Goal: Communication & Community: Answer question/provide support

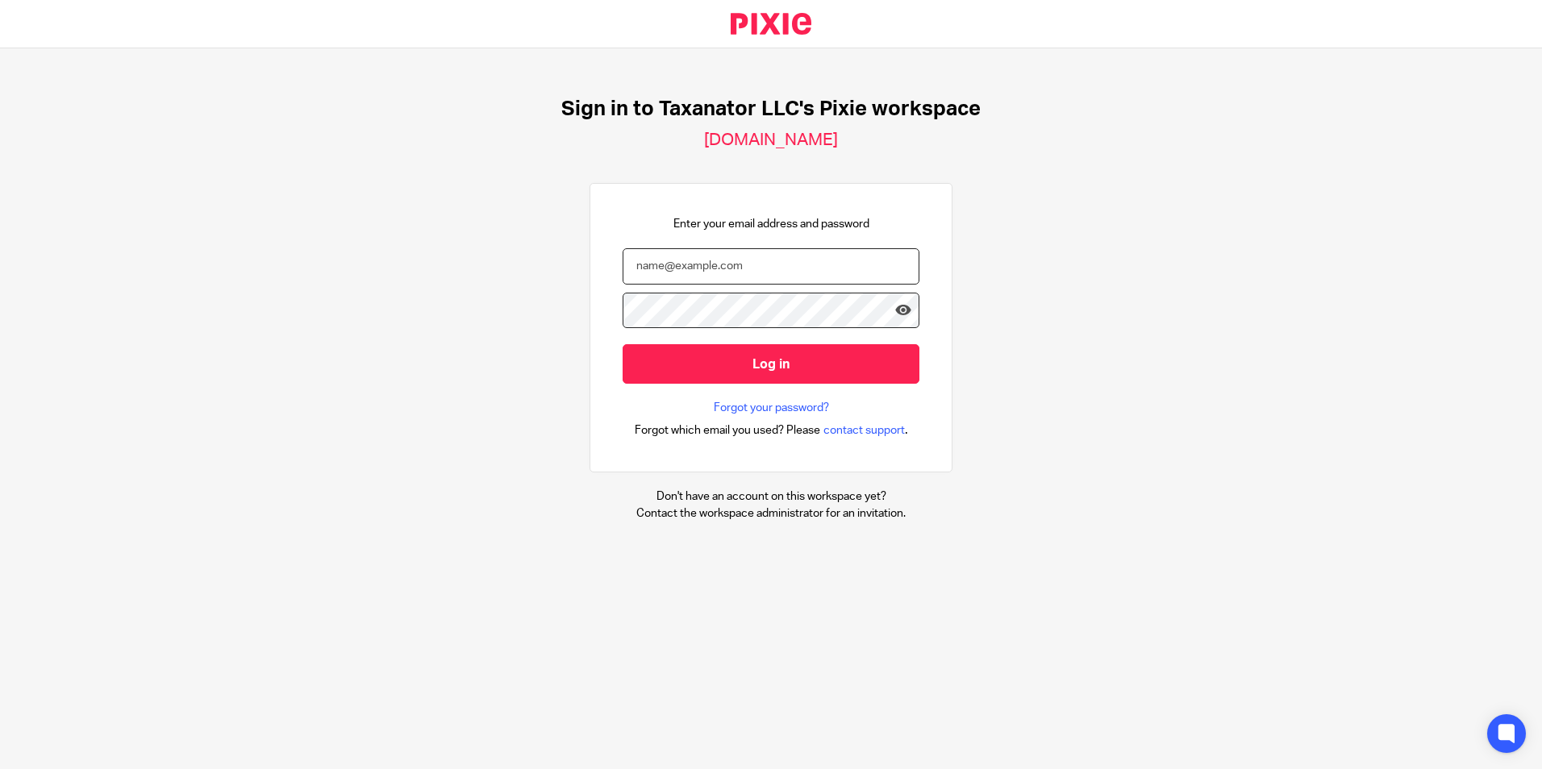
click at [693, 264] on input "email" at bounding box center [771, 266] width 297 height 36
paste input "bharmon@taxn8r.com"
type input "bharmon@taxn8r.com"
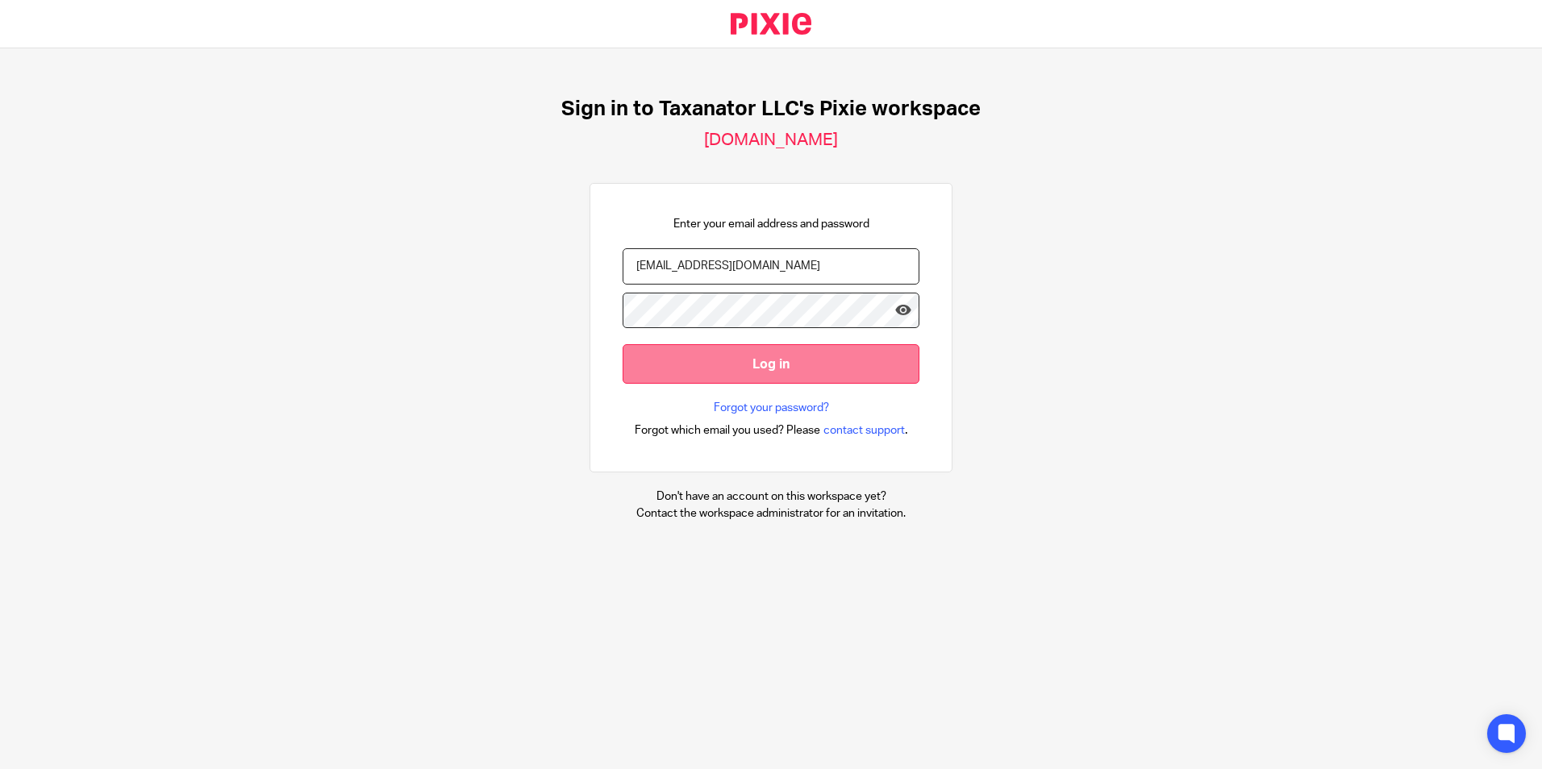
click at [708, 364] on input "Log in" at bounding box center [771, 364] width 297 height 40
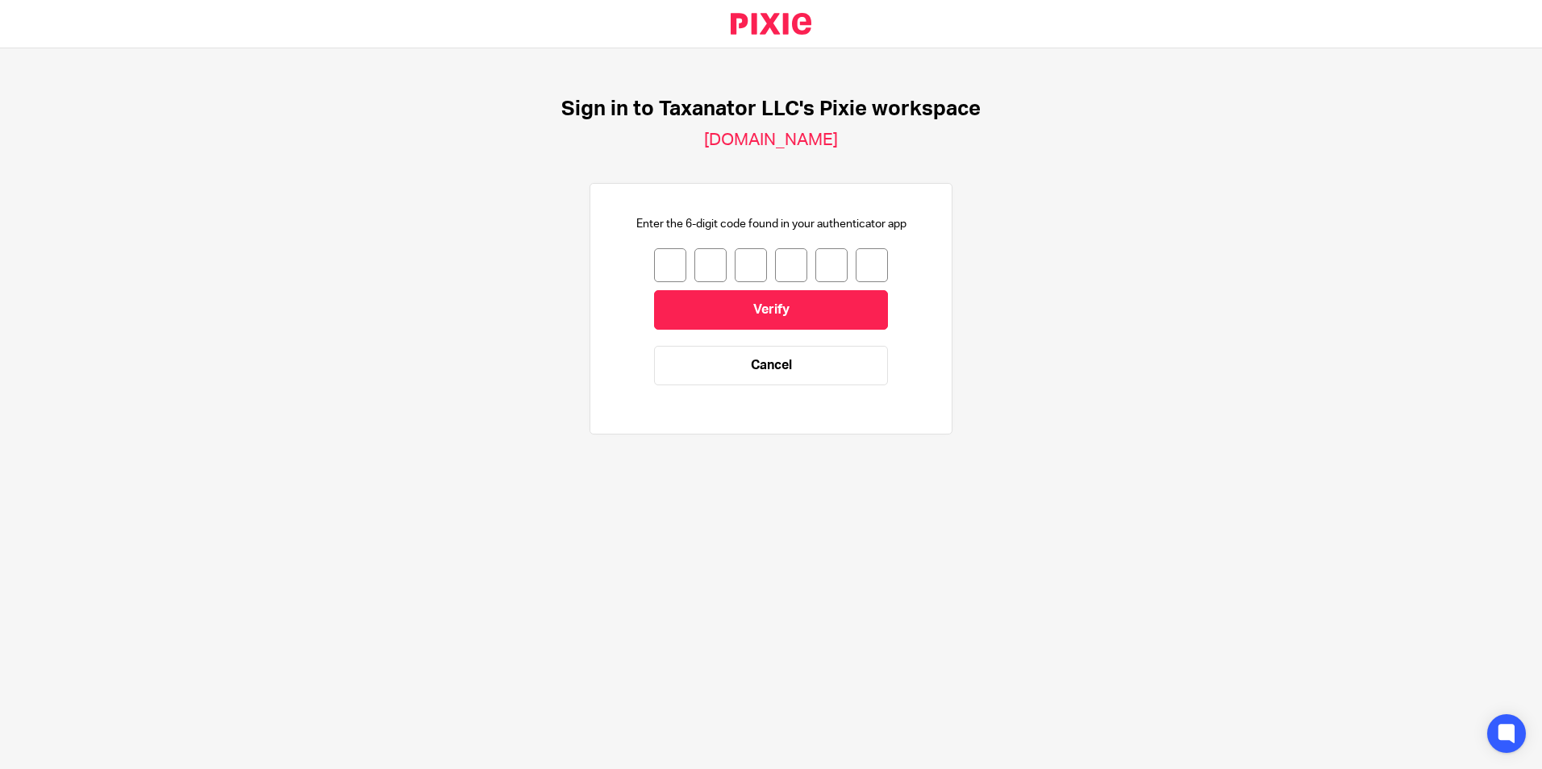
click at [659, 265] on input "number" at bounding box center [670, 265] width 32 height 34
type input "7"
type input "9"
type input "3"
type input "5"
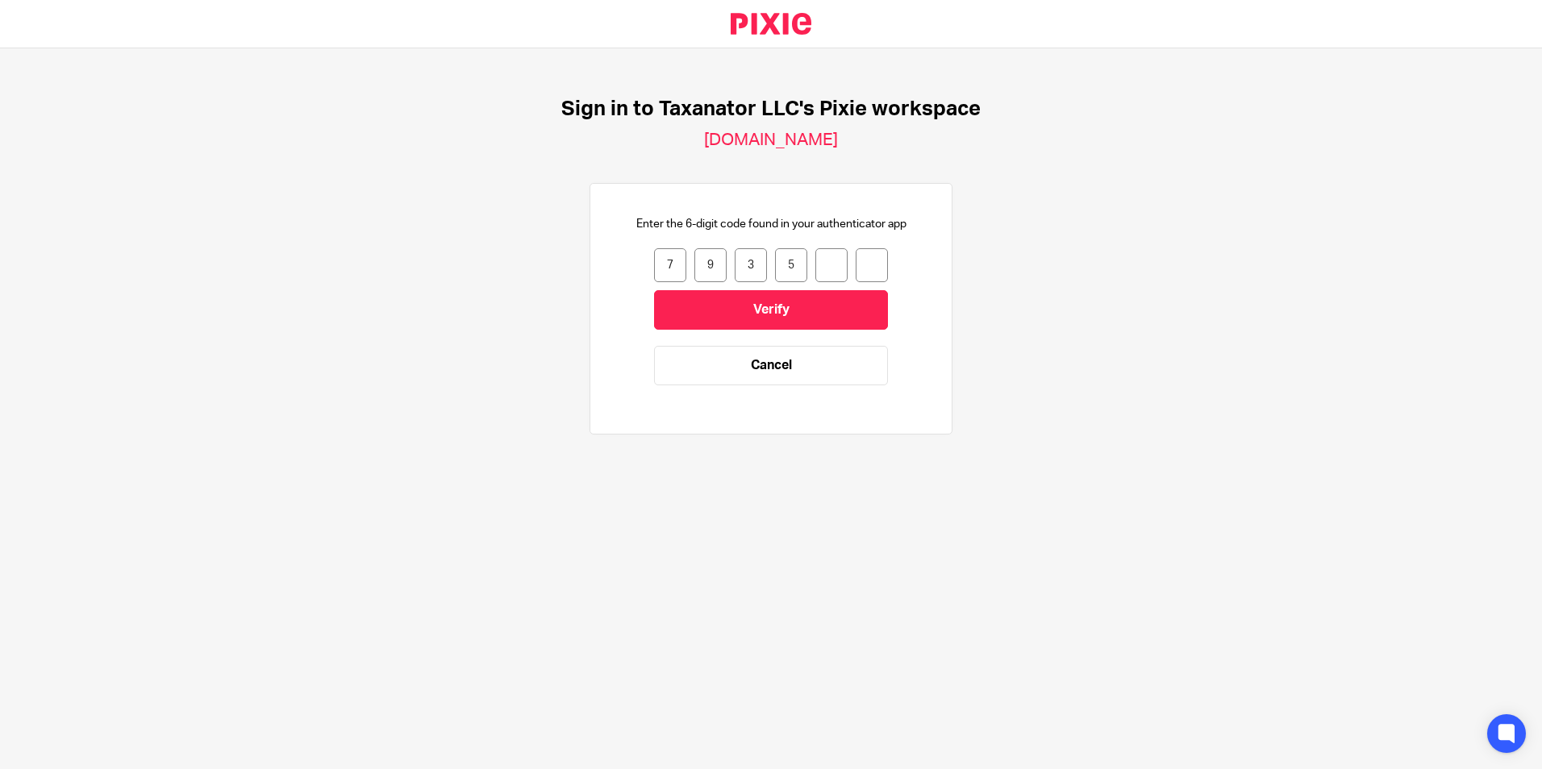
type input "3"
click at [728, 301] on input "Verify" at bounding box center [771, 310] width 234 height 40
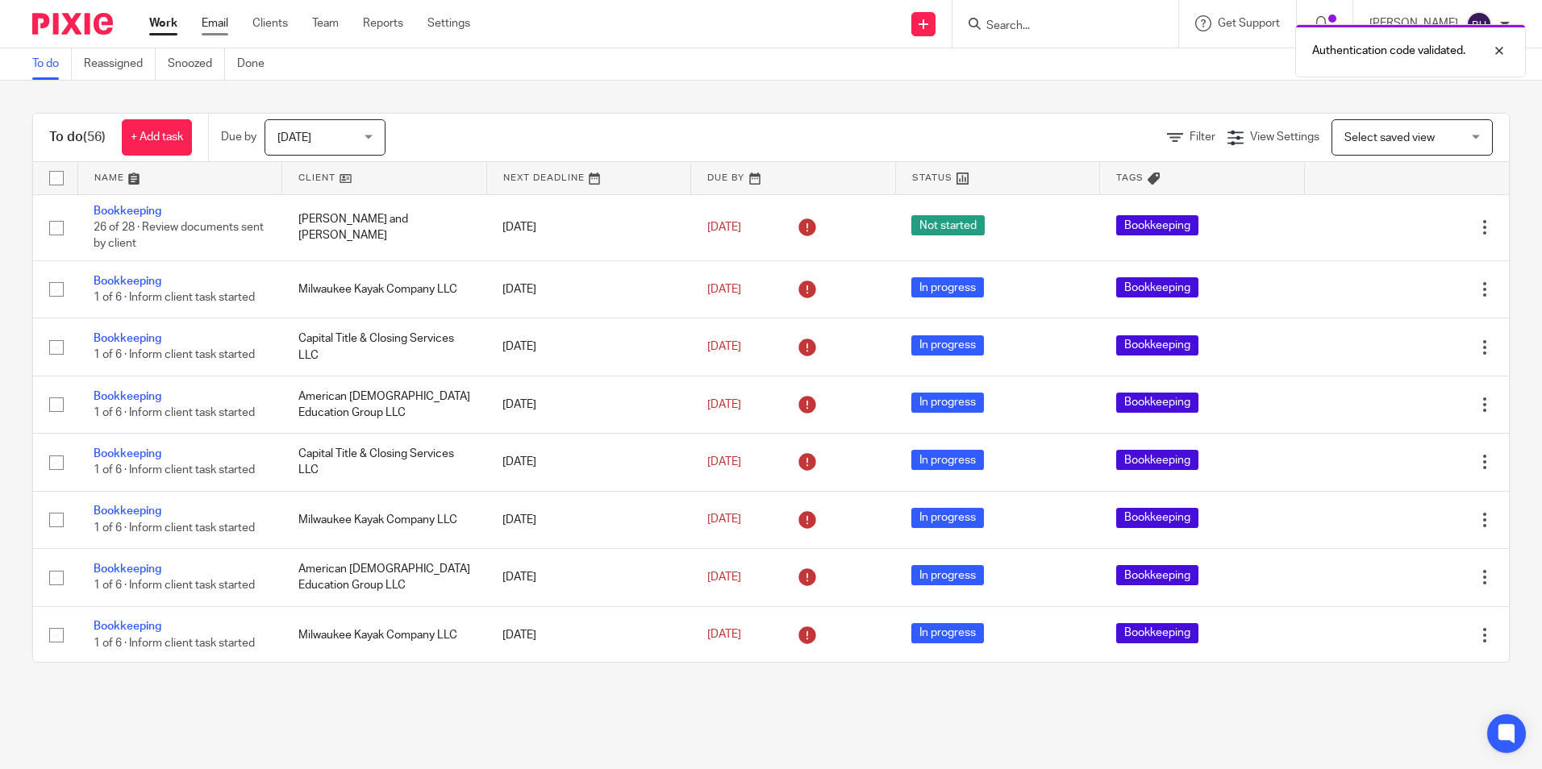
click at [216, 27] on link "Email" at bounding box center [215, 23] width 27 height 16
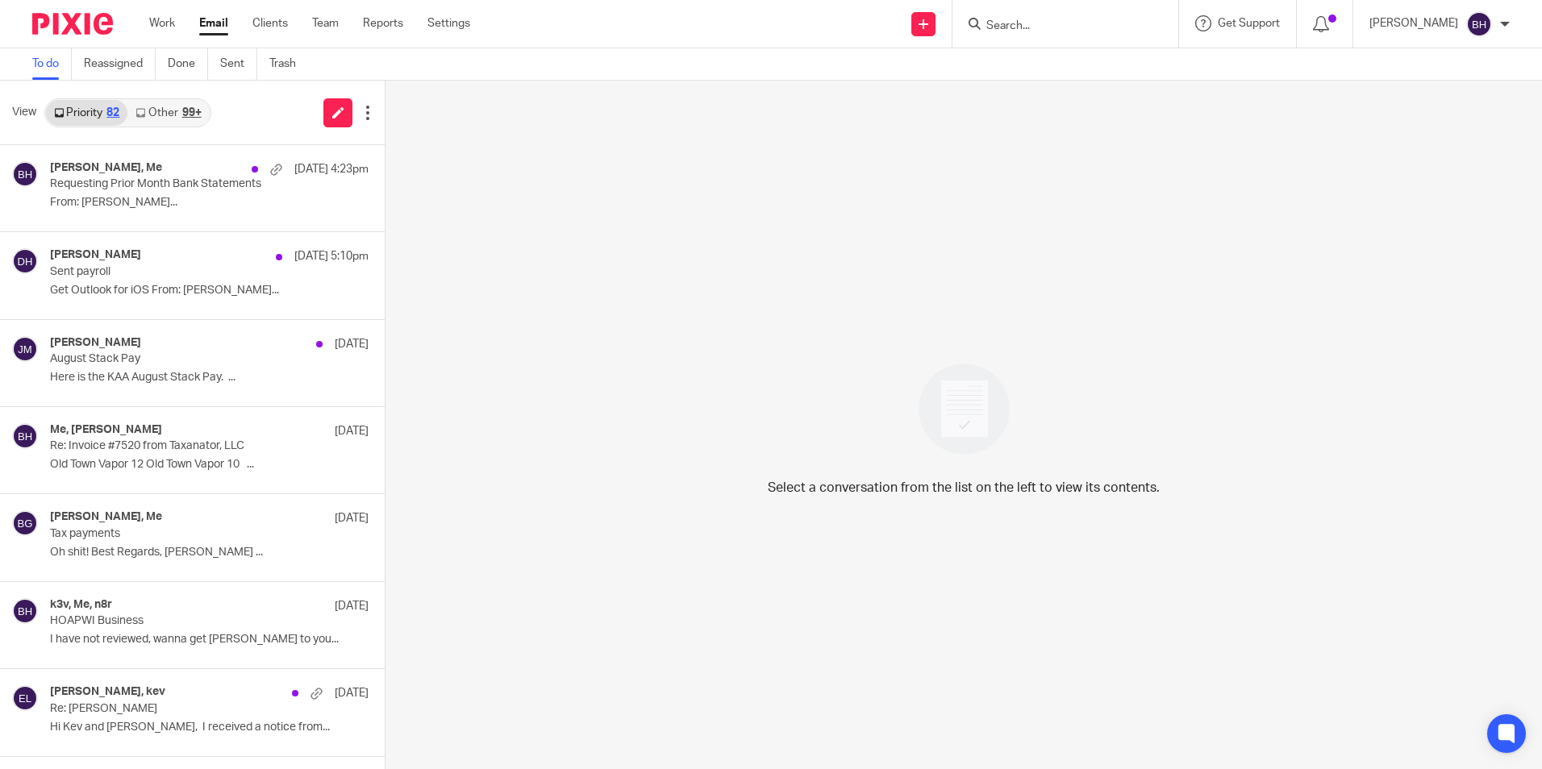
click at [179, 115] on link "Other 99+" at bounding box center [167, 113] width 81 height 26
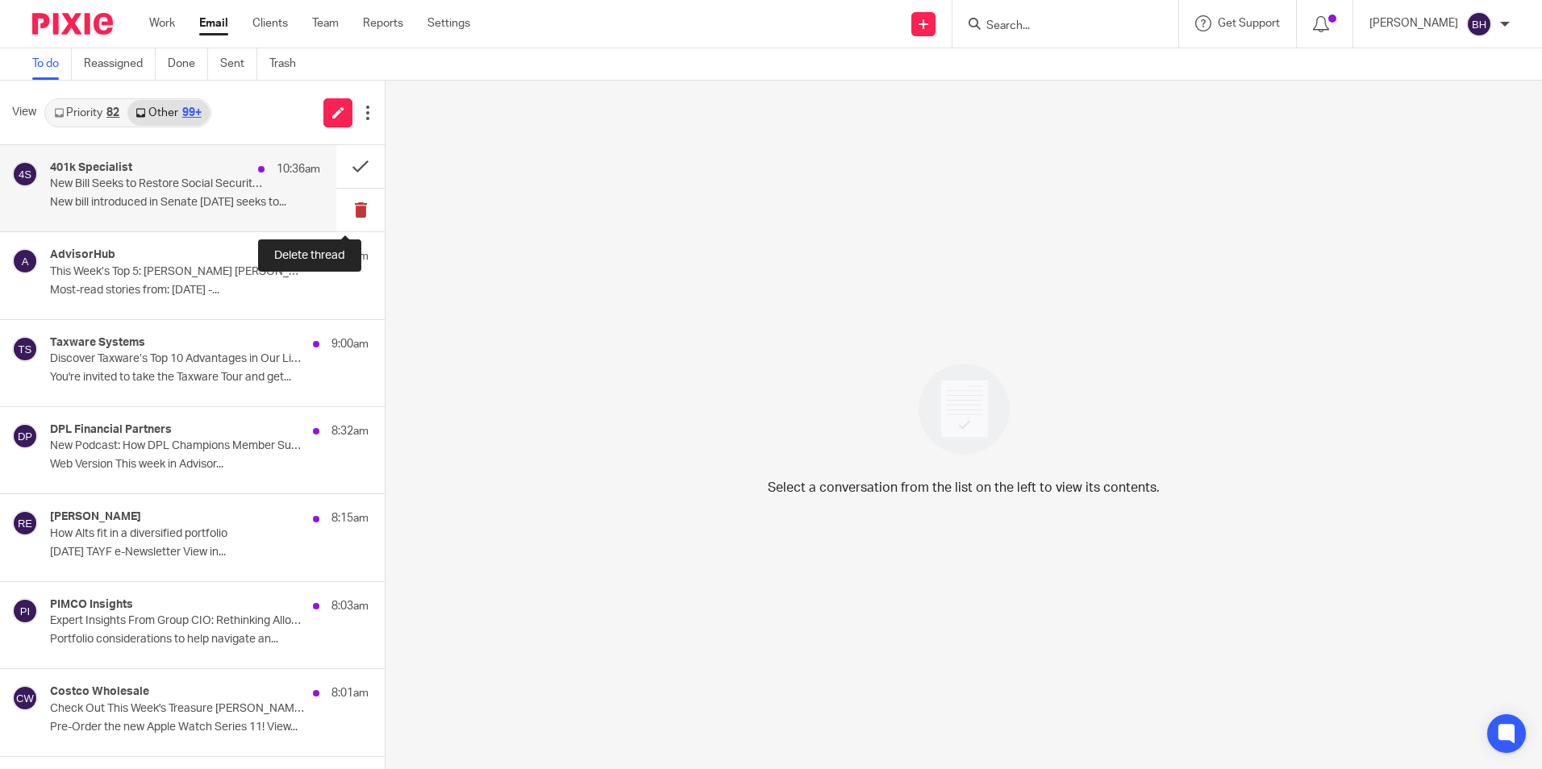
click at [347, 213] on button at bounding box center [360, 210] width 48 height 43
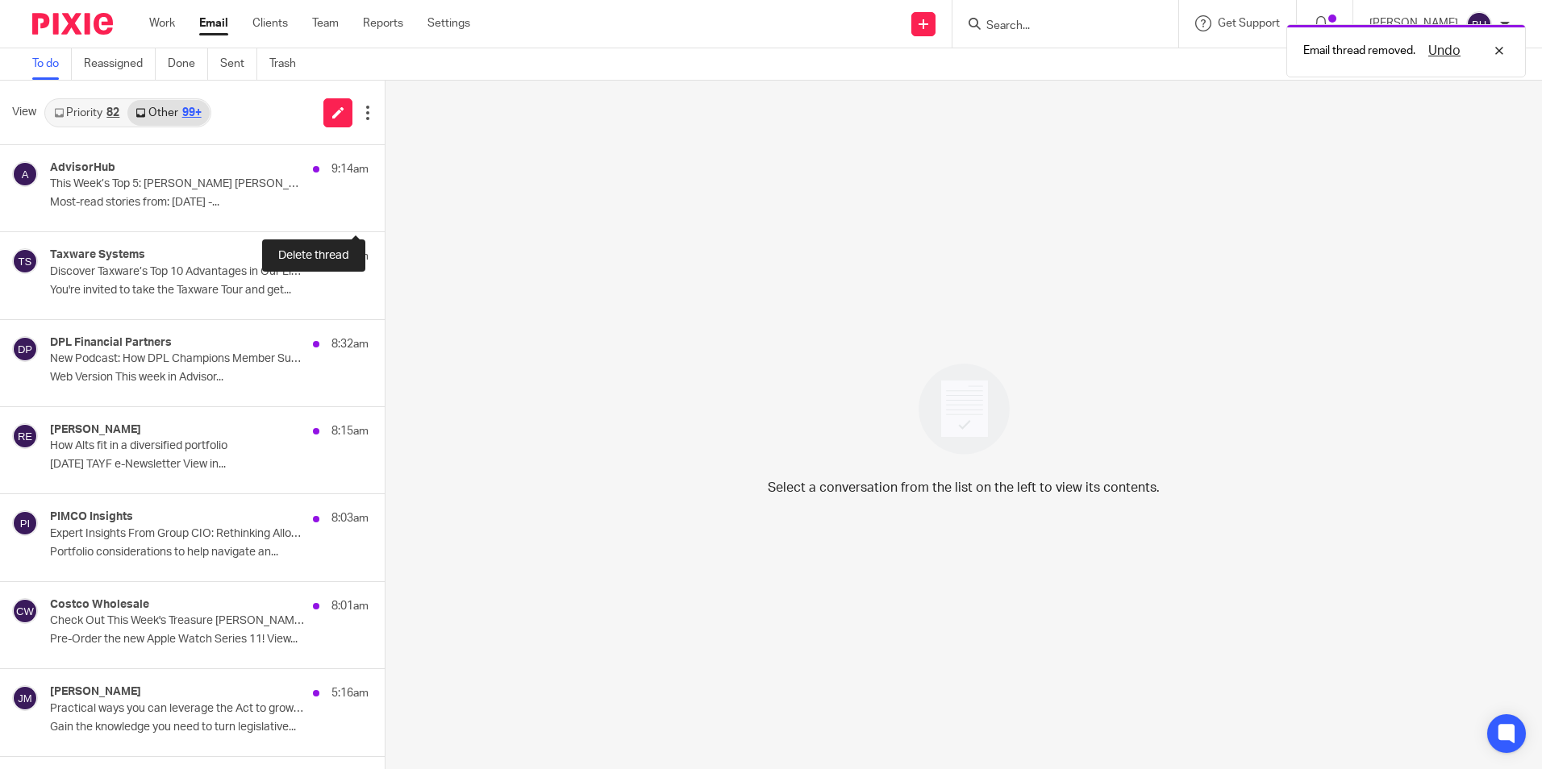
click at [385, 213] on button at bounding box center [391, 210] width 13 height 43
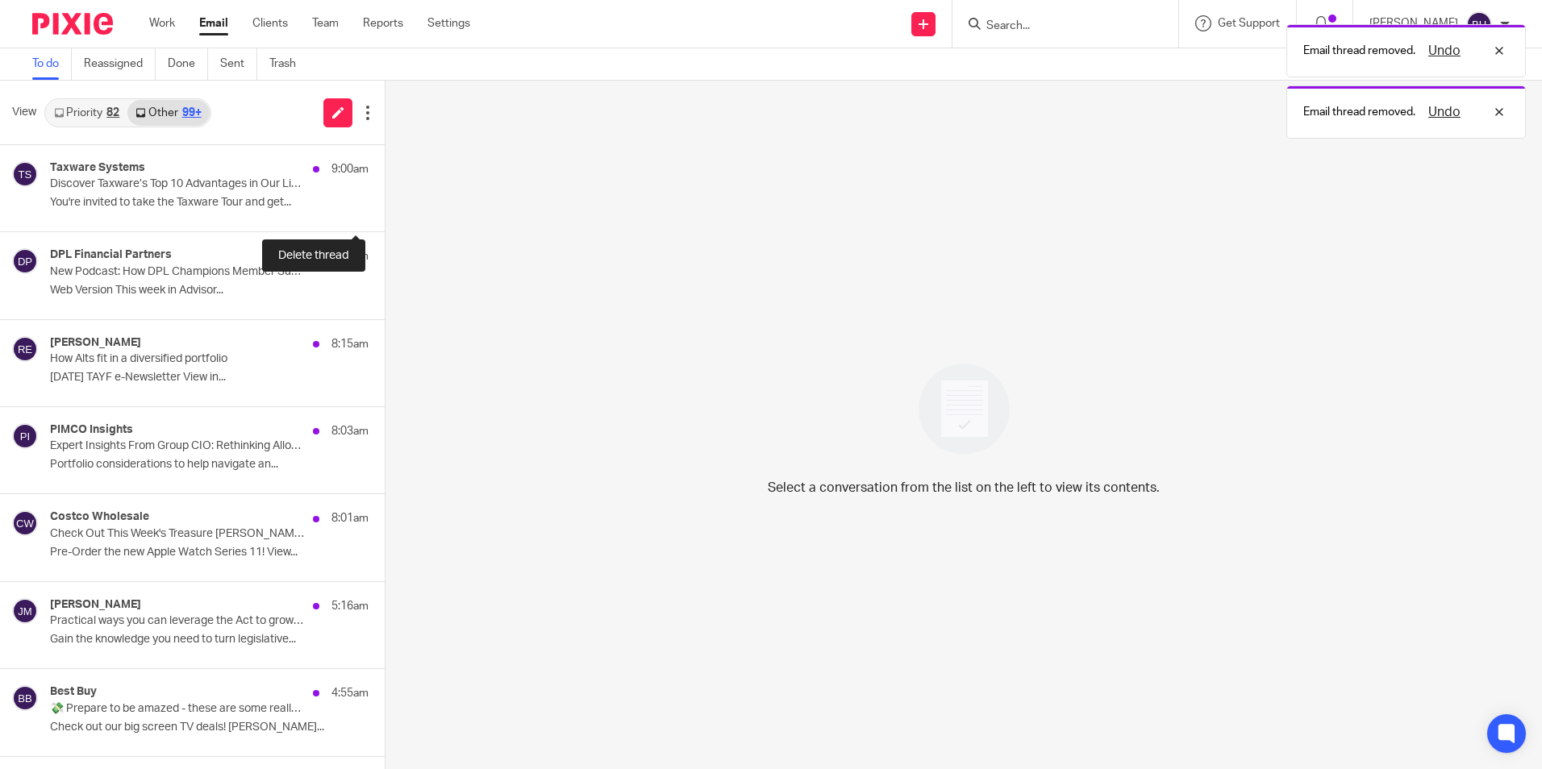
click at [385, 213] on button at bounding box center [391, 210] width 13 height 43
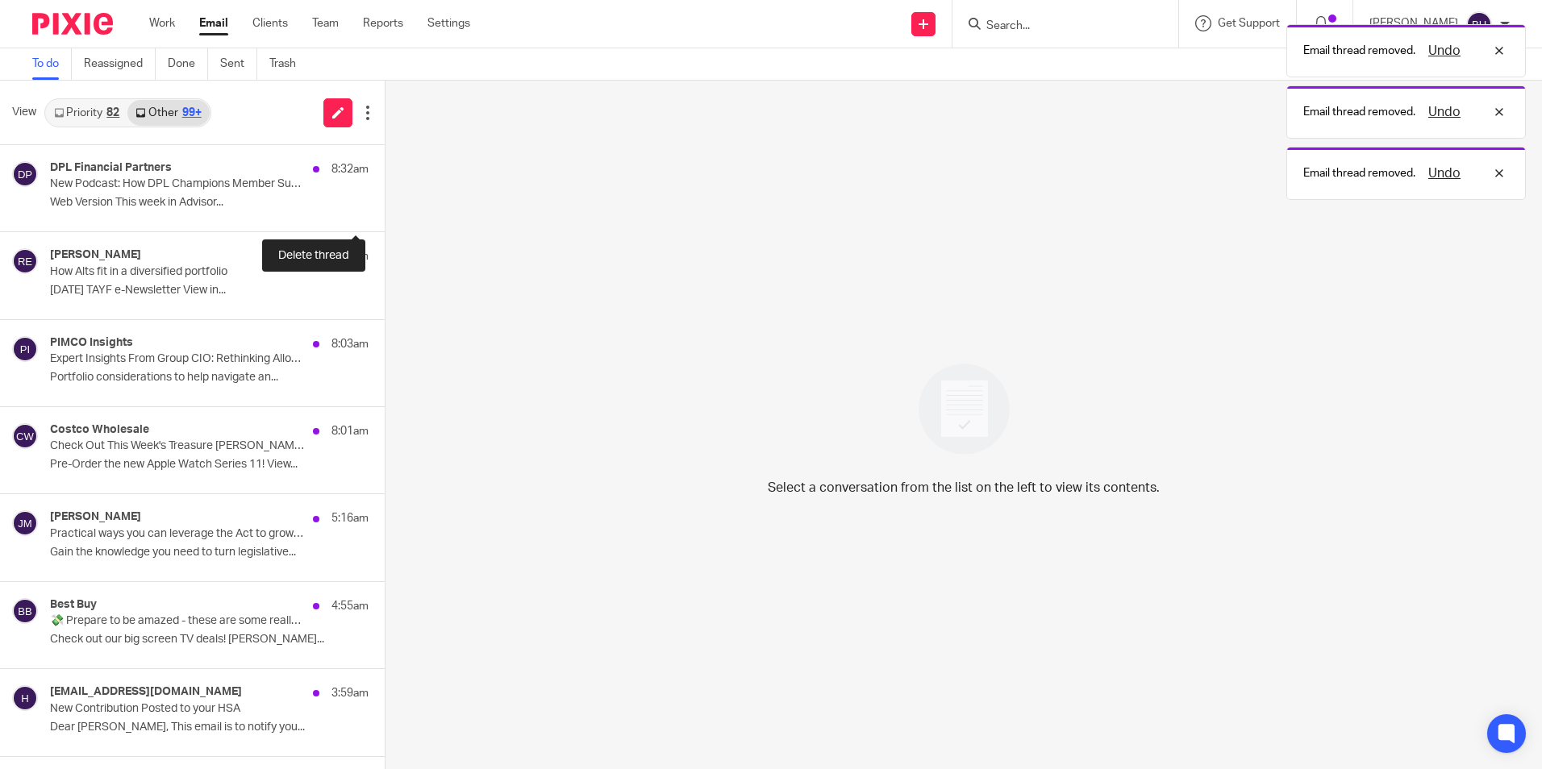
click at [385, 213] on button at bounding box center [391, 210] width 13 height 43
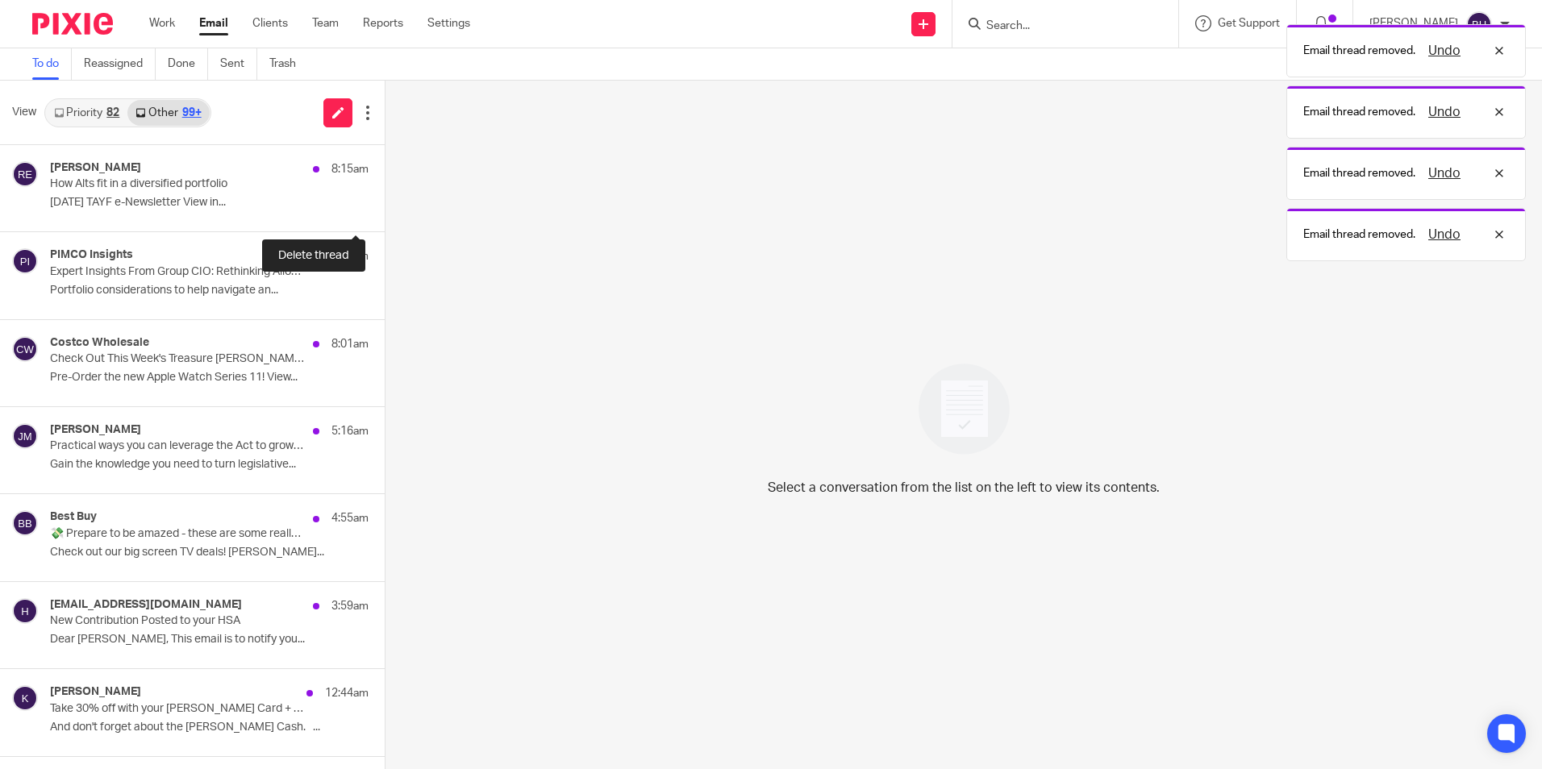
click at [385, 213] on button at bounding box center [391, 210] width 13 height 43
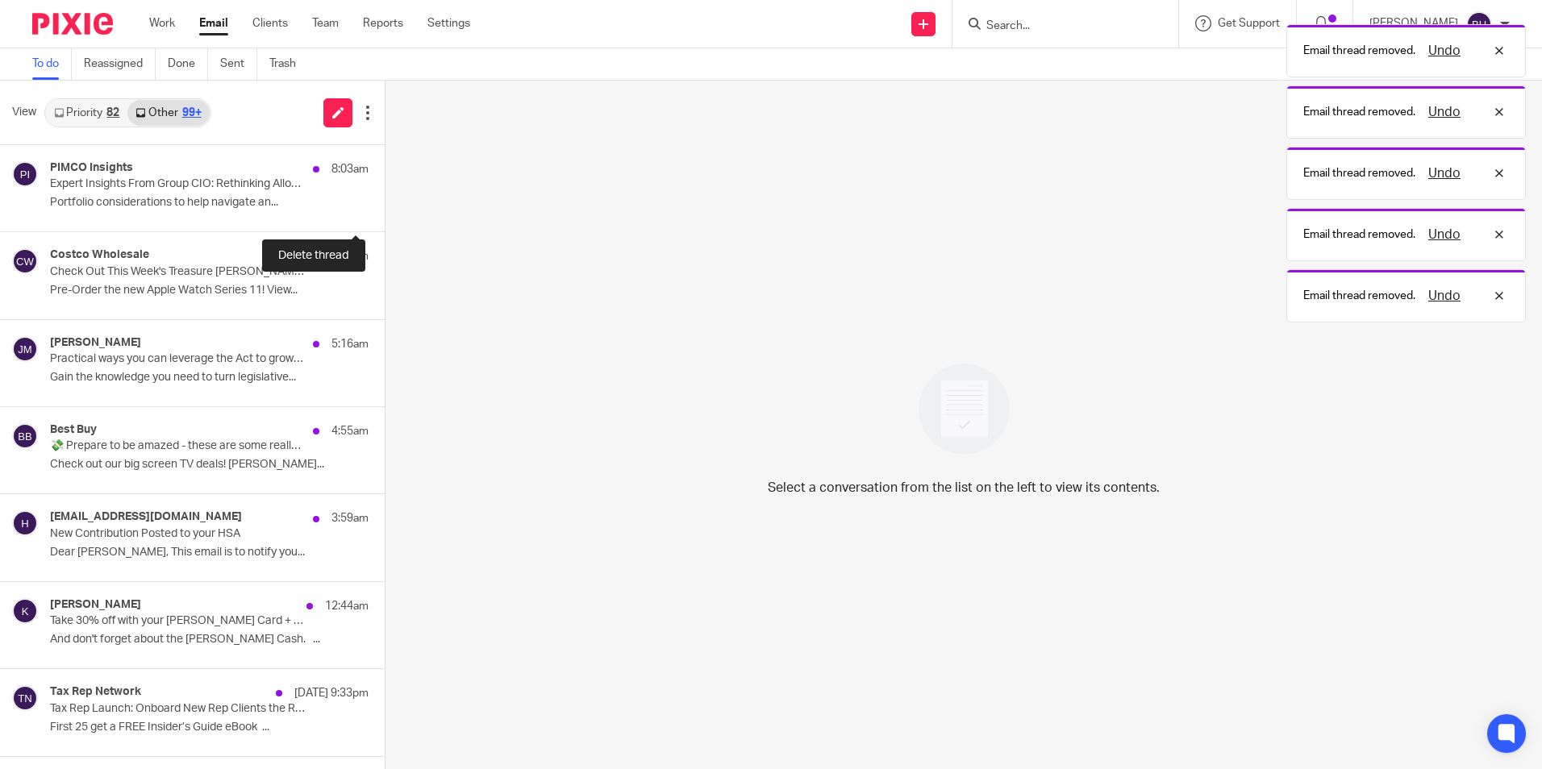
click at [385, 213] on button at bounding box center [391, 210] width 13 height 43
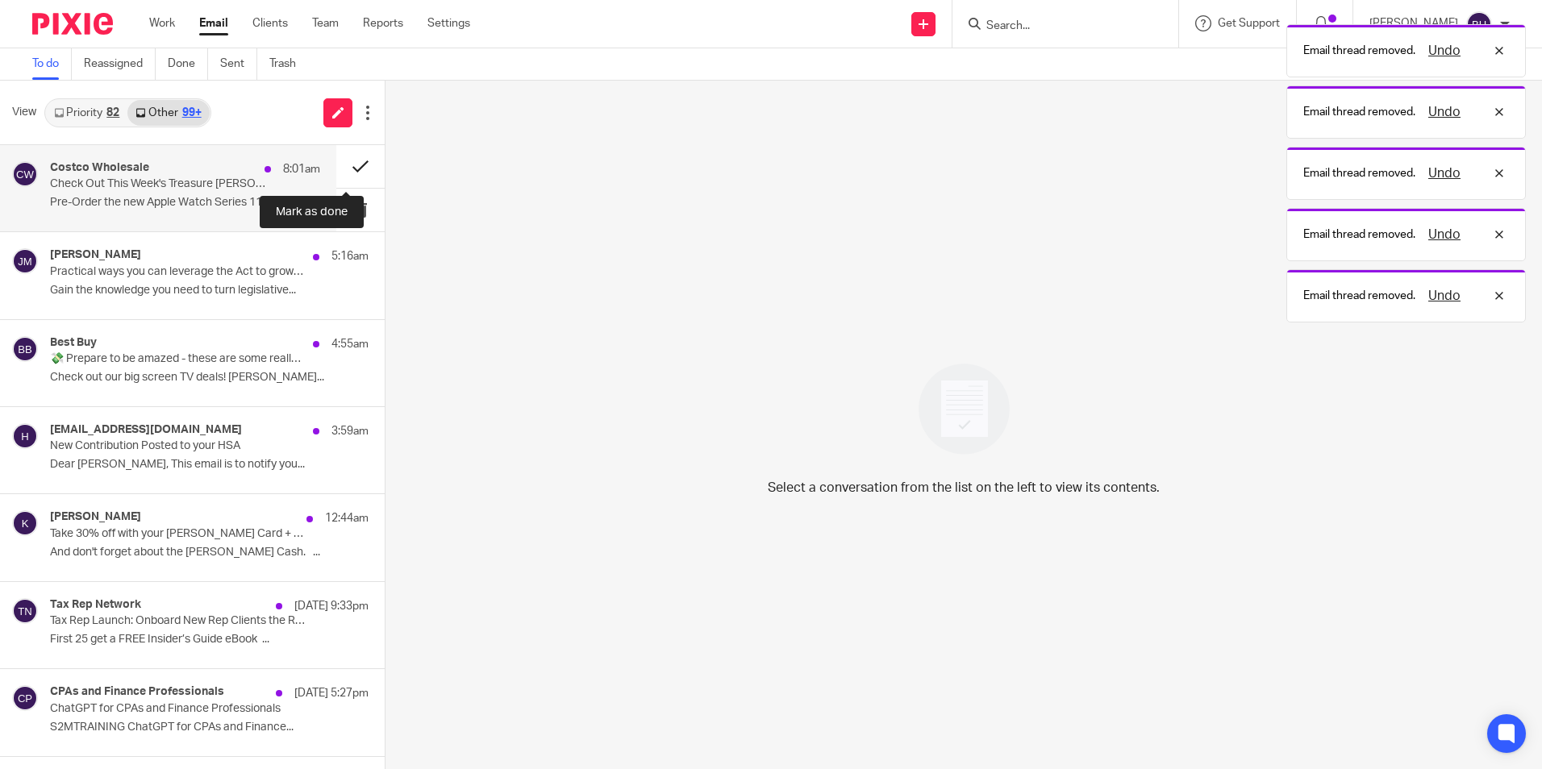
click at [339, 172] on button at bounding box center [360, 166] width 48 height 43
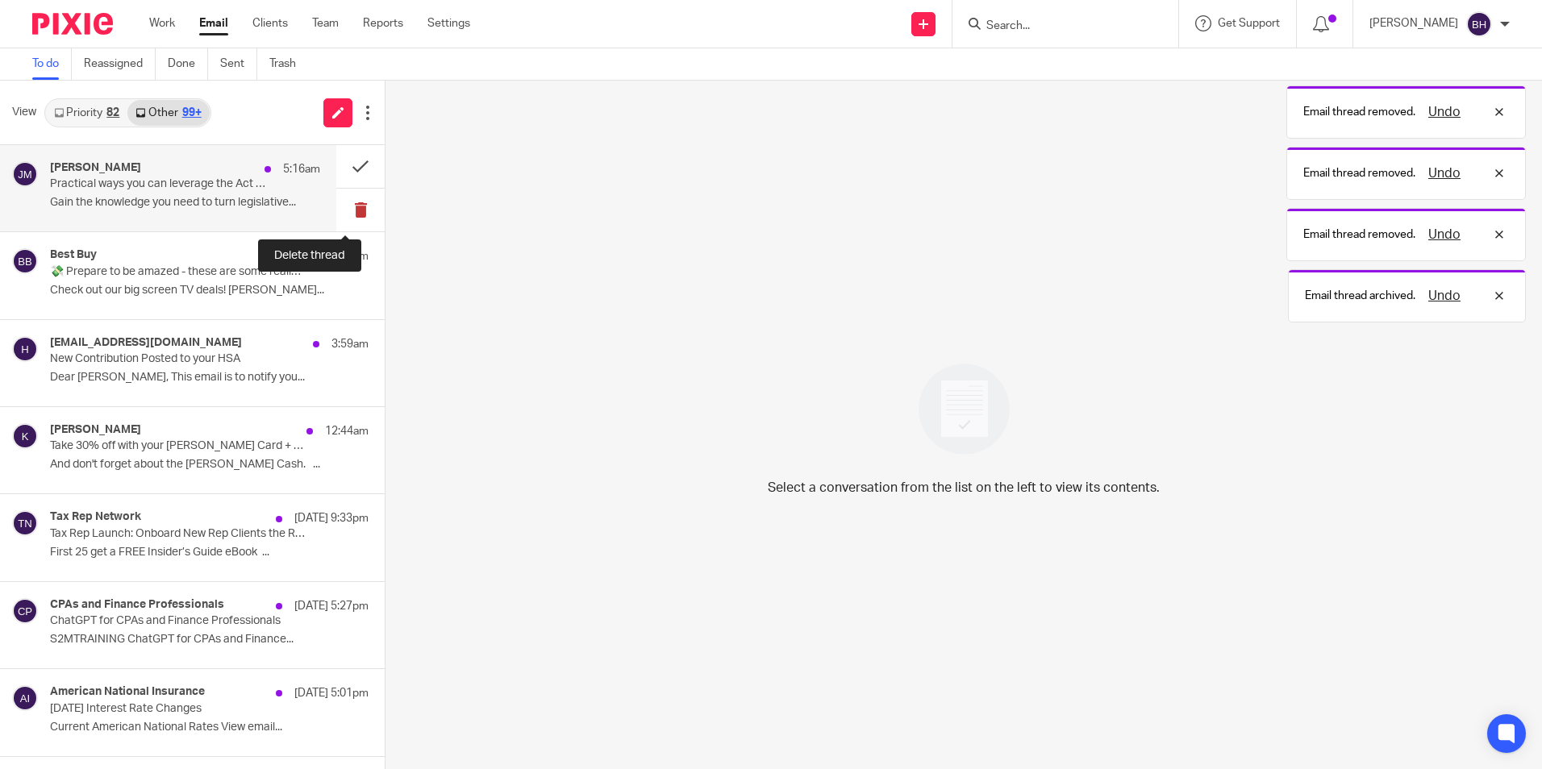
click at [344, 204] on button at bounding box center [360, 210] width 48 height 43
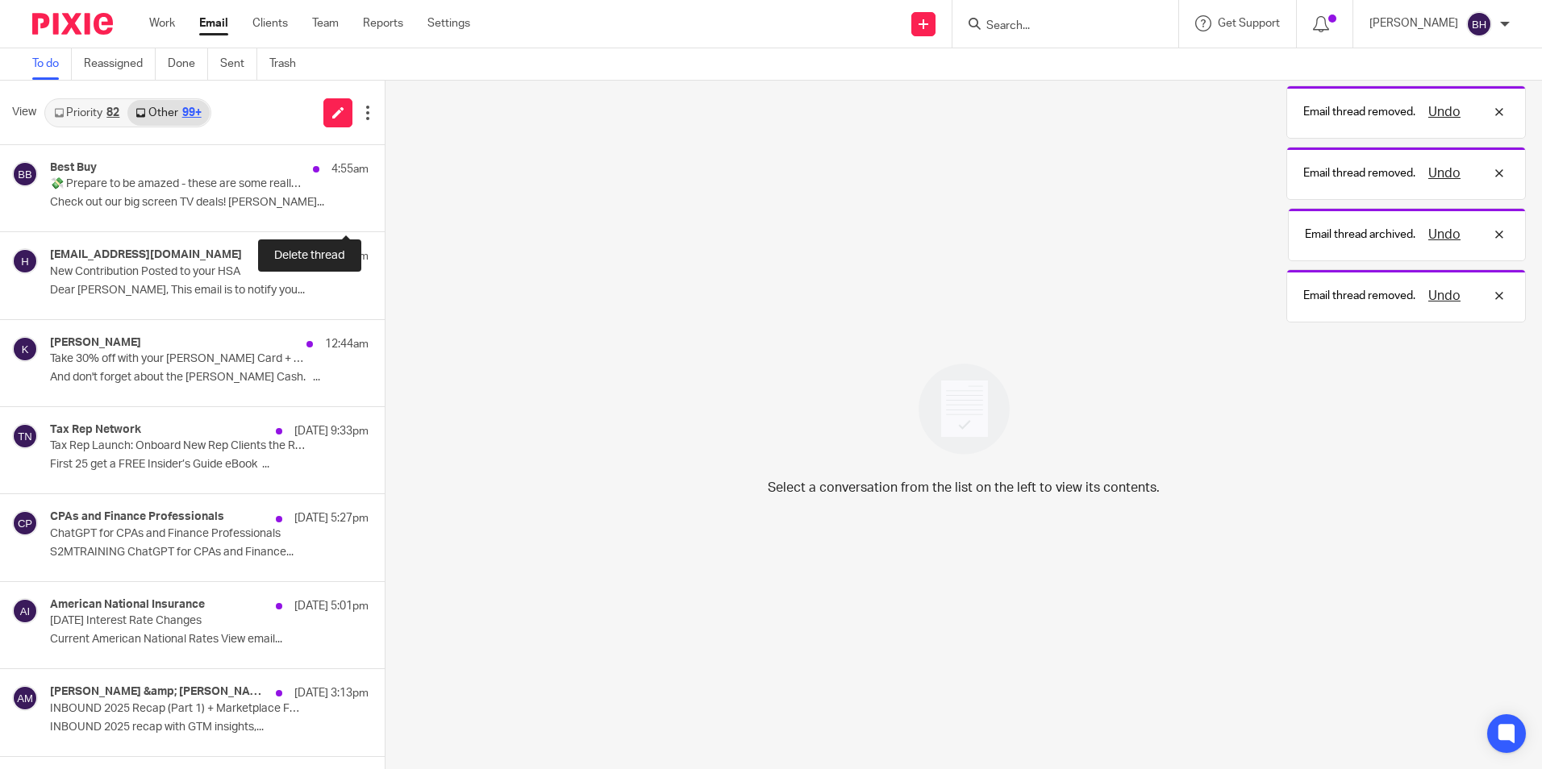
click at [385, 204] on button at bounding box center [391, 210] width 13 height 43
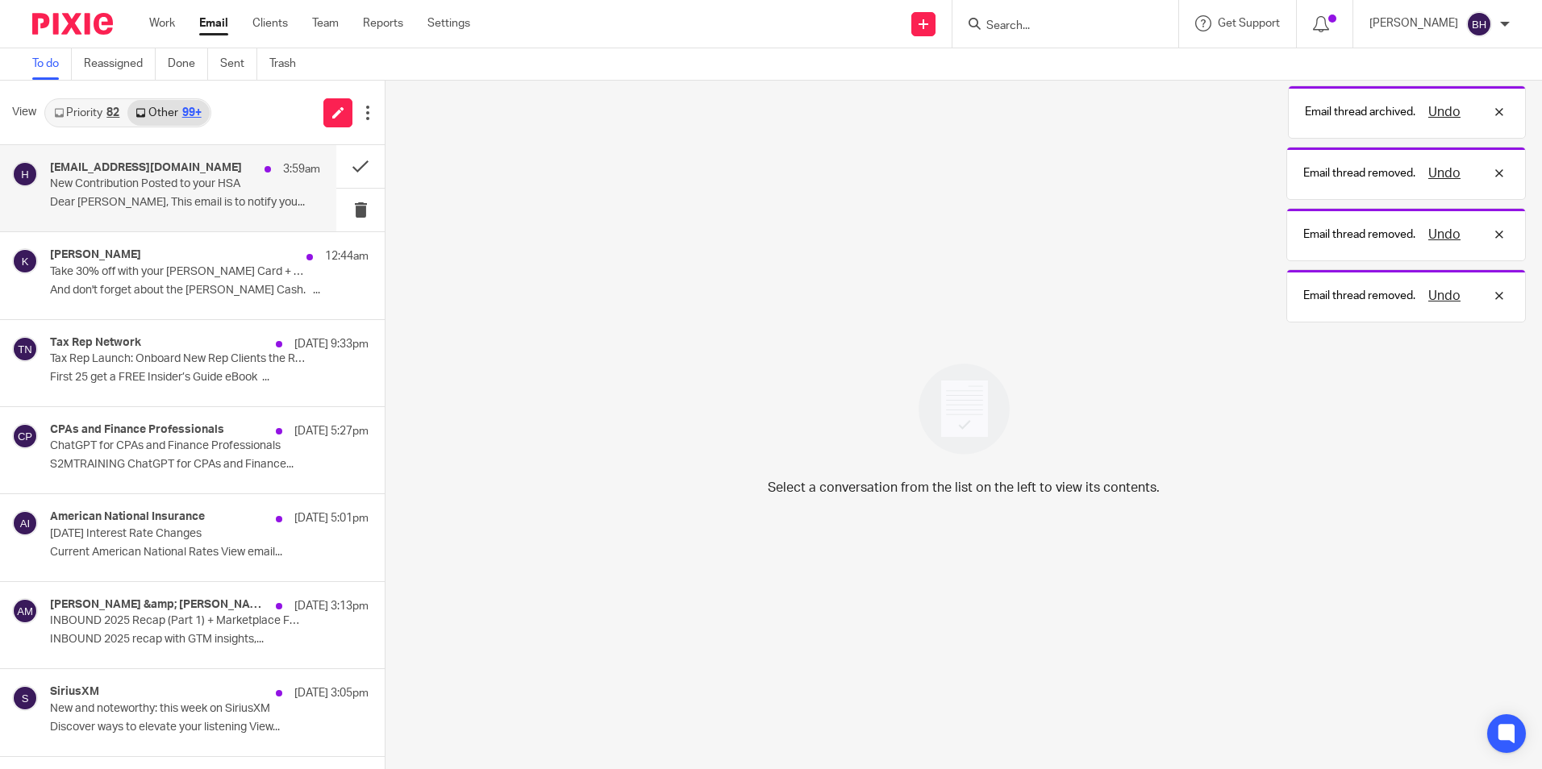
click at [241, 204] on p "Dear Barbara, This email is to notify you..." at bounding box center [185, 203] width 270 height 14
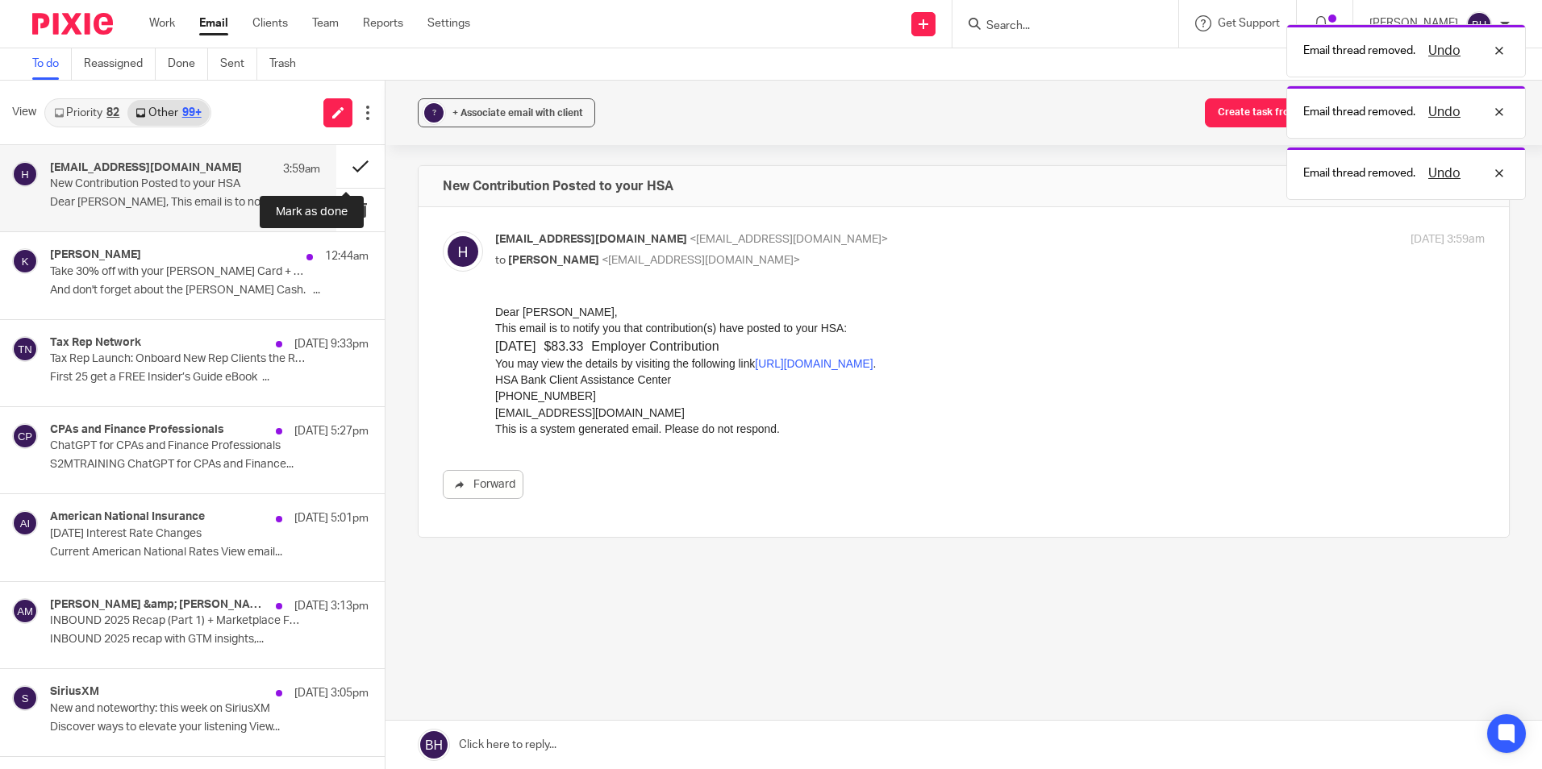
click at [349, 170] on button at bounding box center [360, 166] width 48 height 43
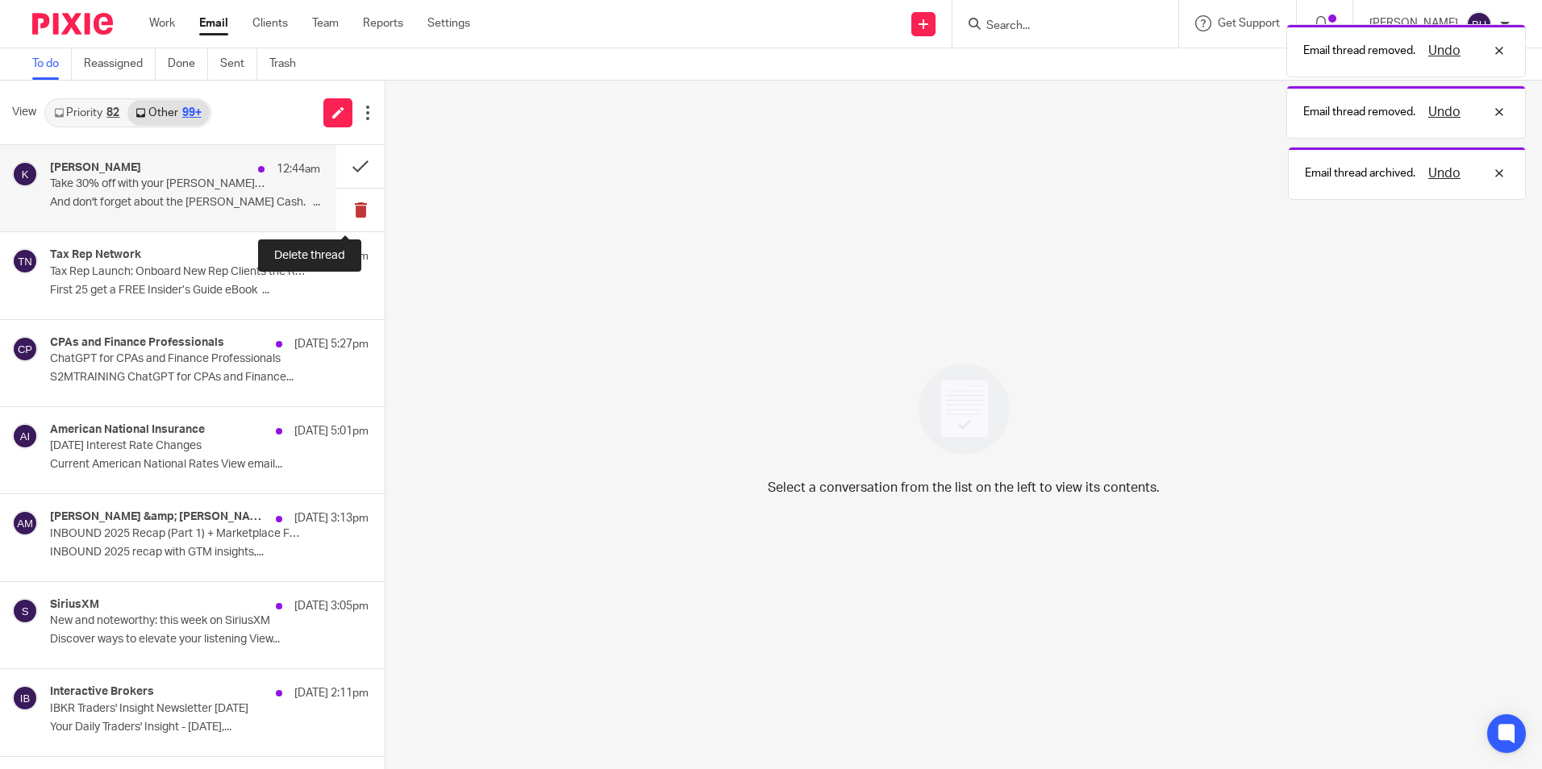
click at [345, 209] on button at bounding box center [360, 210] width 48 height 43
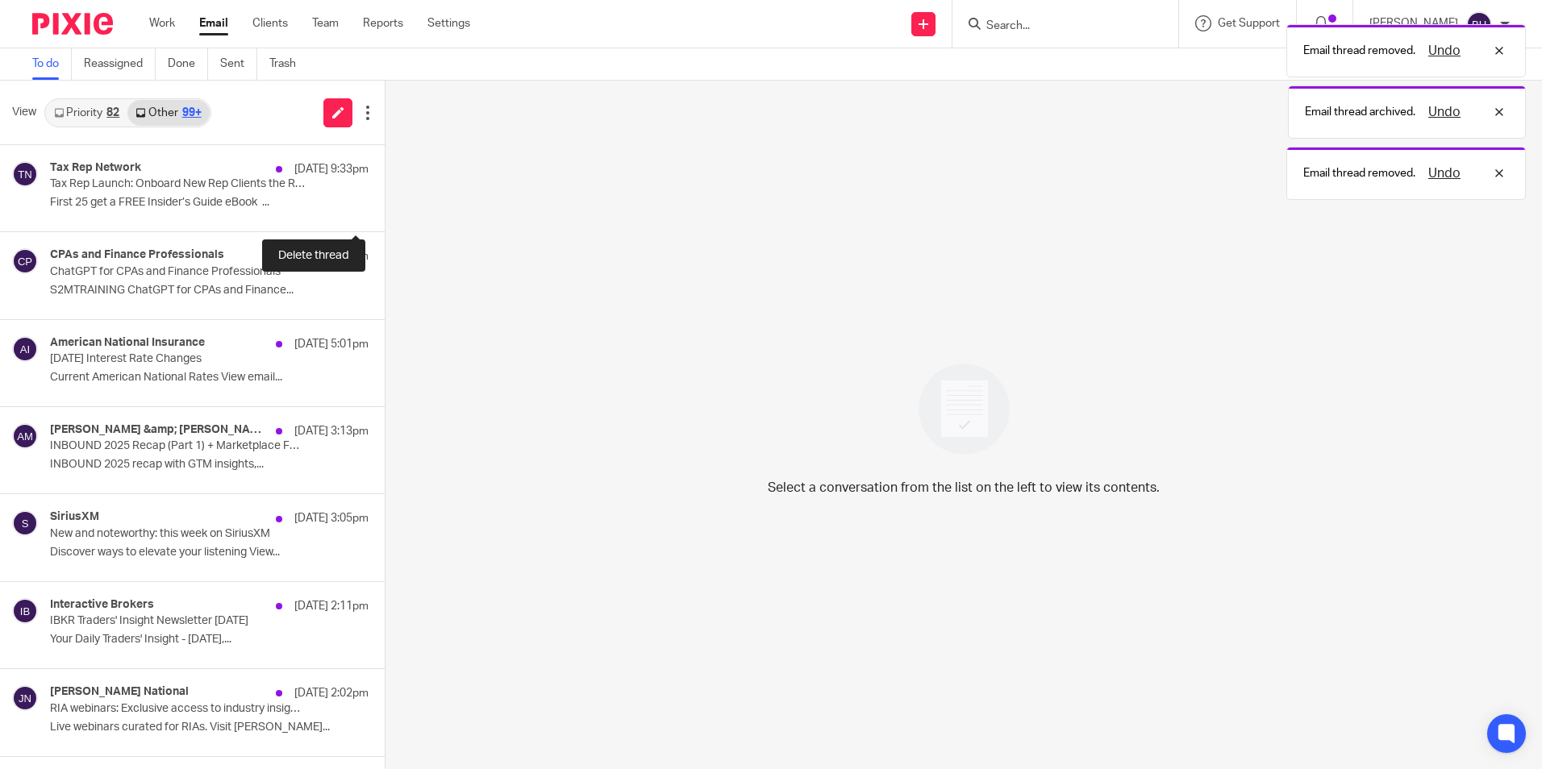
click at [385, 209] on button at bounding box center [391, 210] width 13 height 43
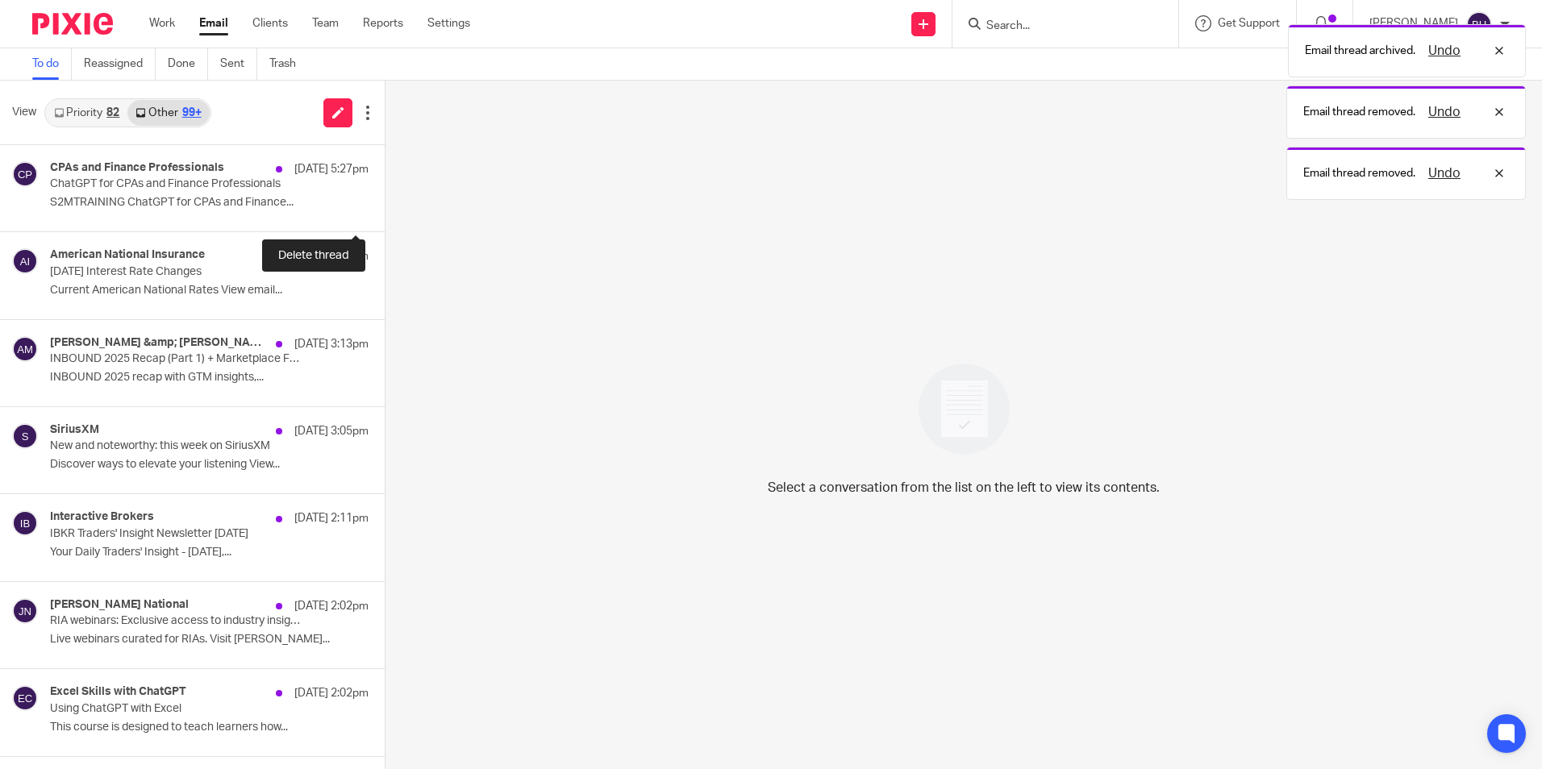
click at [385, 209] on button at bounding box center [391, 210] width 13 height 43
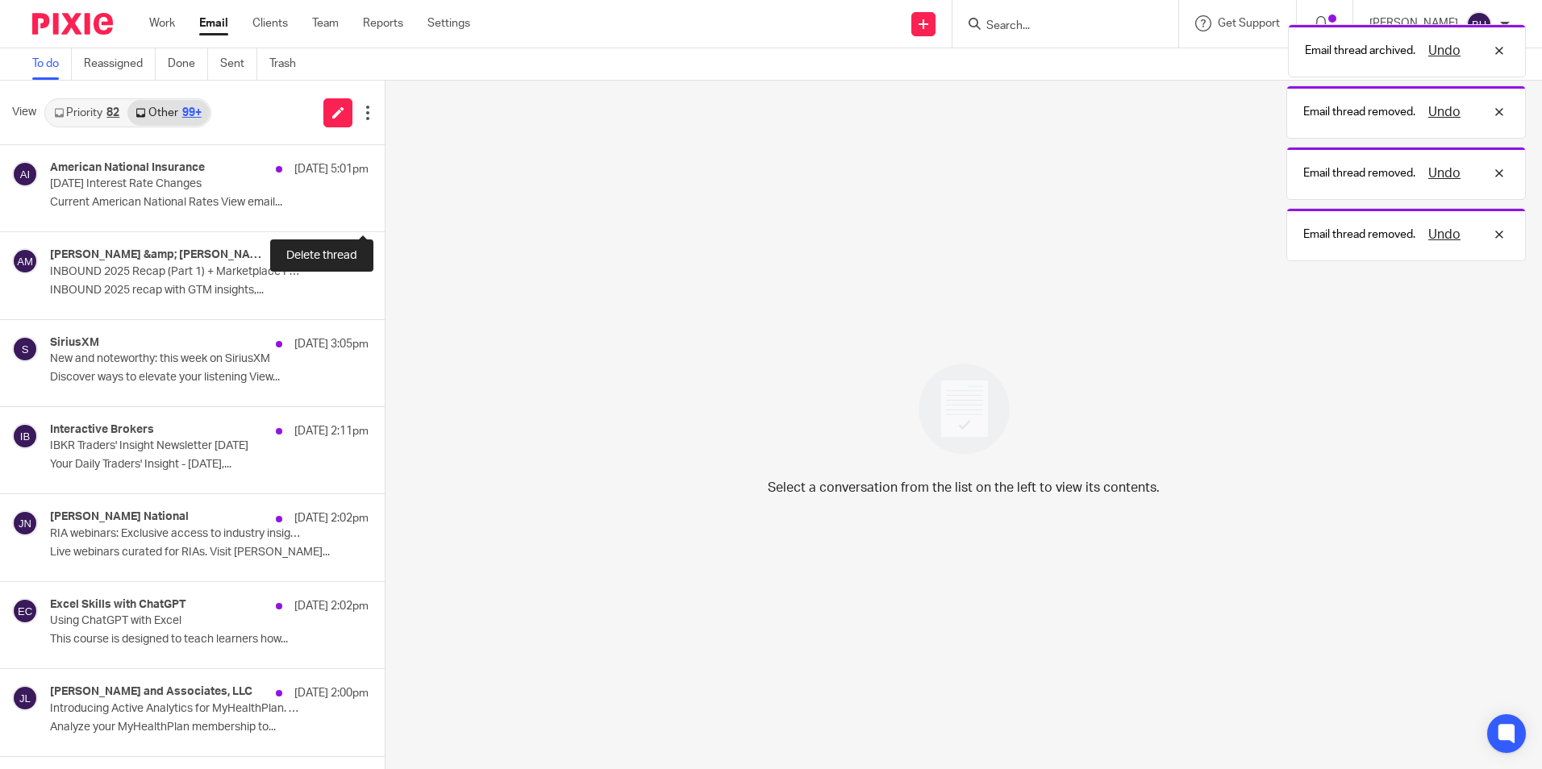
click at [385, 209] on button at bounding box center [391, 210] width 13 height 43
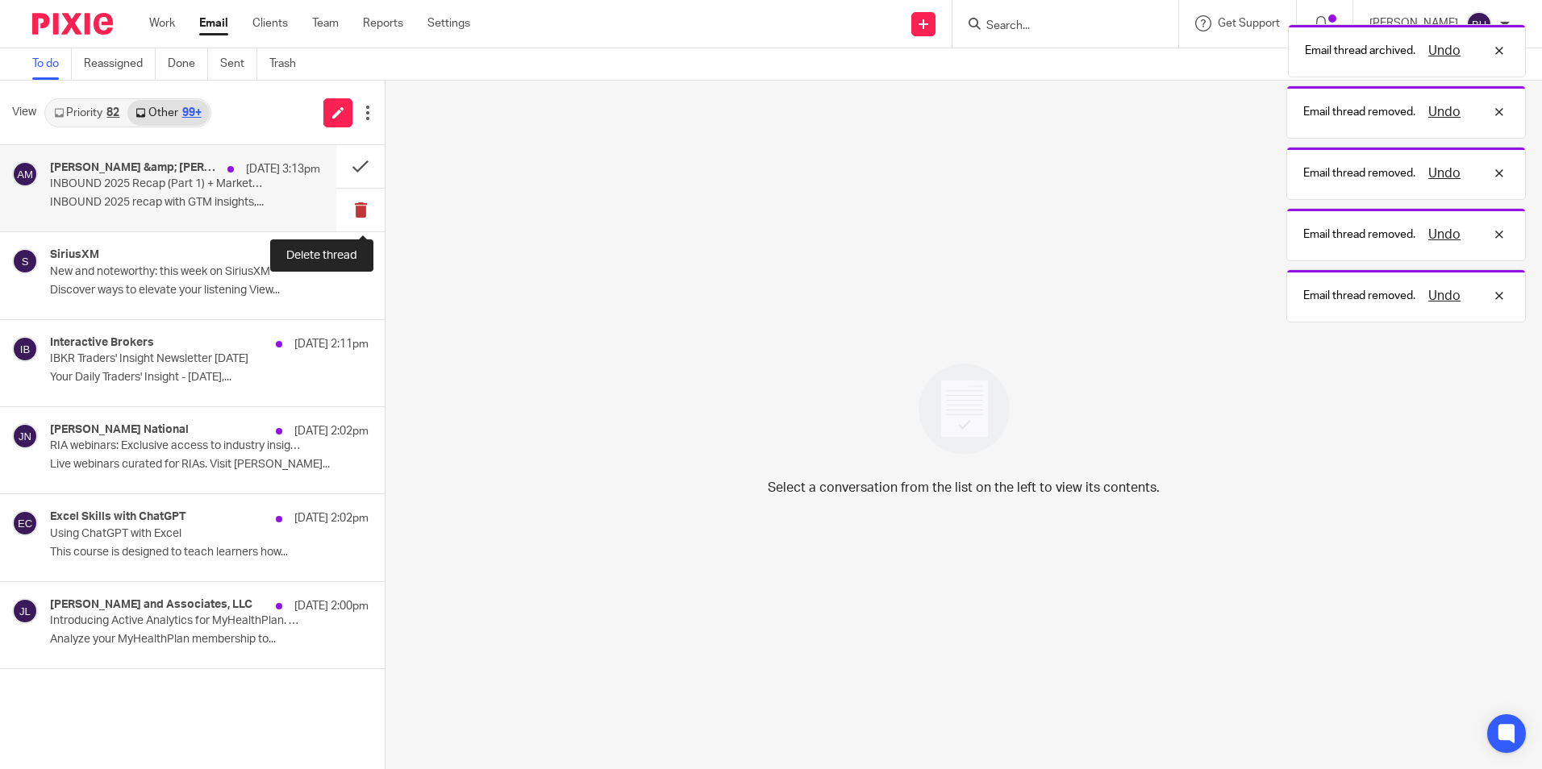
click at [345, 209] on button at bounding box center [360, 210] width 48 height 43
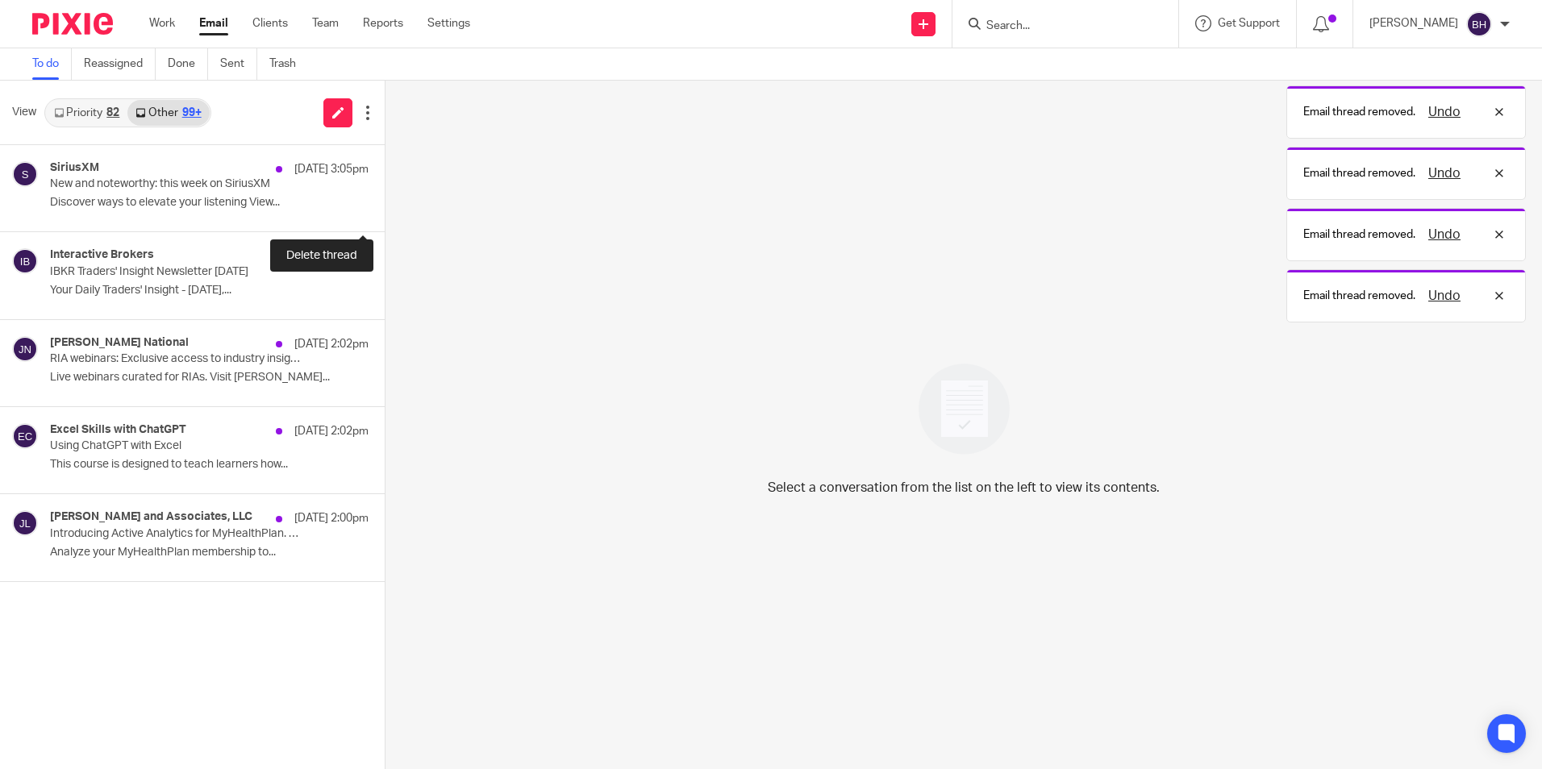
click at [385, 209] on button at bounding box center [391, 210] width 13 height 43
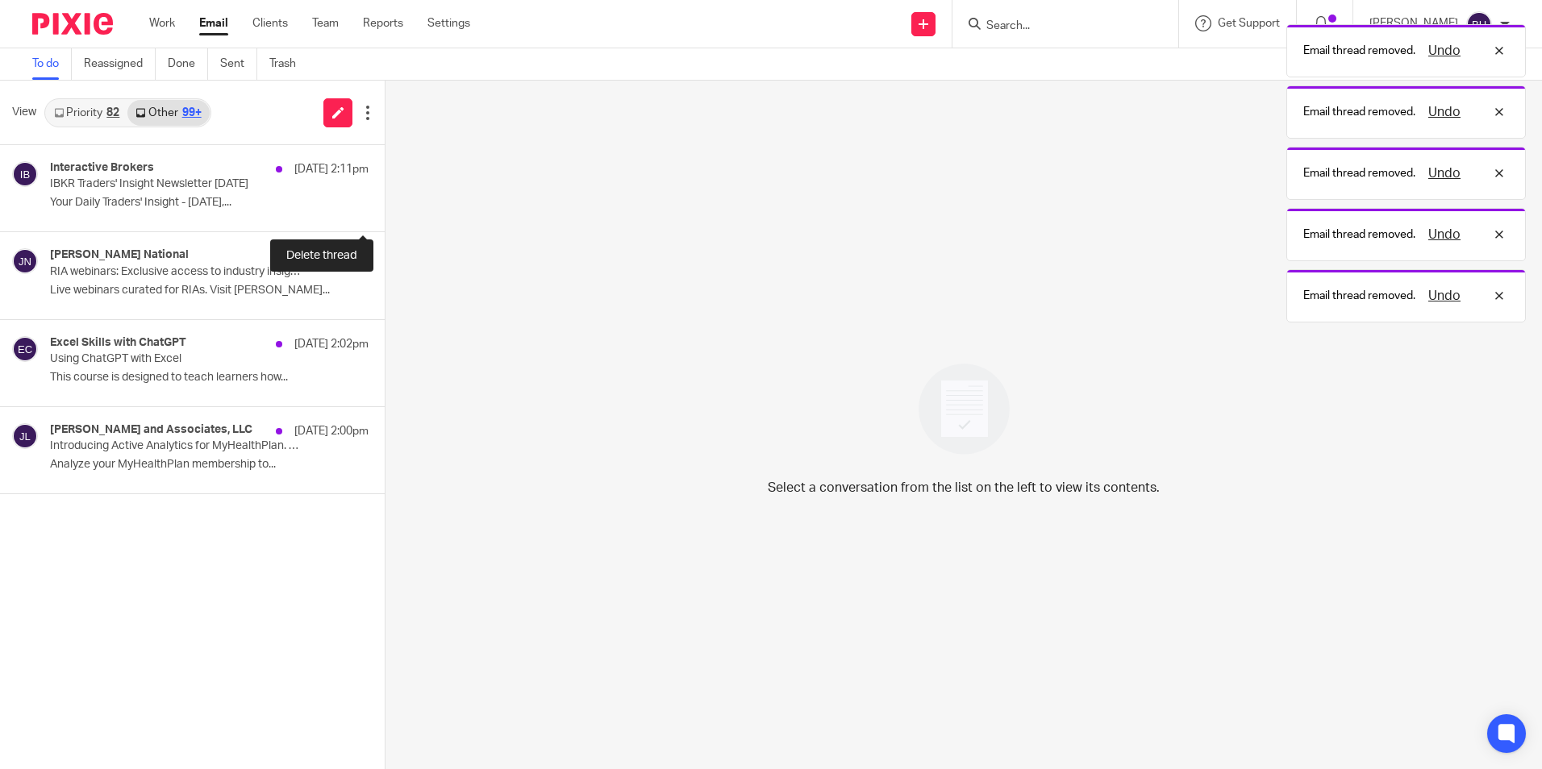
click at [385, 209] on button at bounding box center [391, 210] width 13 height 43
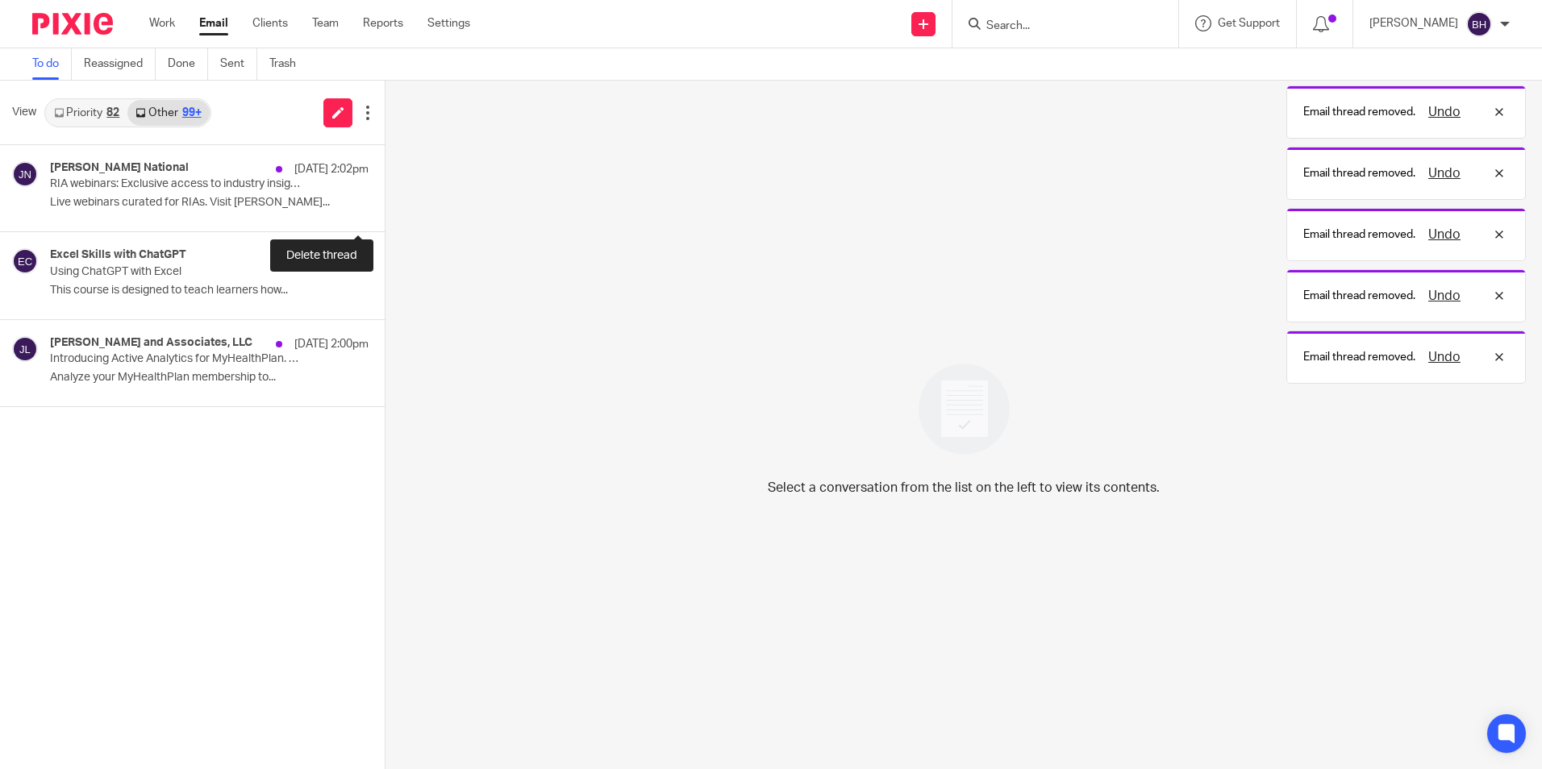
click at [385, 209] on button at bounding box center [391, 210] width 13 height 43
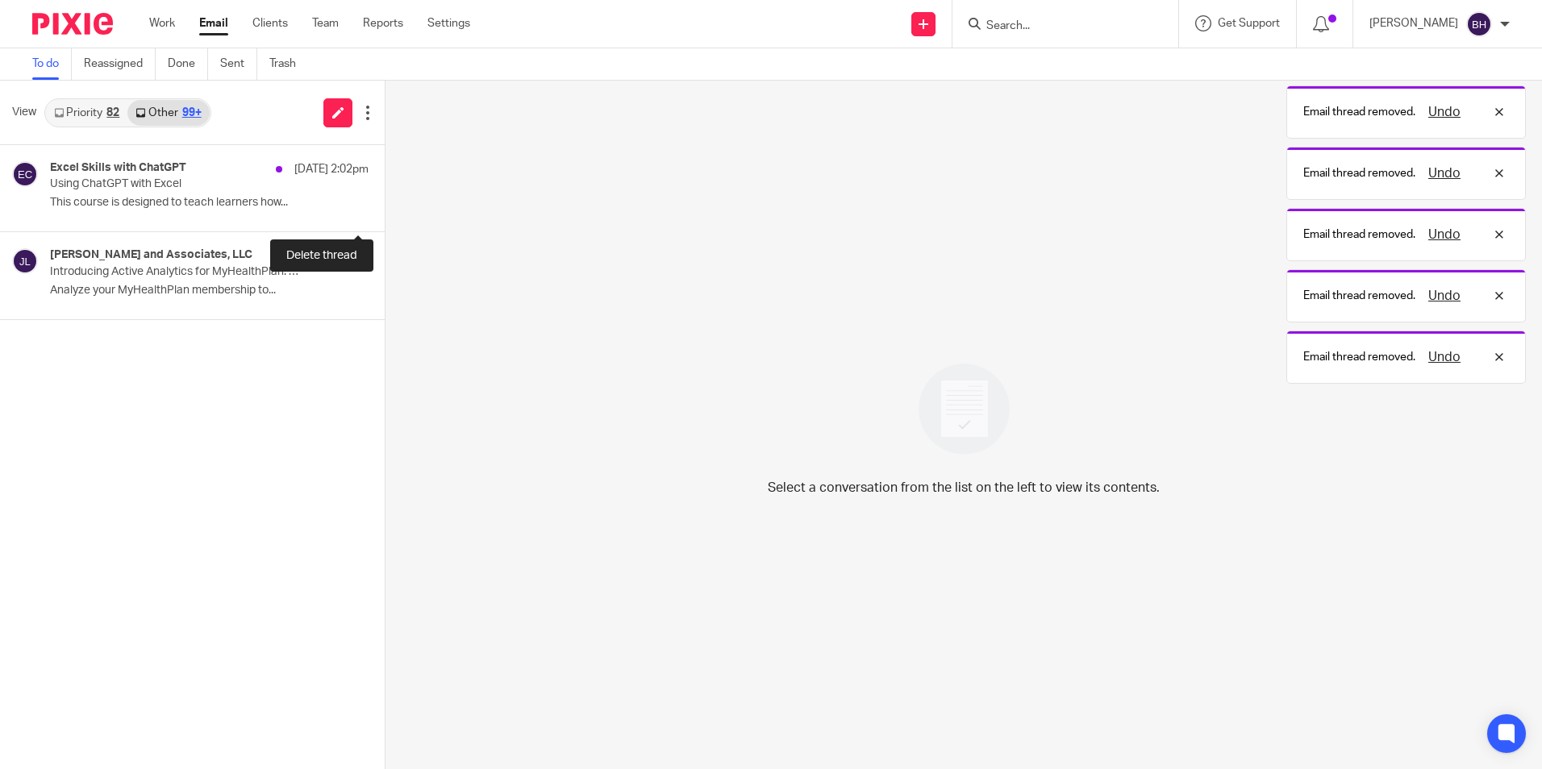
click at [385, 209] on button at bounding box center [391, 210] width 13 height 43
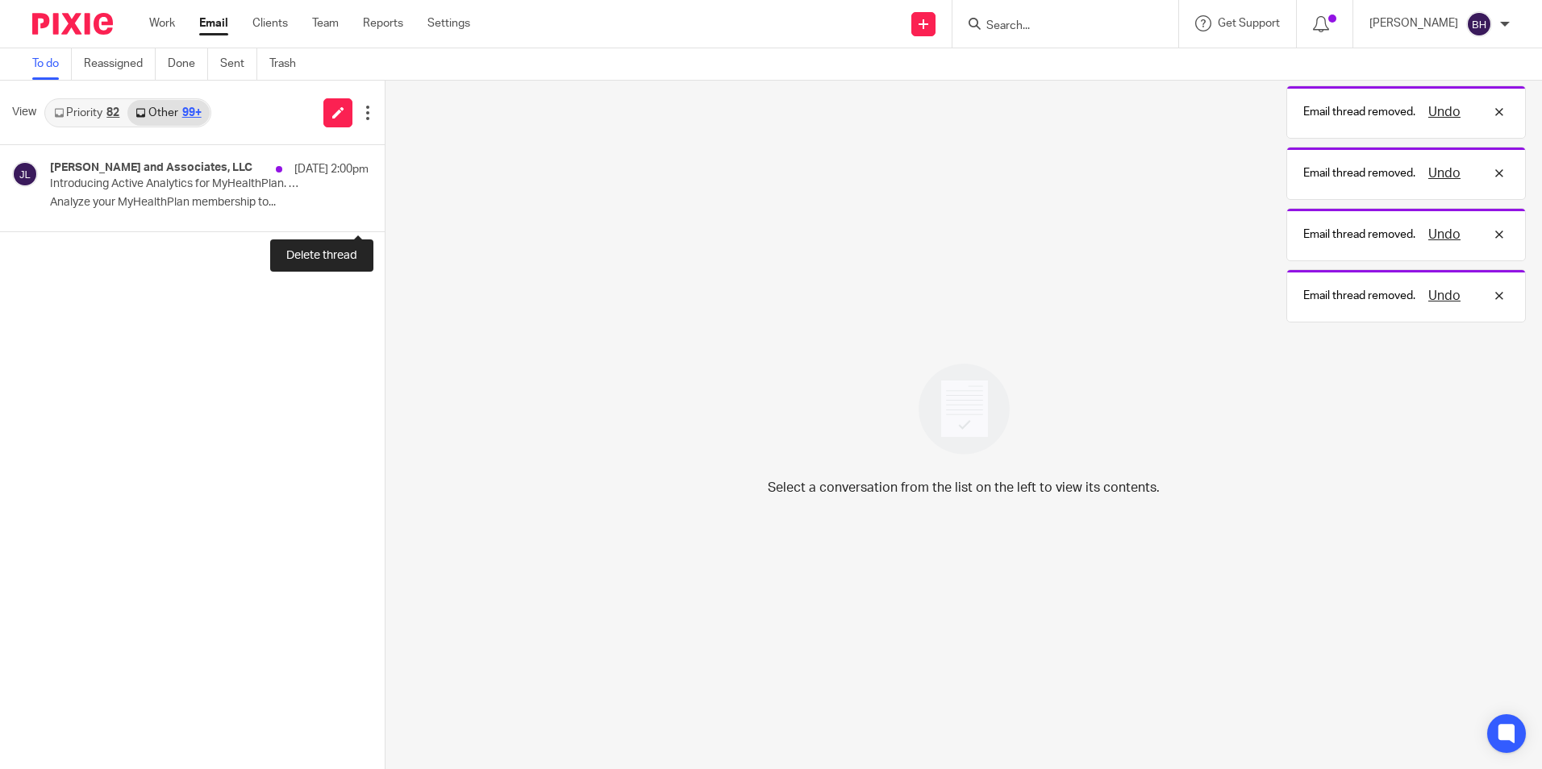
click at [385, 209] on button at bounding box center [391, 210] width 13 height 43
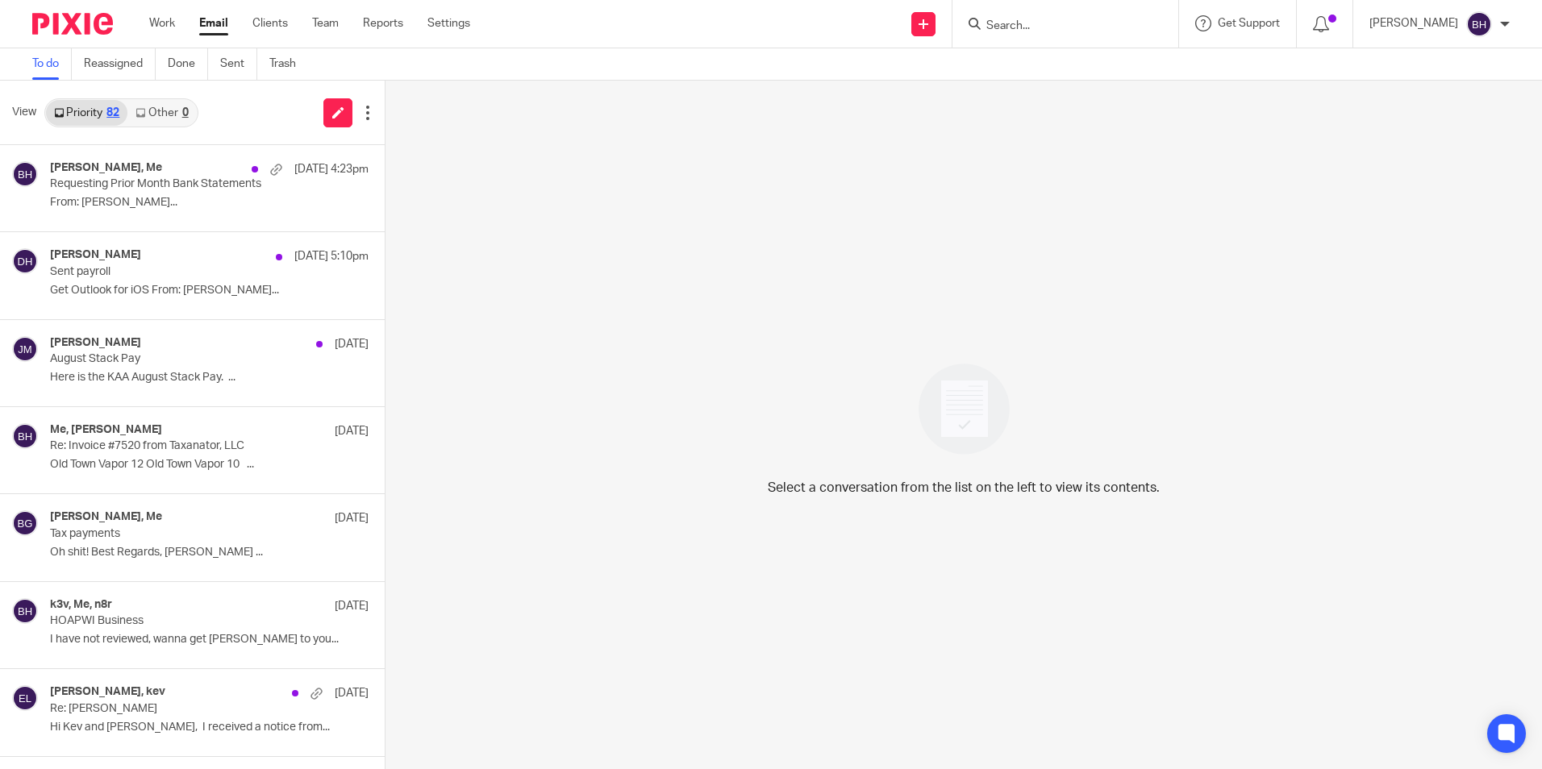
click at [163, 111] on link "Other 0" at bounding box center [161, 113] width 69 height 26
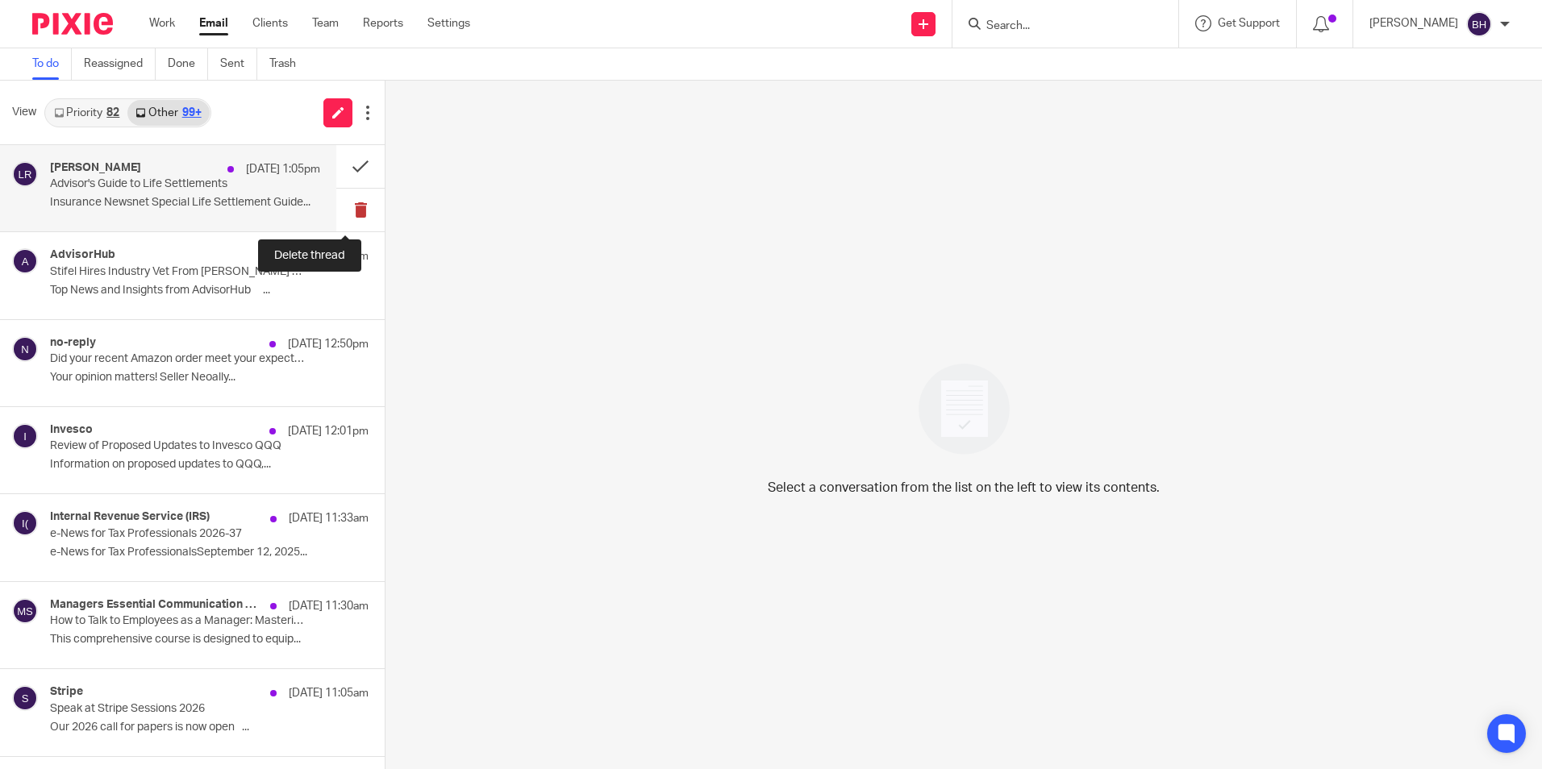
click at [345, 217] on button at bounding box center [360, 210] width 48 height 43
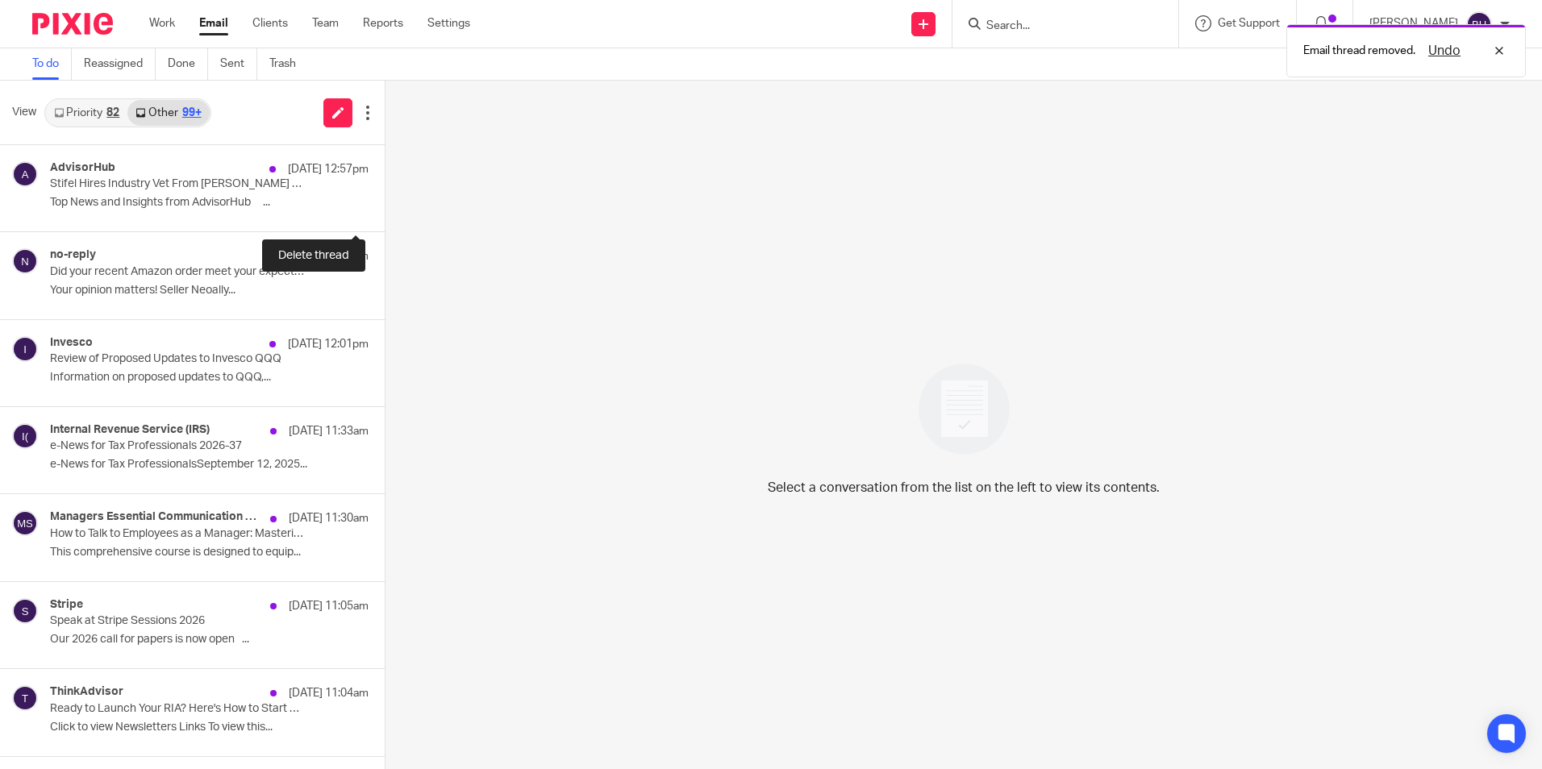
click at [385, 217] on button at bounding box center [391, 210] width 13 height 43
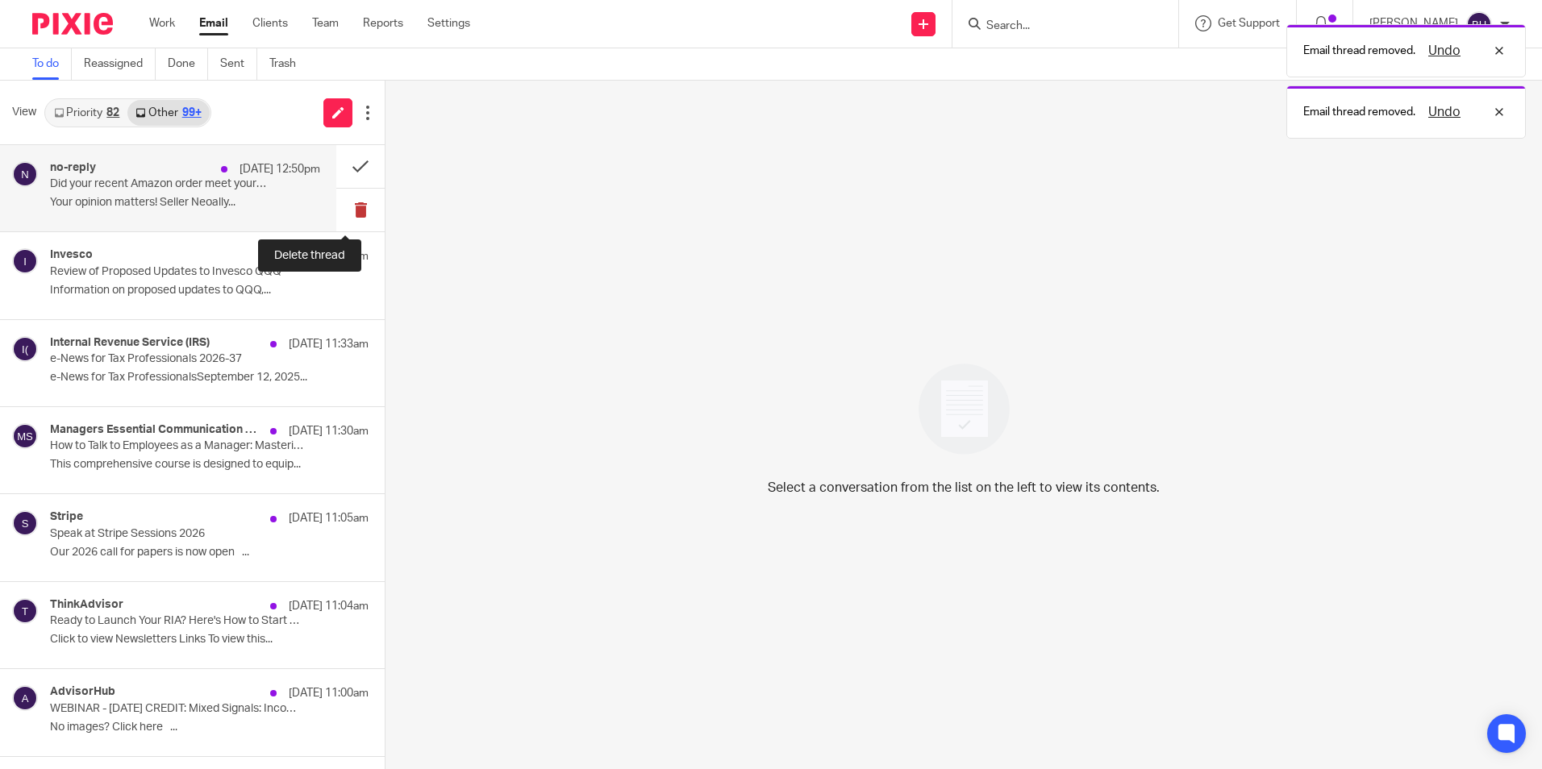
click at [351, 203] on button at bounding box center [360, 210] width 48 height 43
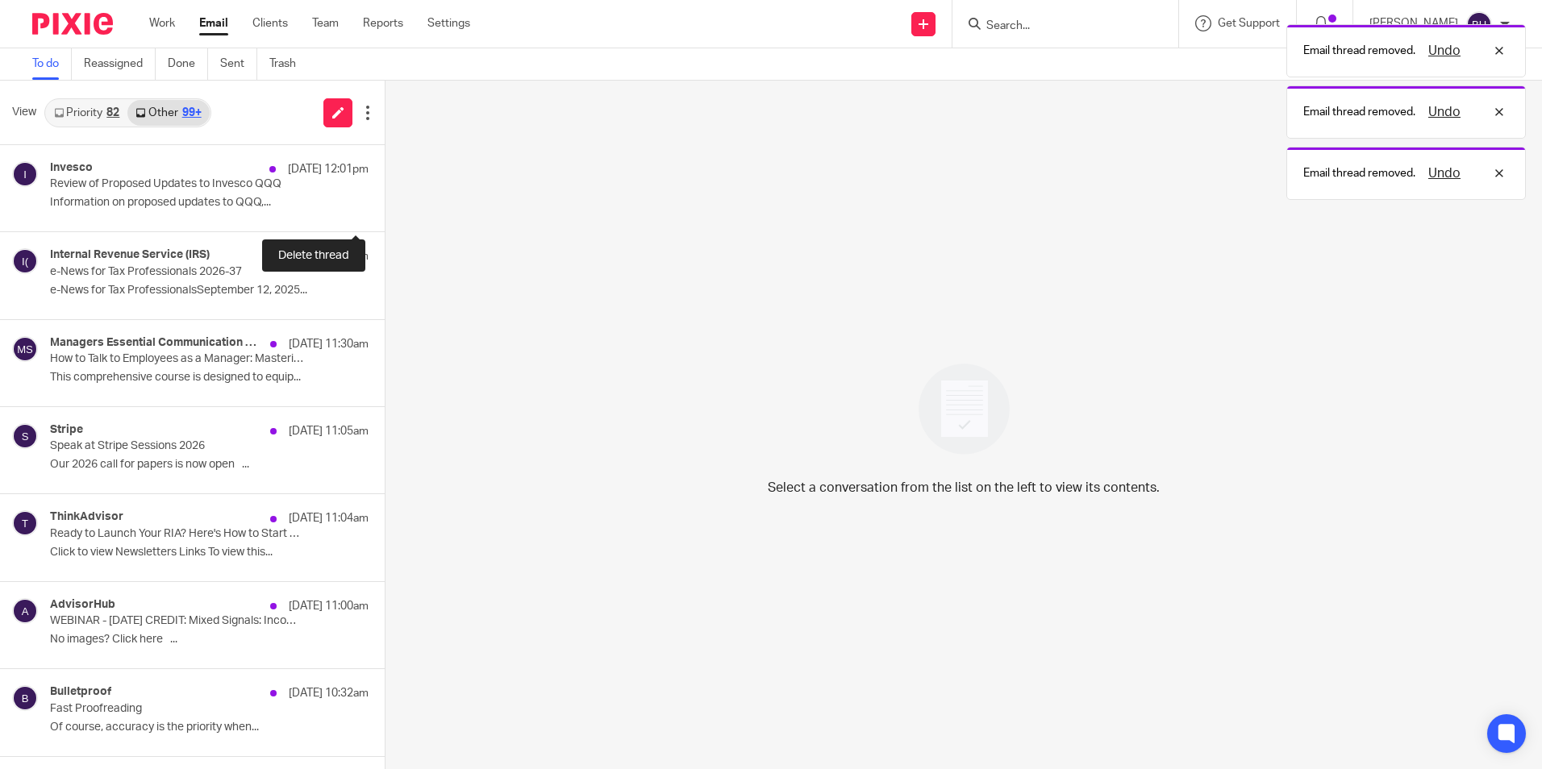
click at [385, 203] on button at bounding box center [391, 210] width 13 height 43
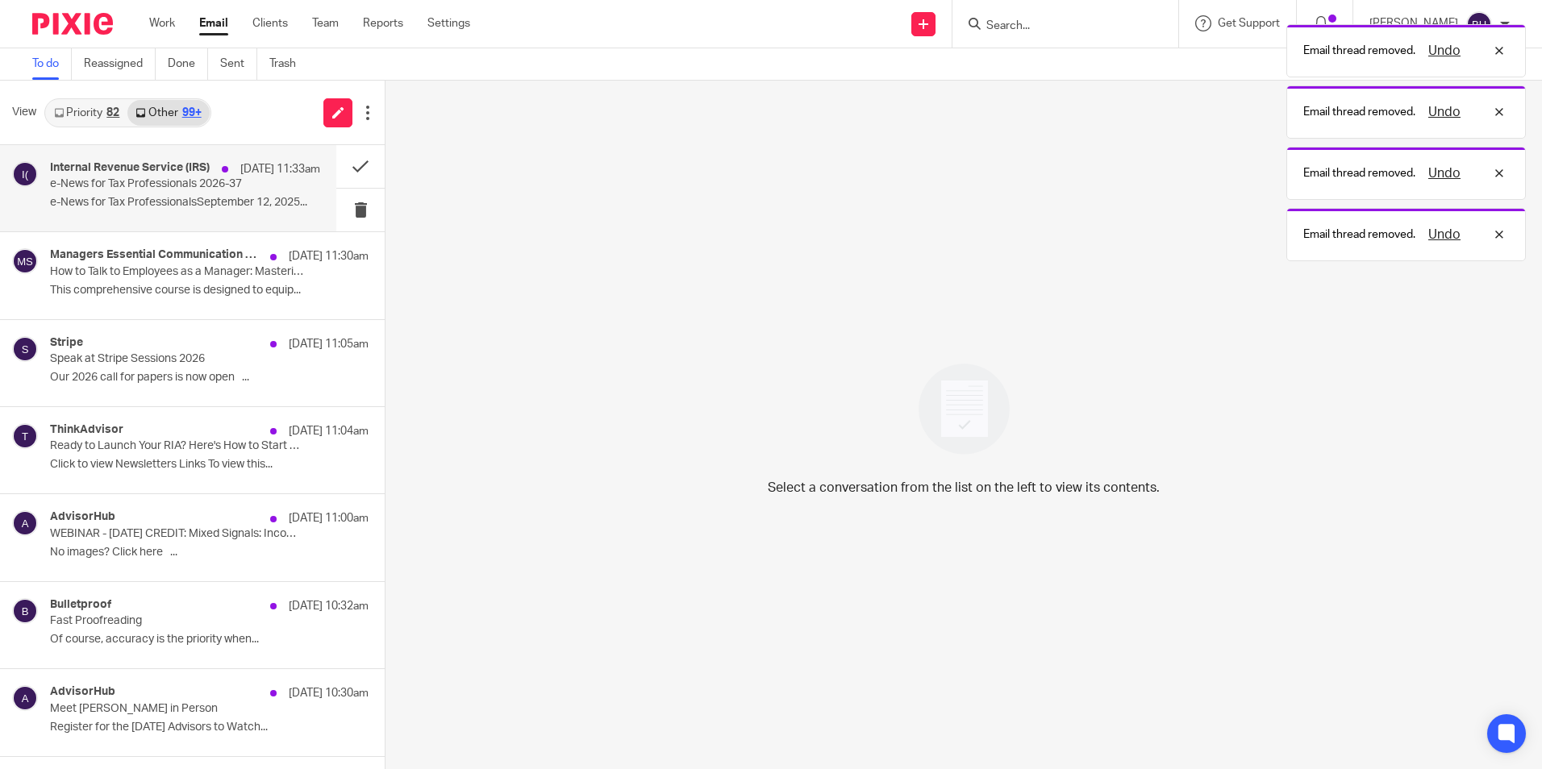
click at [239, 195] on div "Internal Revenue Service (IRS) Sep 12 11:33am e-News for Tax Professionals 2026…" at bounding box center [185, 188] width 270 height 54
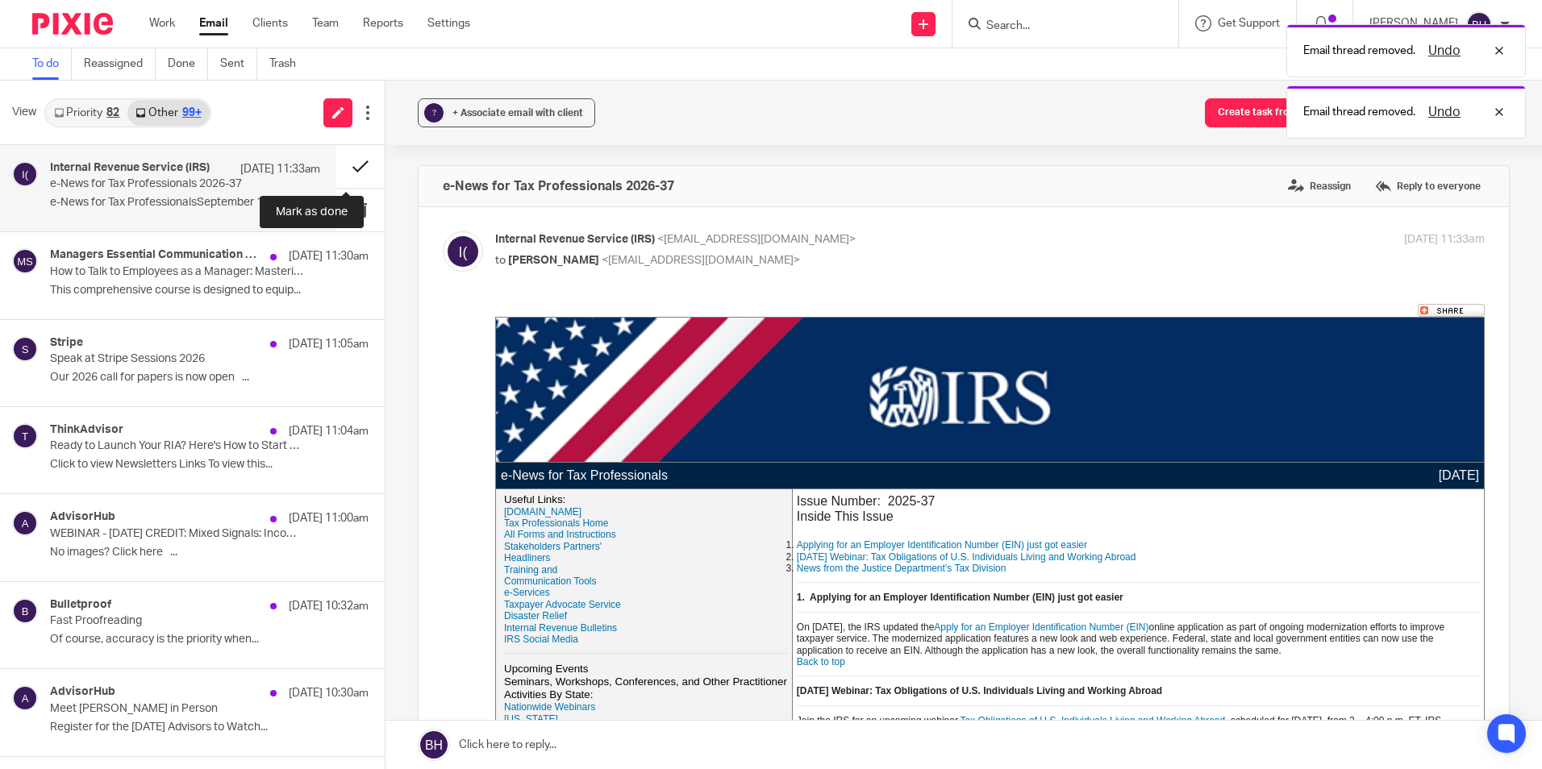
click at [348, 167] on button at bounding box center [360, 166] width 48 height 43
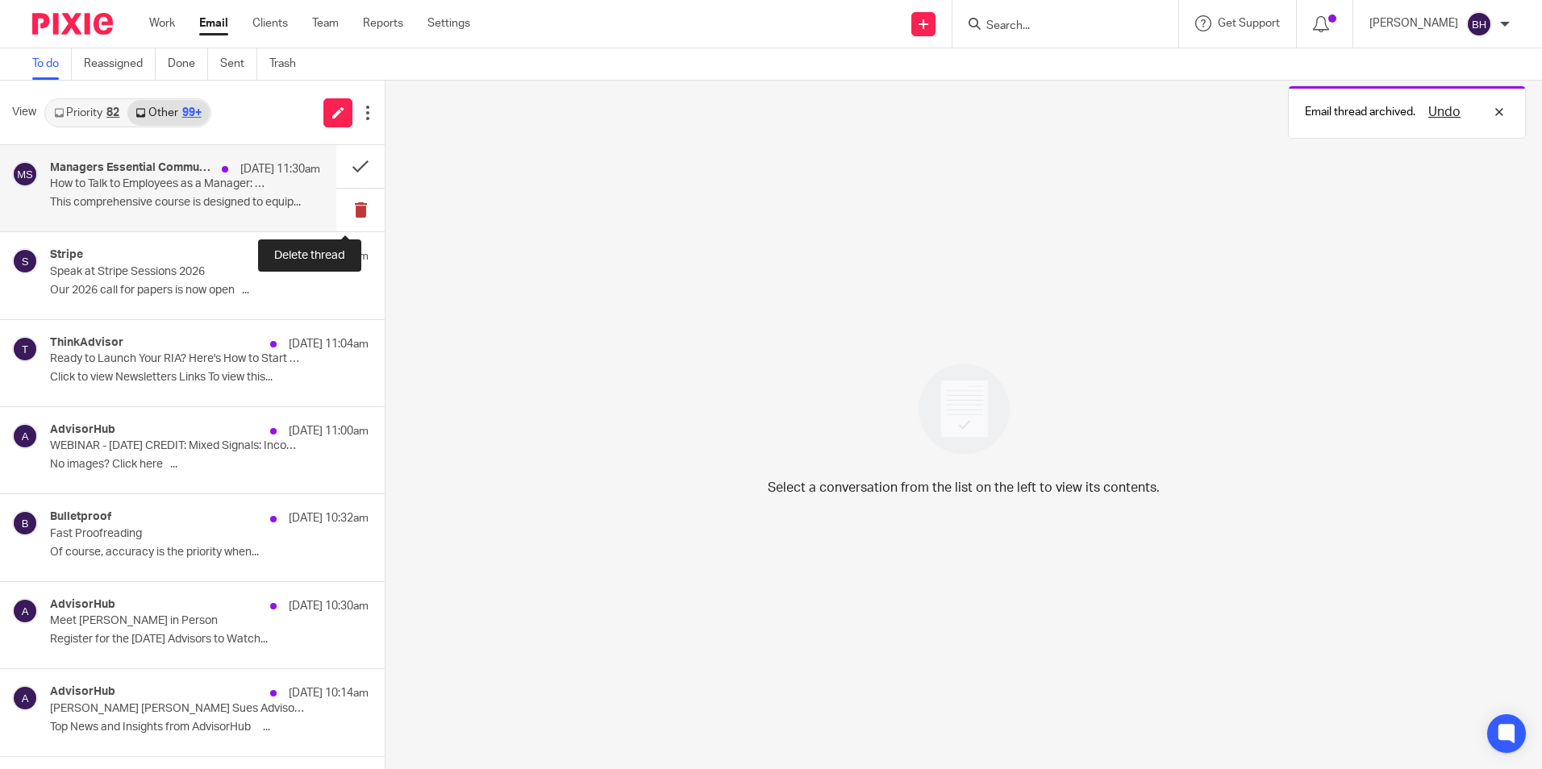
click at [347, 208] on button at bounding box center [360, 210] width 48 height 43
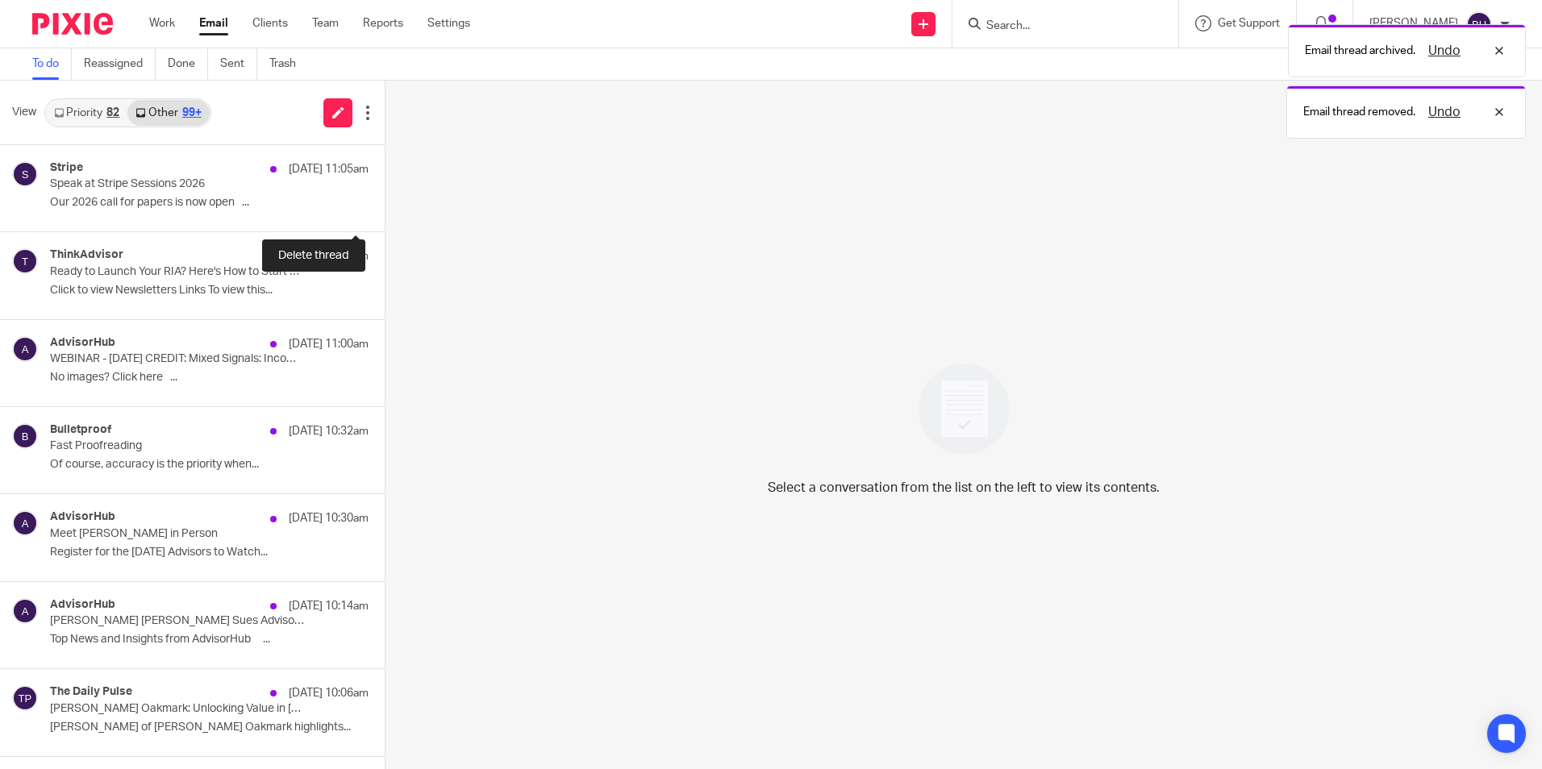
click at [385, 208] on button at bounding box center [391, 210] width 13 height 43
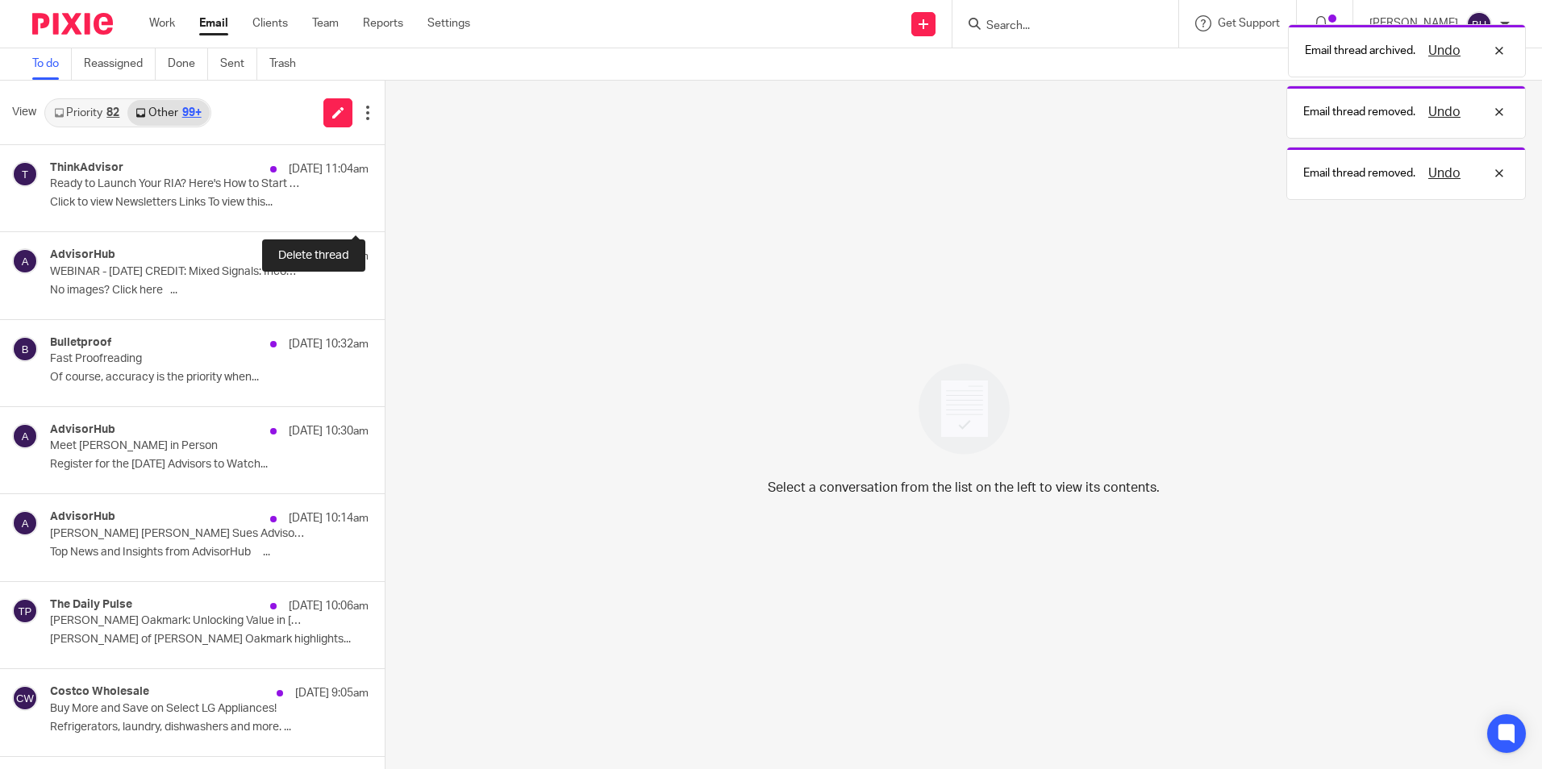
click at [385, 208] on button at bounding box center [391, 210] width 13 height 43
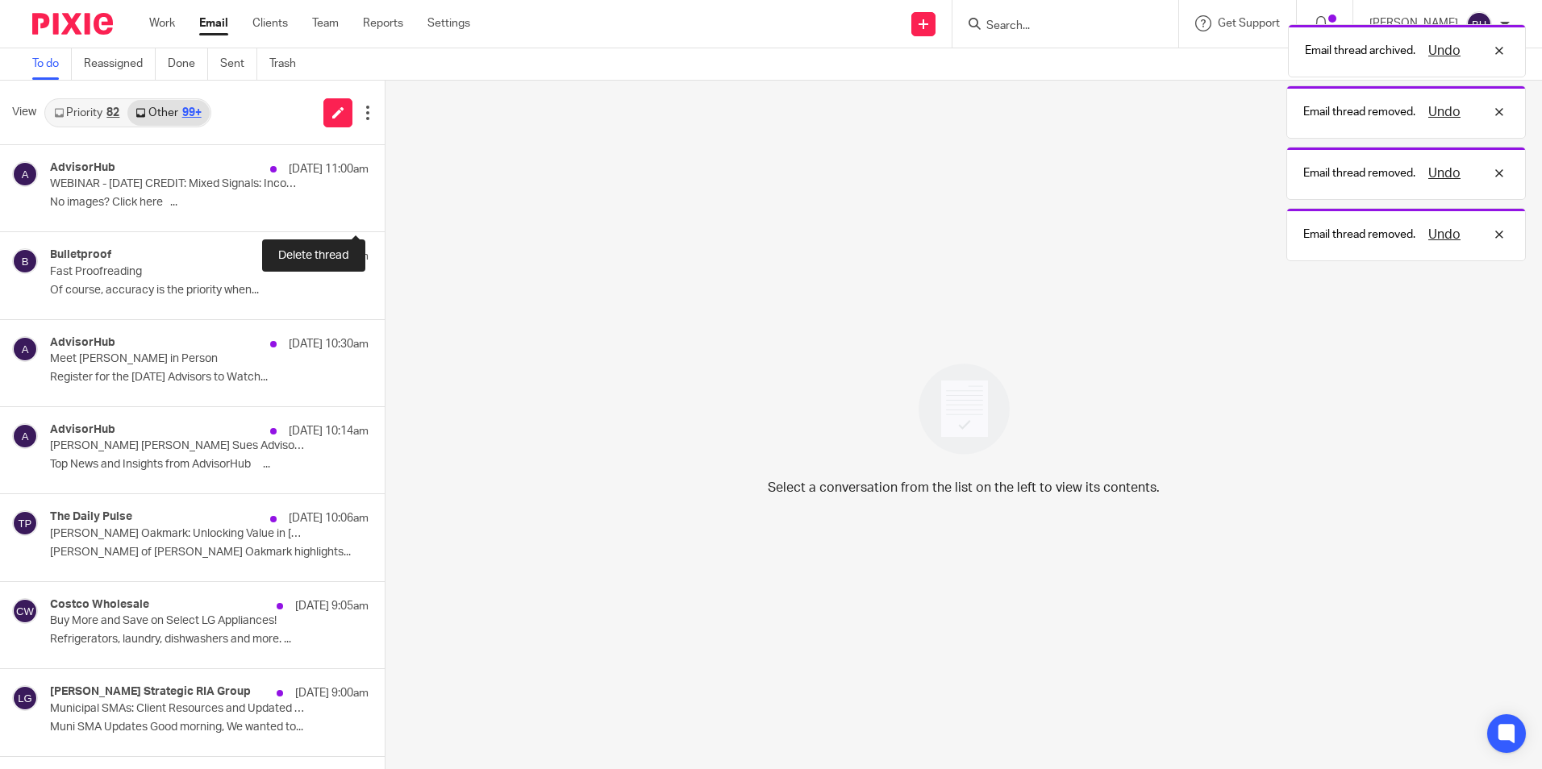
click at [385, 208] on button at bounding box center [391, 210] width 13 height 43
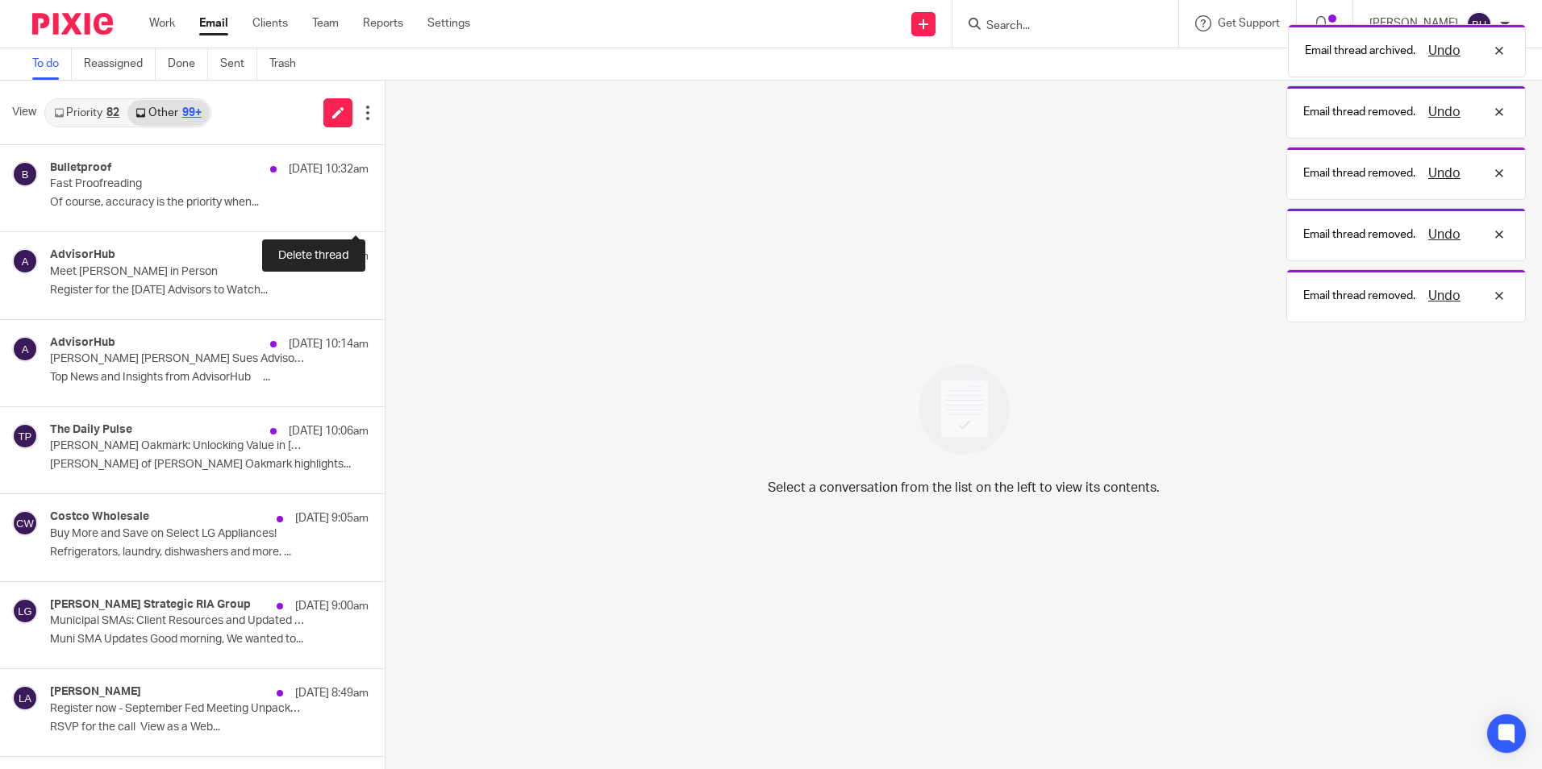
click at [385, 208] on button at bounding box center [391, 210] width 13 height 43
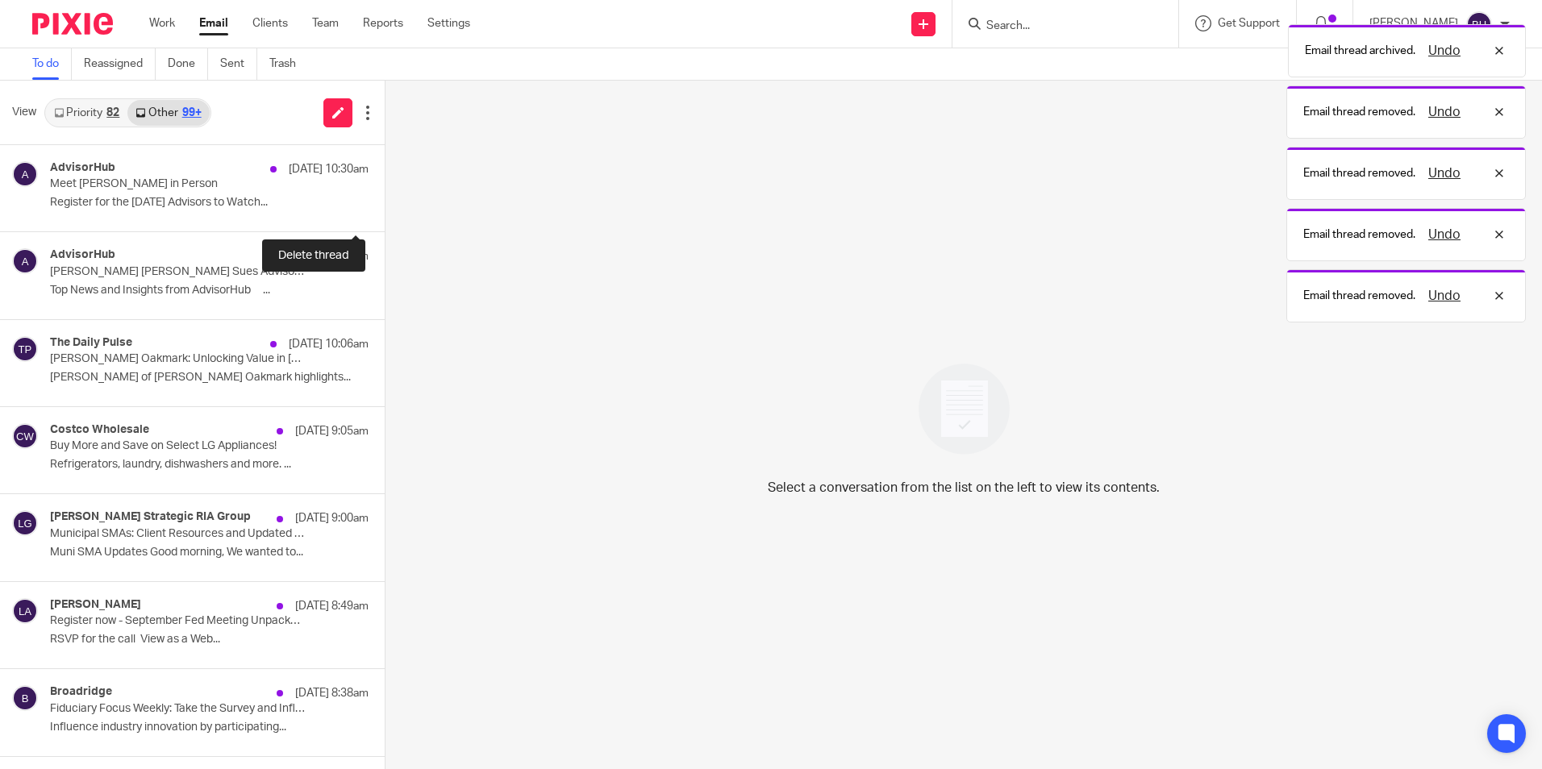
click at [385, 208] on button at bounding box center [391, 210] width 13 height 43
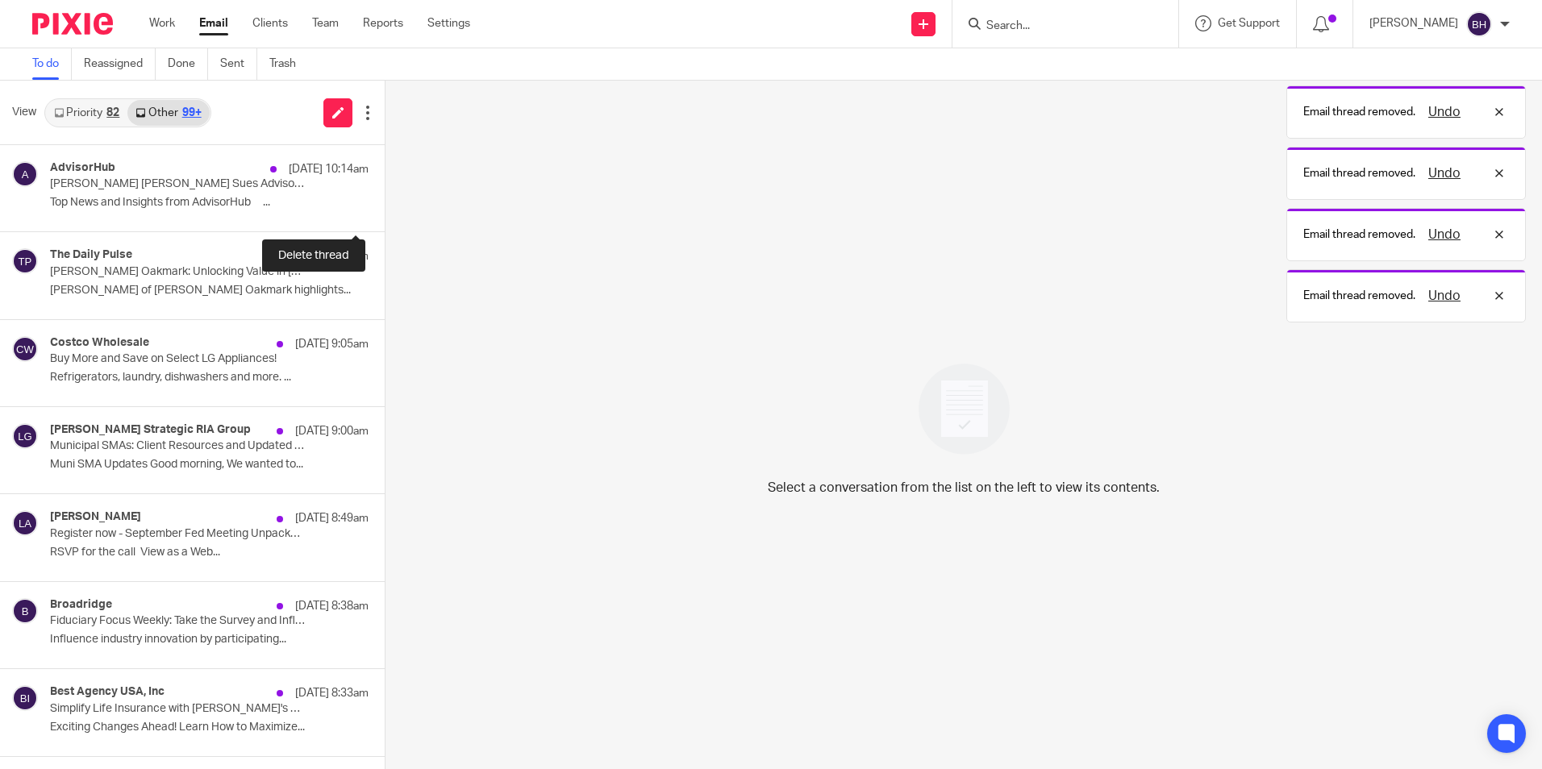
click at [385, 208] on button at bounding box center [391, 210] width 13 height 43
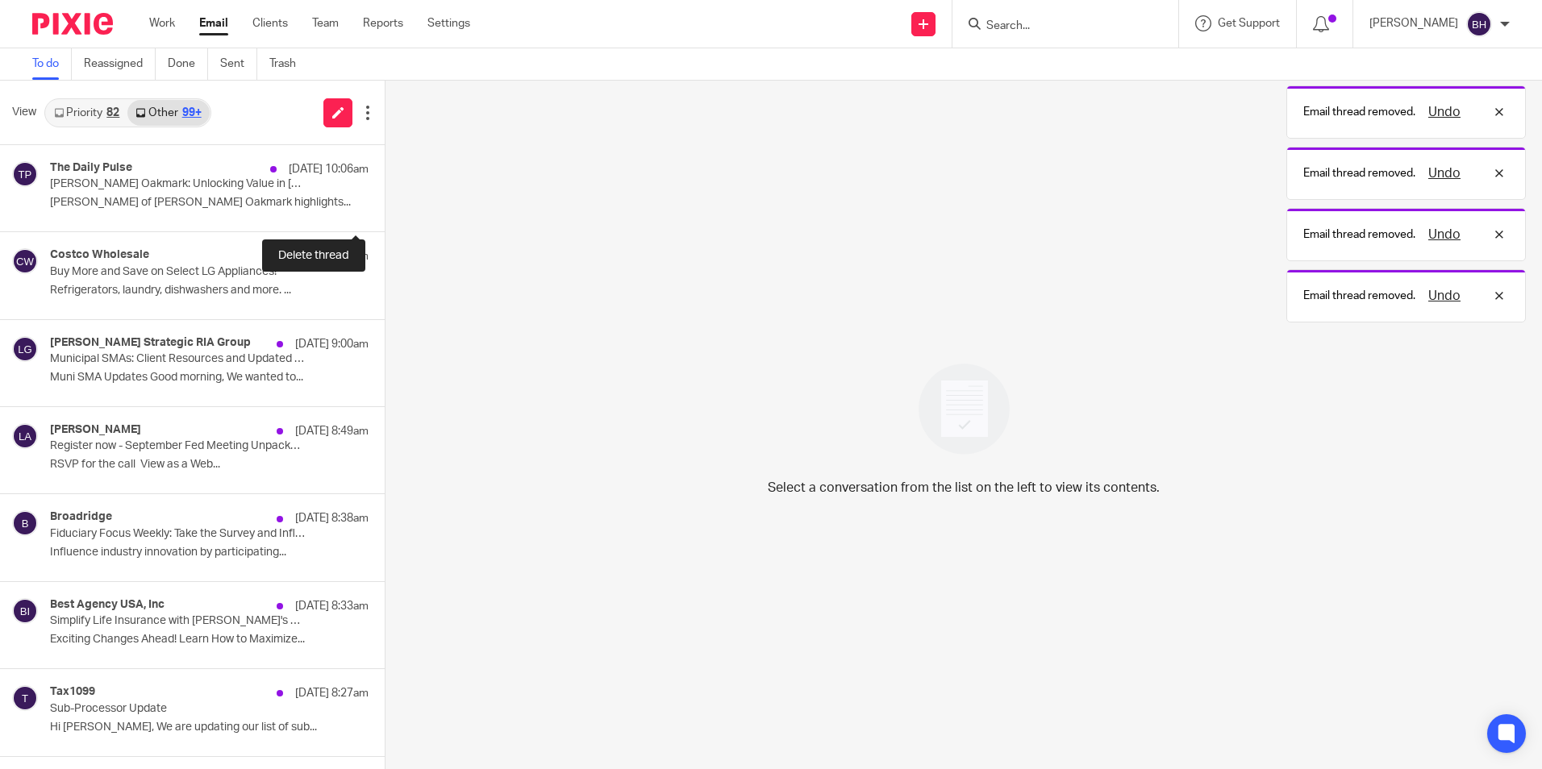
click at [385, 208] on button at bounding box center [391, 210] width 13 height 43
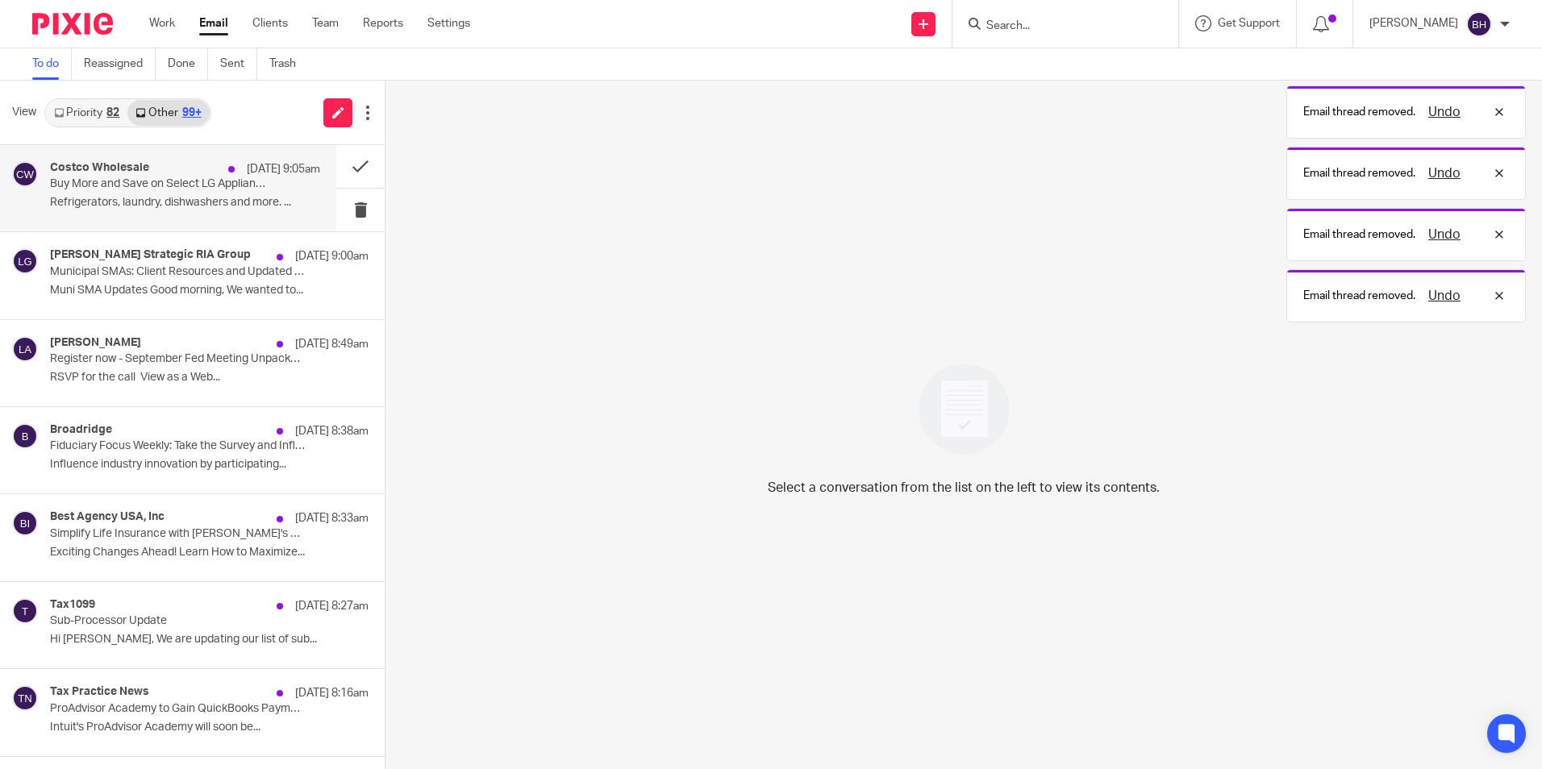
click at [255, 207] on p "Refrigerators, laundry, dishwashers and more. ..." at bounding box center [185, 203] width 270 height 14
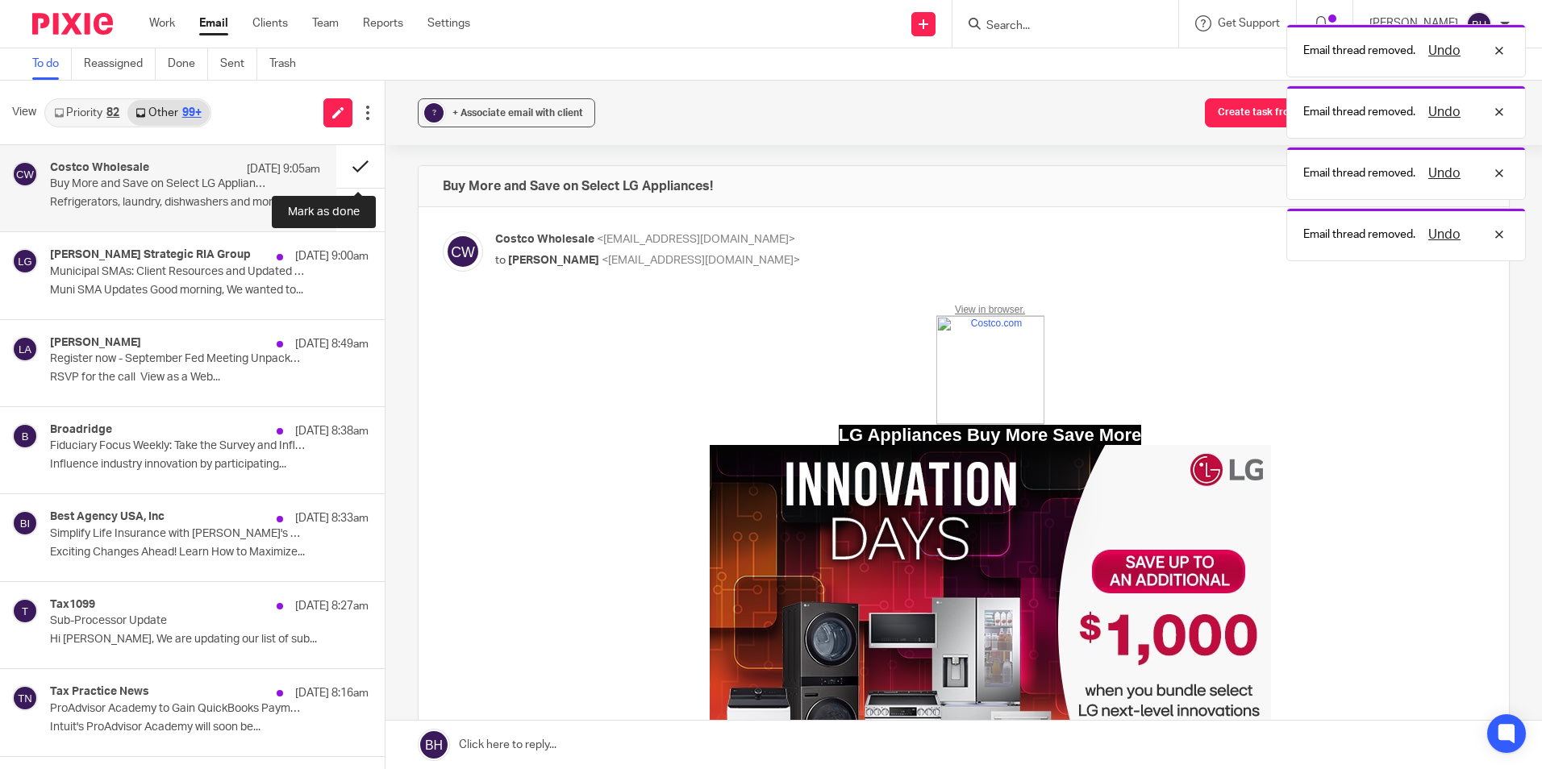
click at [351, 166] on button at bounding box center [360, 166] width 48 height 43
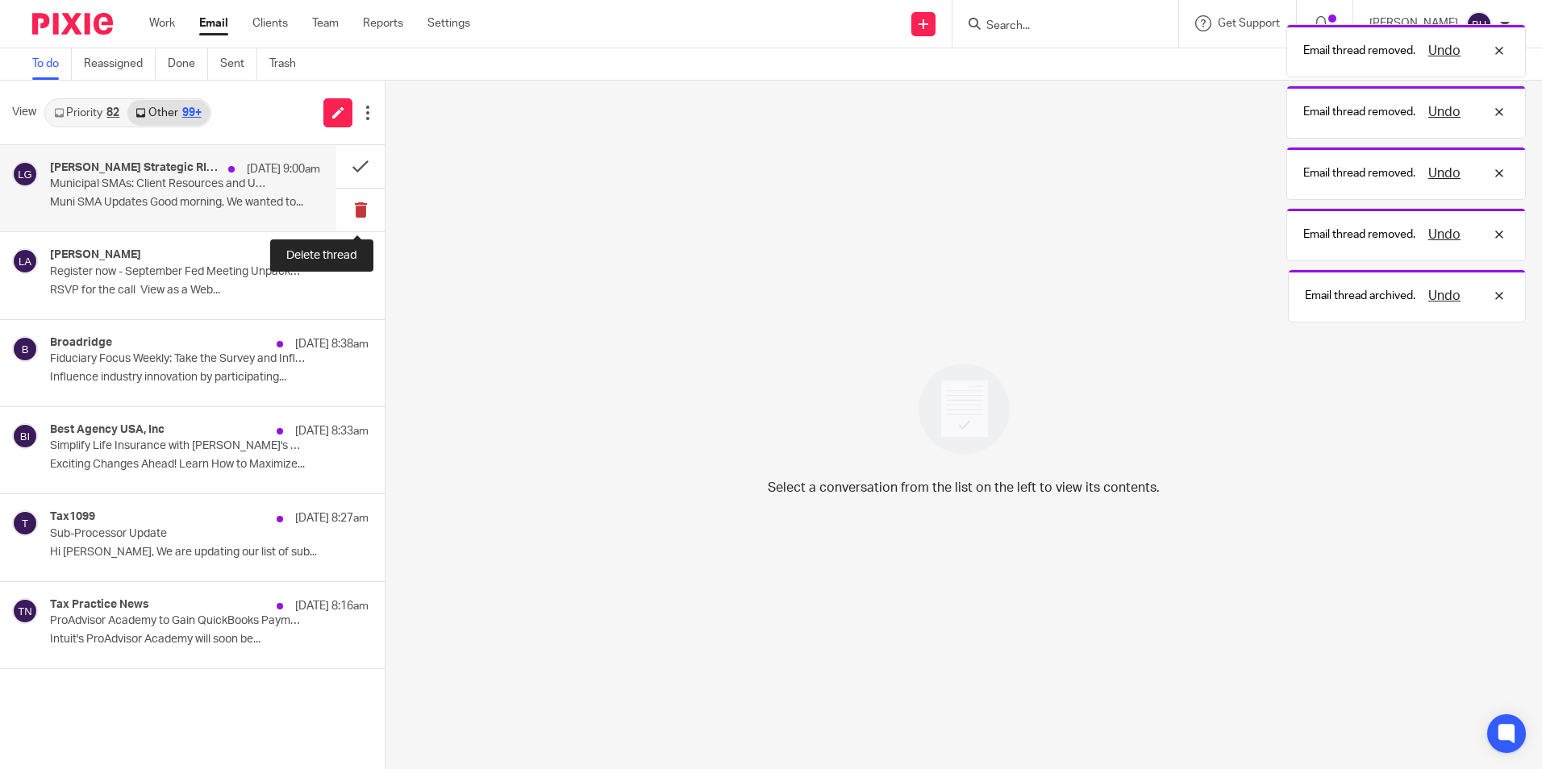
click at [348, 211] on button at bounding box center [360, 210] width 48 height 43
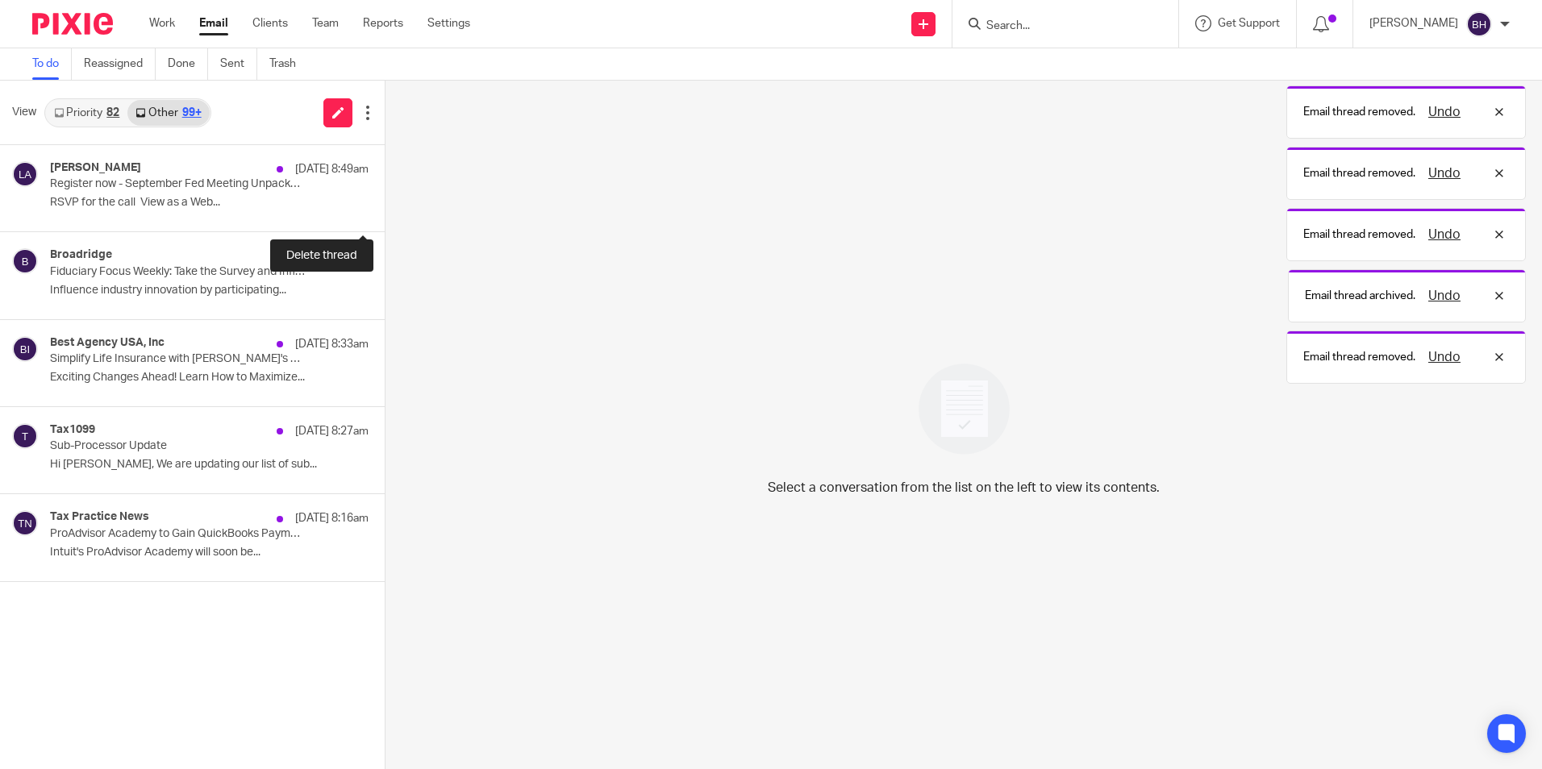
click at [385, 211] on button at bounding box center [391, 210] width 13 height 43
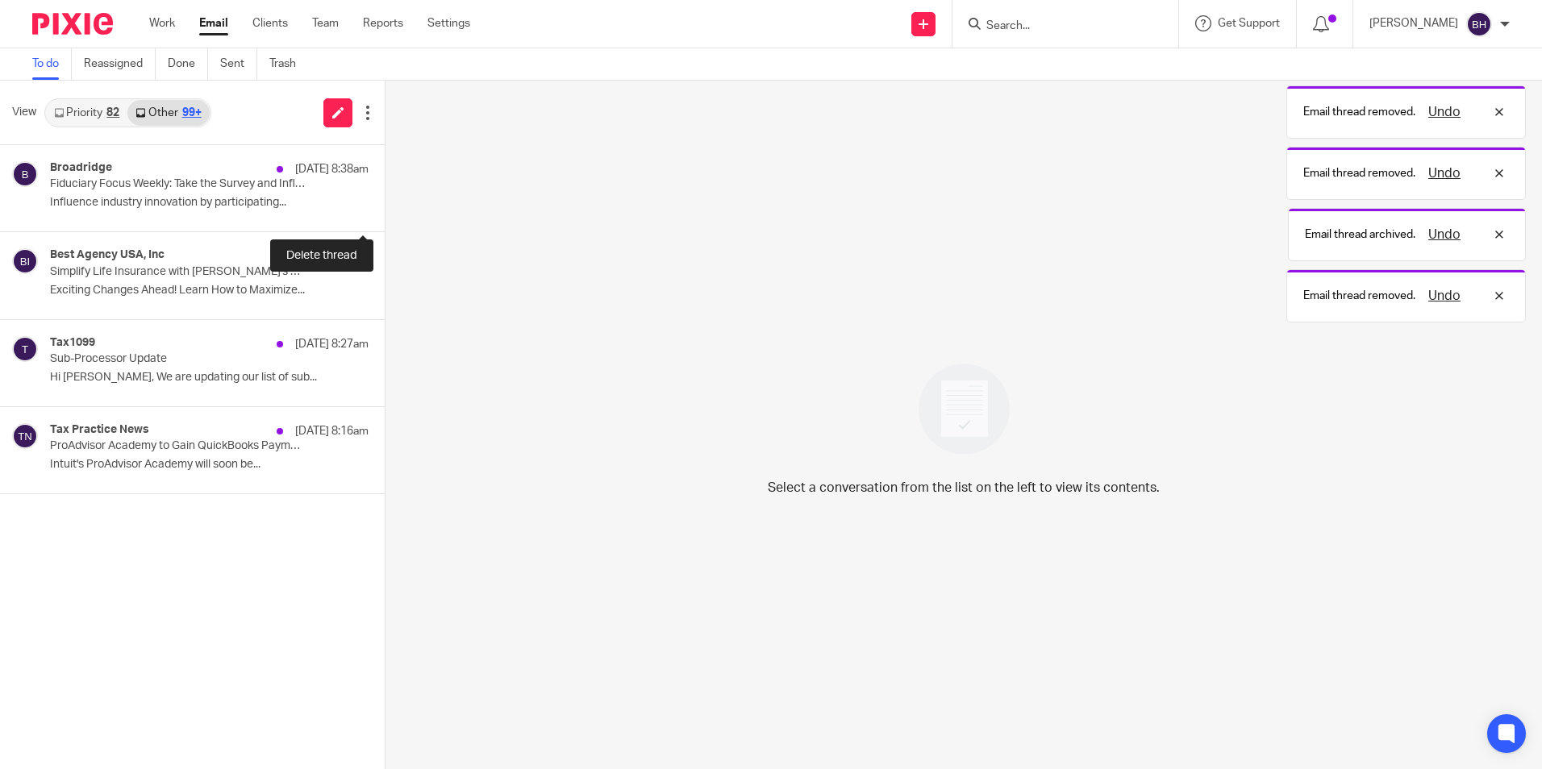
click at [385, 211] on button at bounding box center [391, 210] width 13 height 43
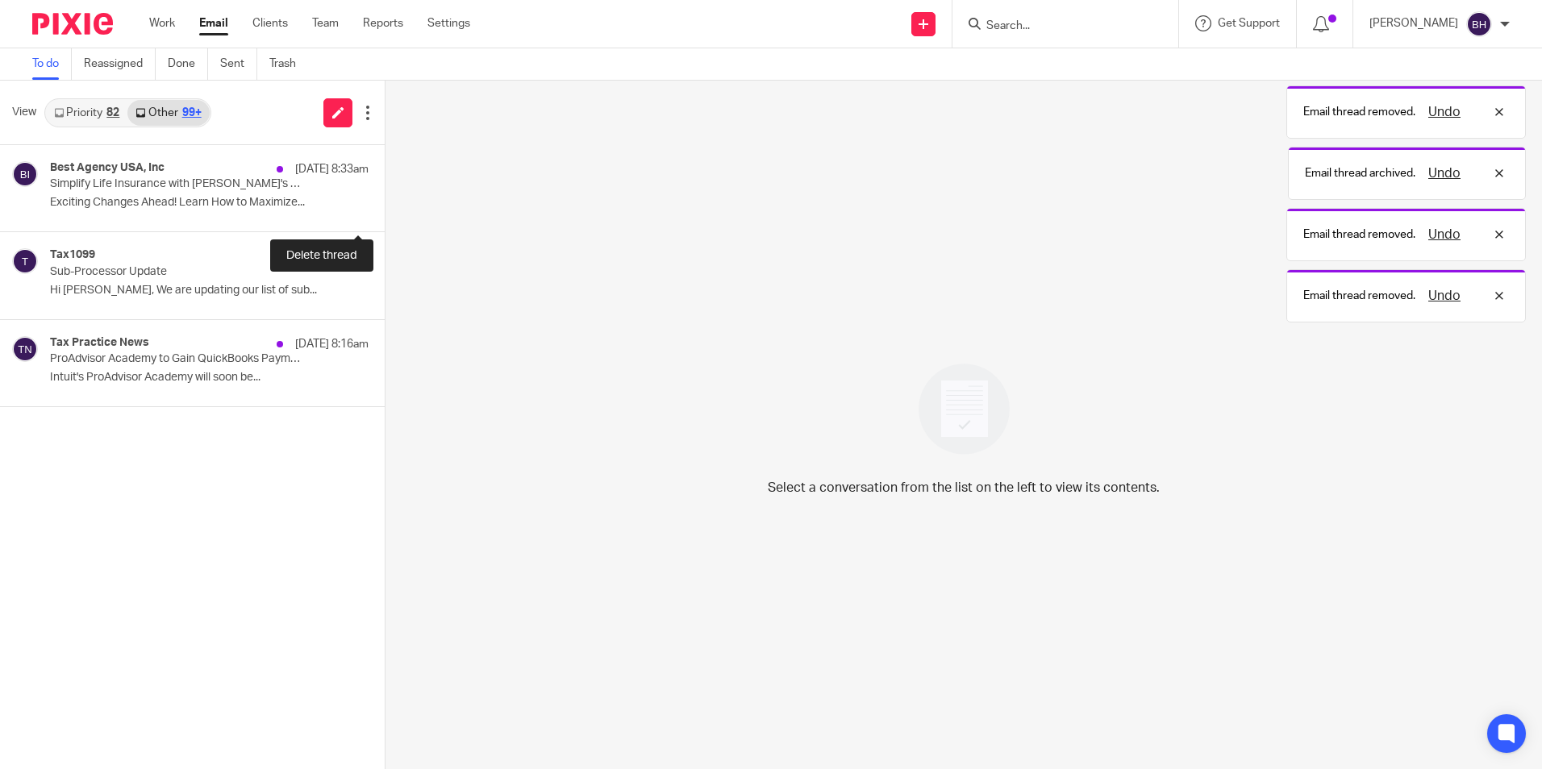
click at [385, 211] on button at bounding box center [391, 210] width 13 height 43
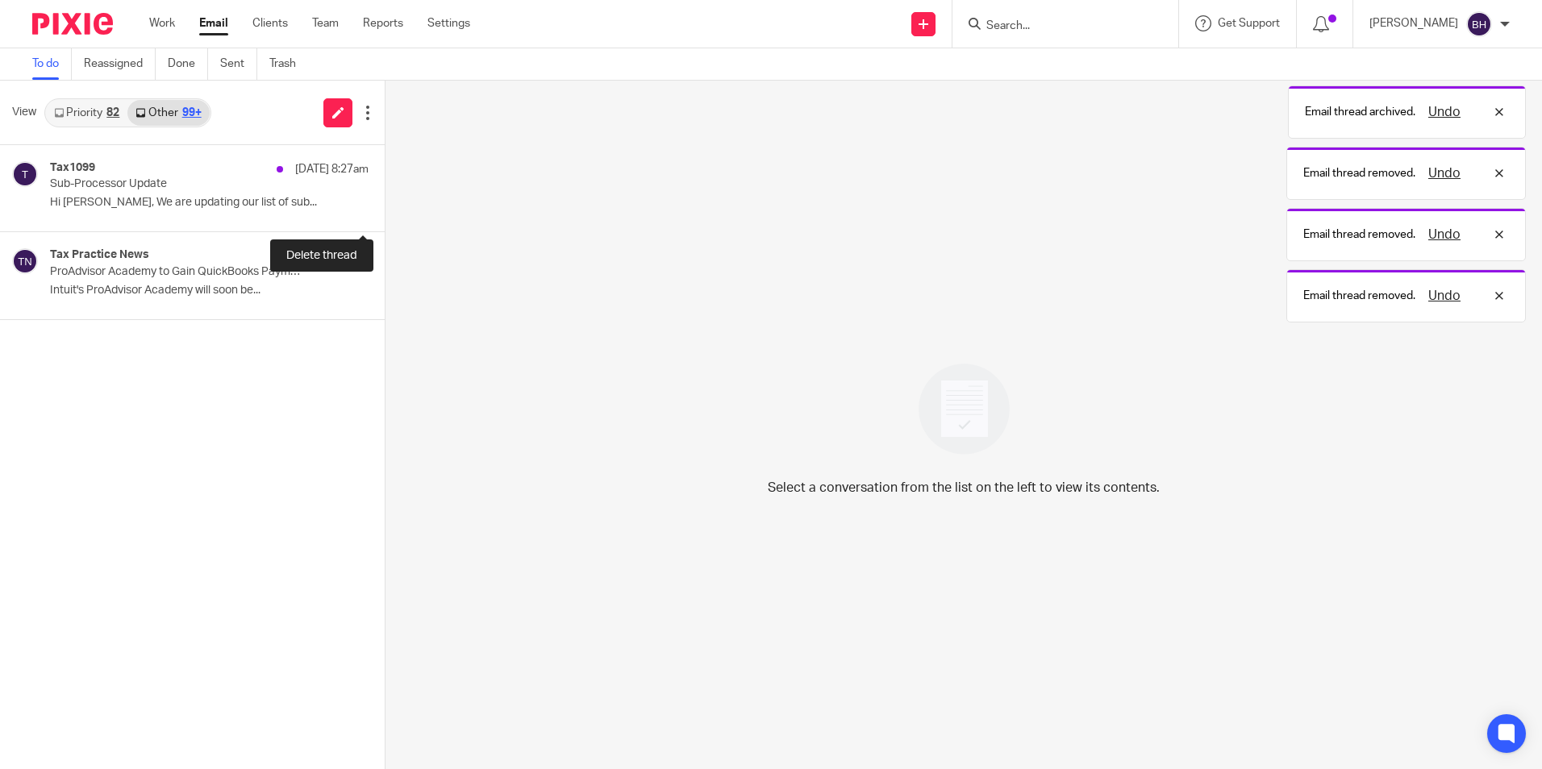
click at [385, 211] on button at bounding box center [391, 210] width 13 height 43
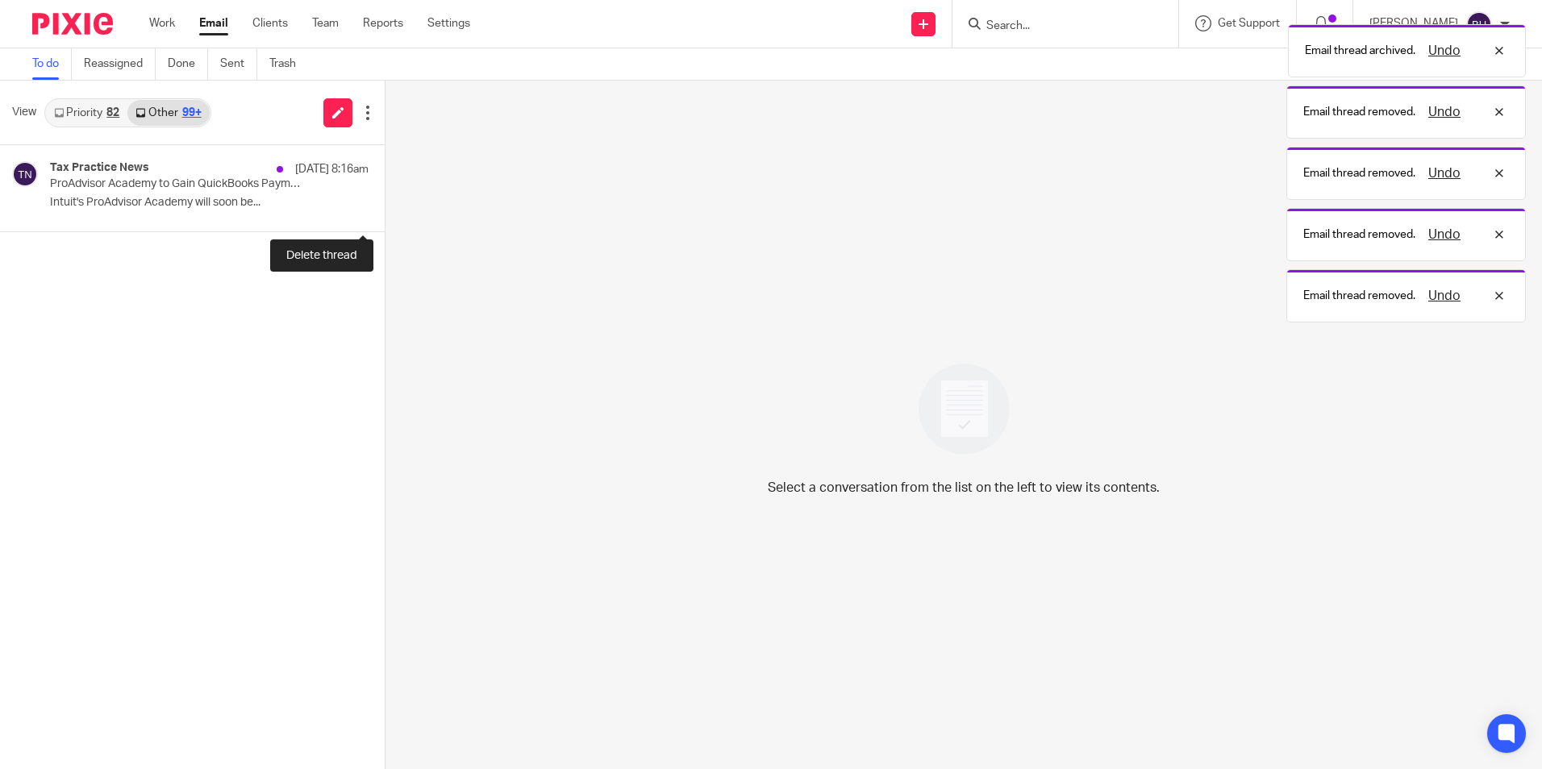
click at [385, 211] on button at bounding box center [391, 210] width 13 height 43
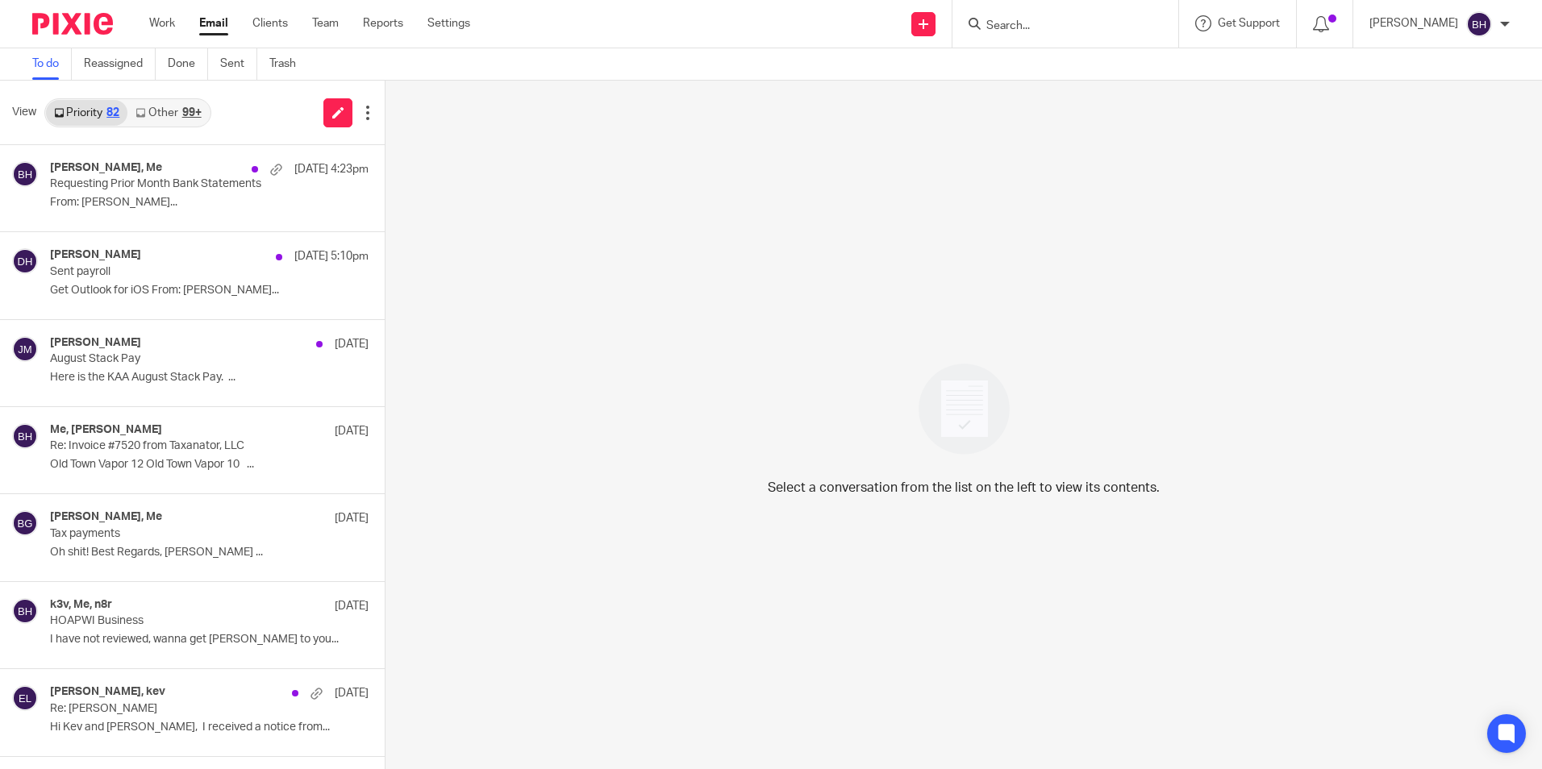
click at [166, 114] on link "Other 99+" at bounding box center [167, 113] width 81 height 26
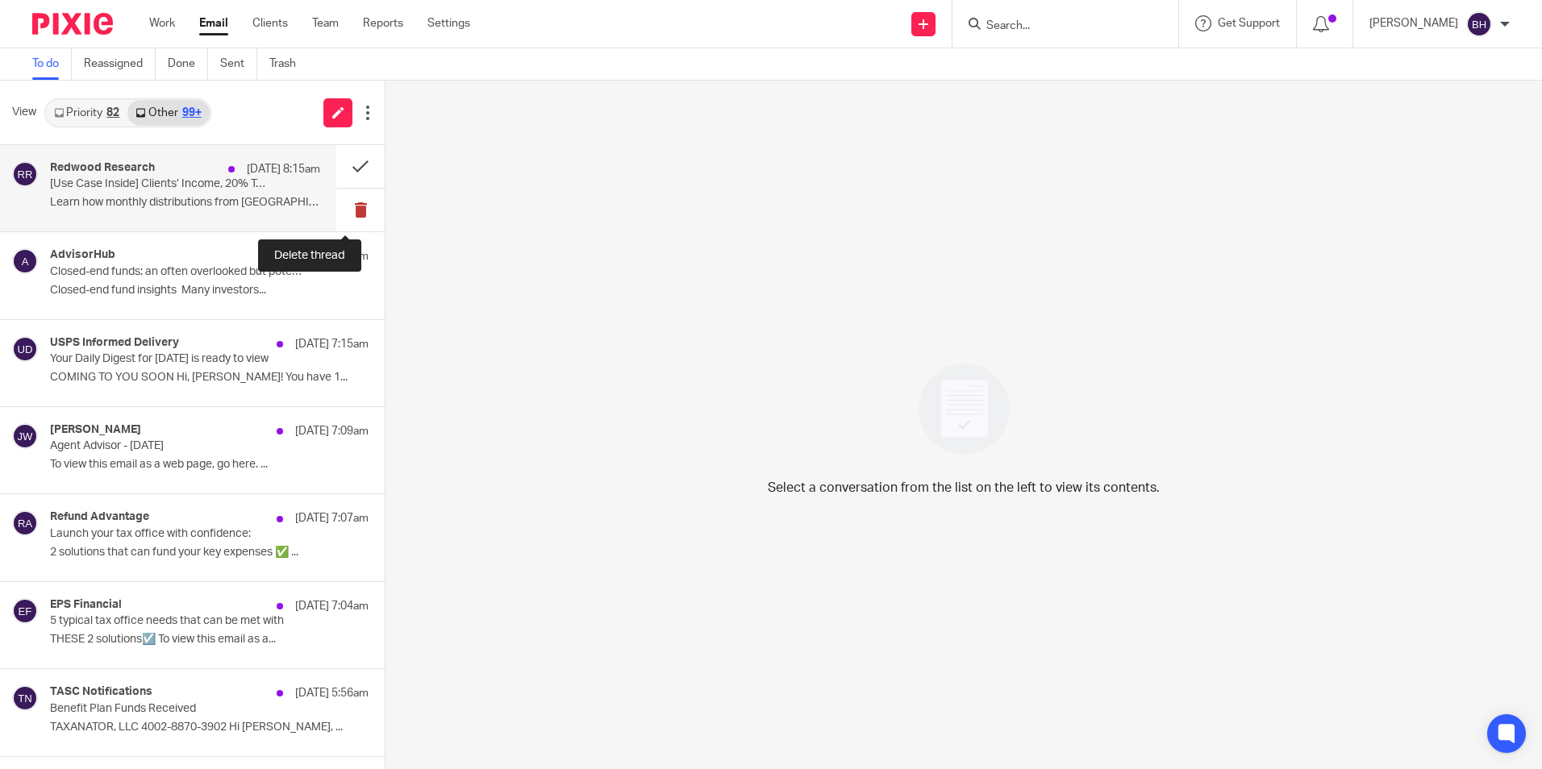
click at [343, 207] on button at bounding box center [360, 210] width 48 height 43
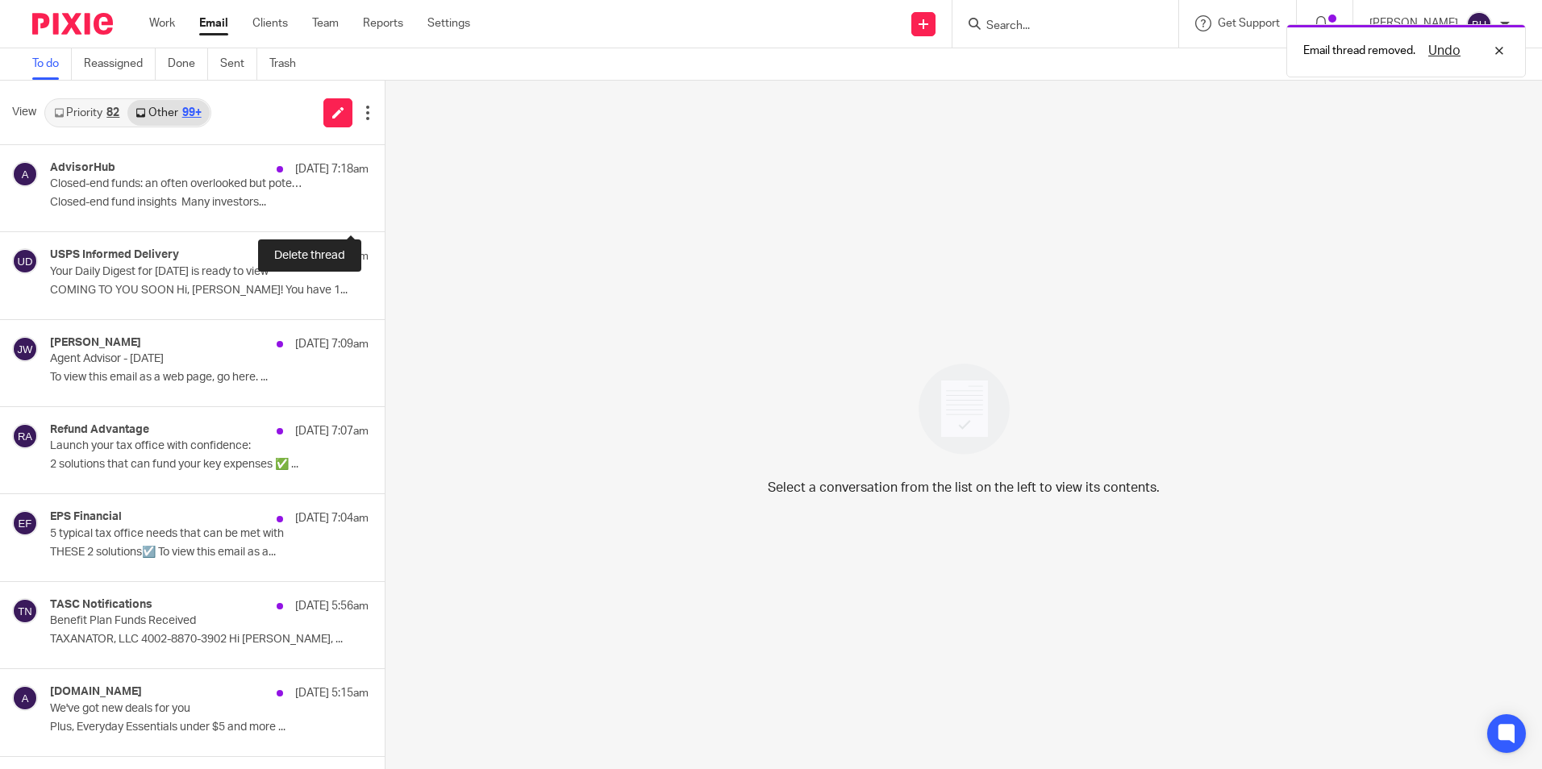
click at [385, 207] on button at bounding box center [391, 210] width 13 height 43
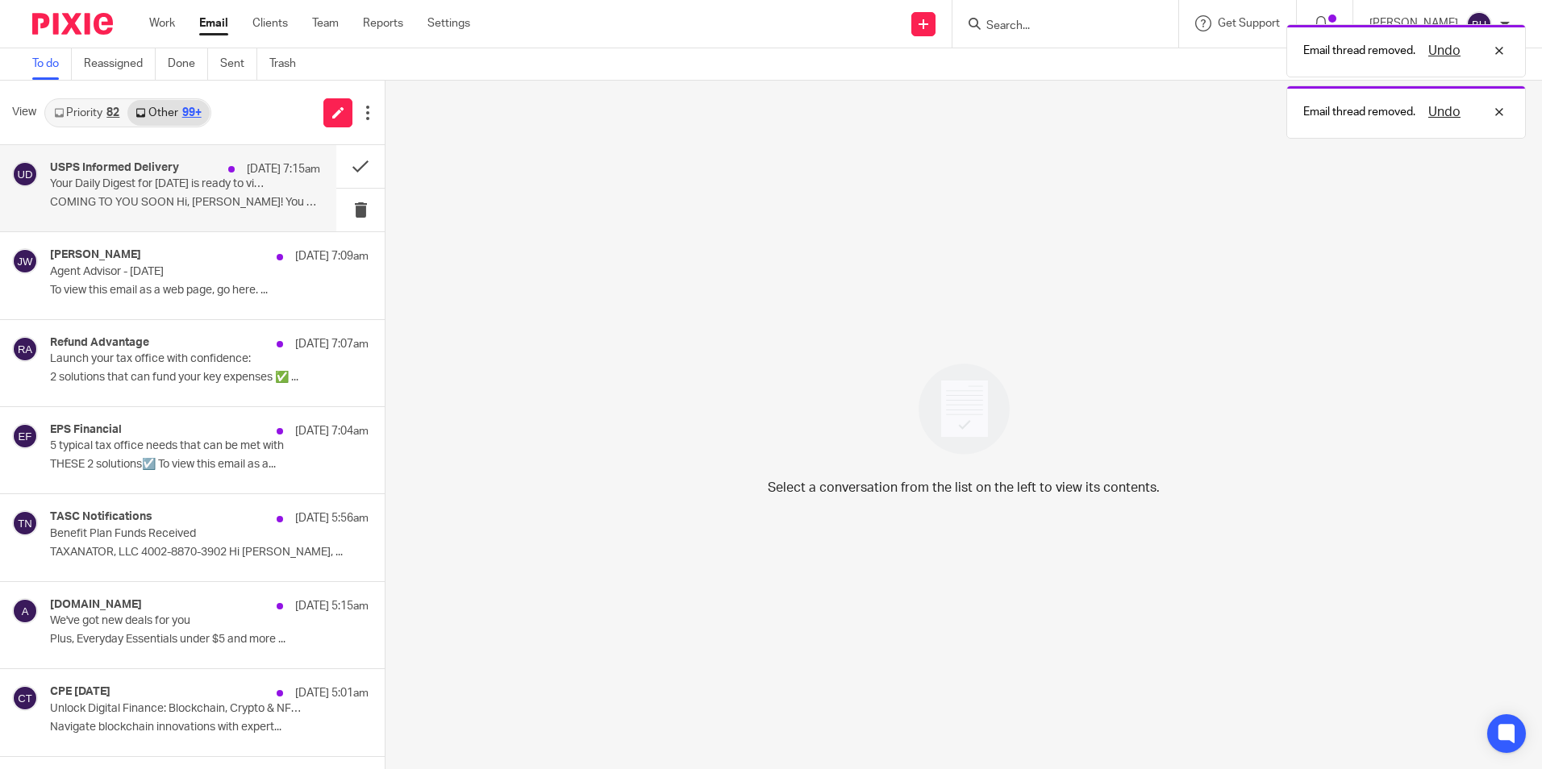
click at [274, 191] on div "USPS Informed Delivery [DATE] 7:15am Your Daily Digest for [DATE] is ready to v…" at bounding box center [185, 188] width 270 height 54
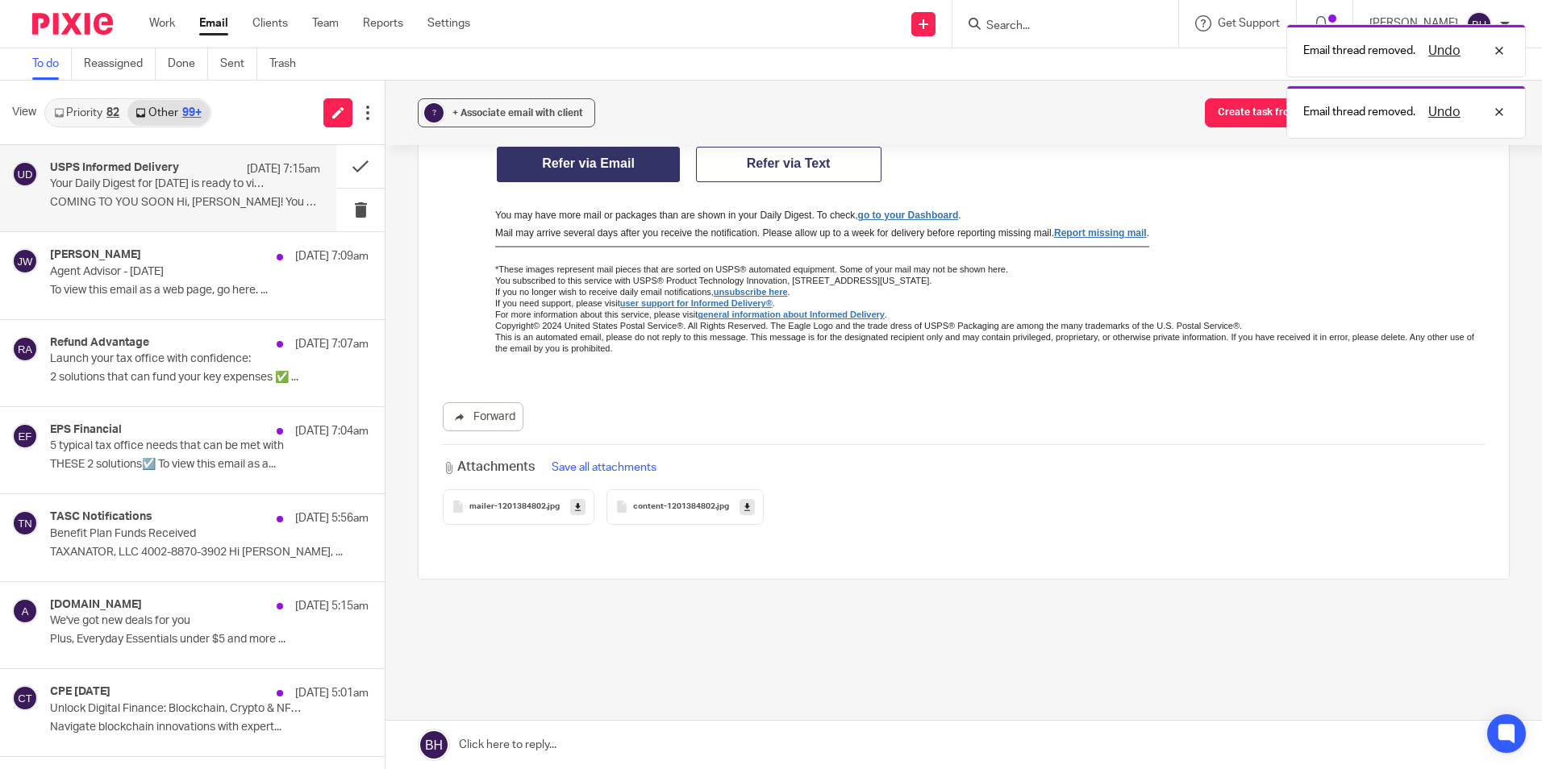
scroll to position [1536, 0]
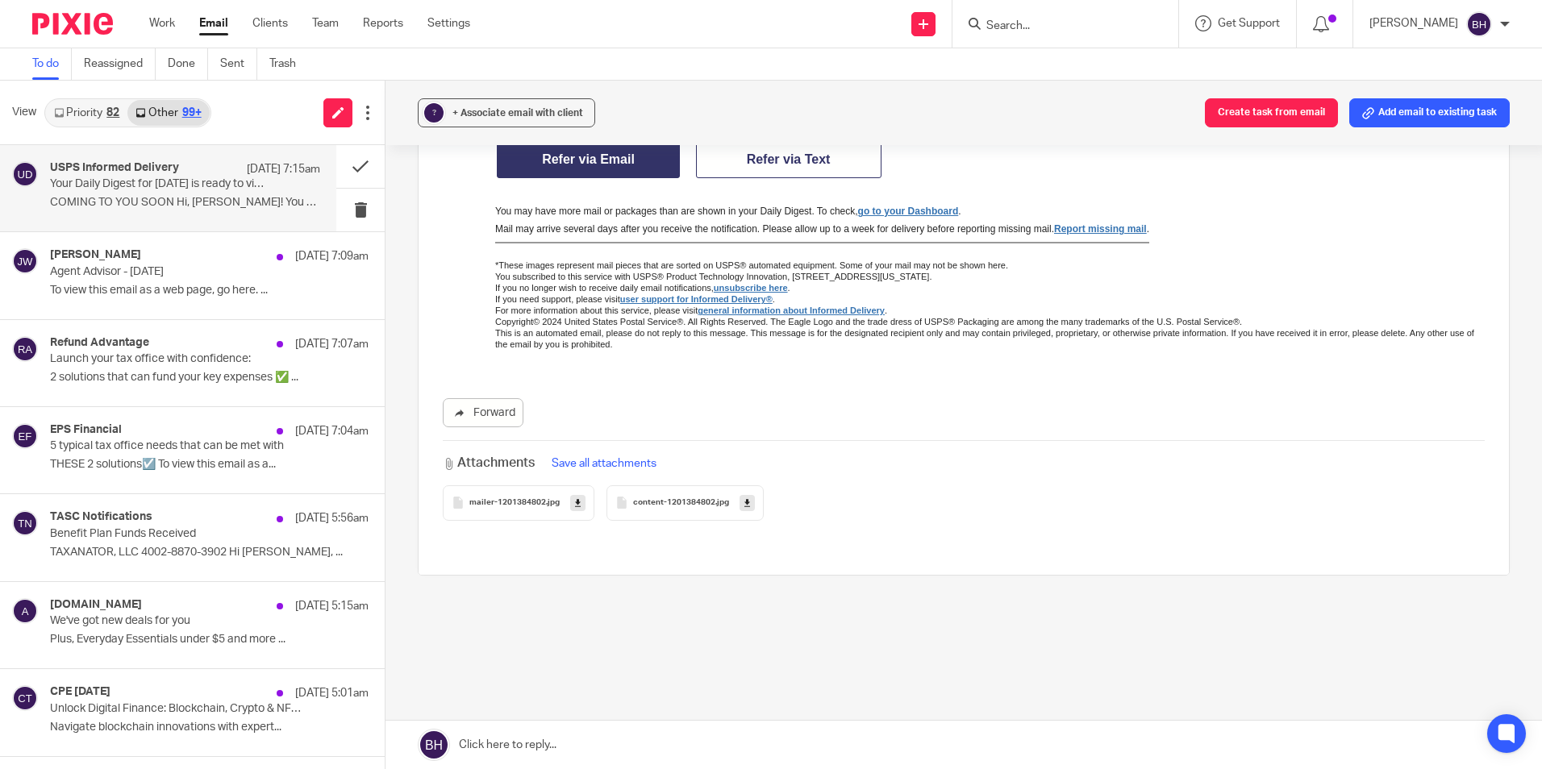
click at [635, 508] on div "content-1201384802 .jpg" at bounding box center [684, 502] width 157 height 35
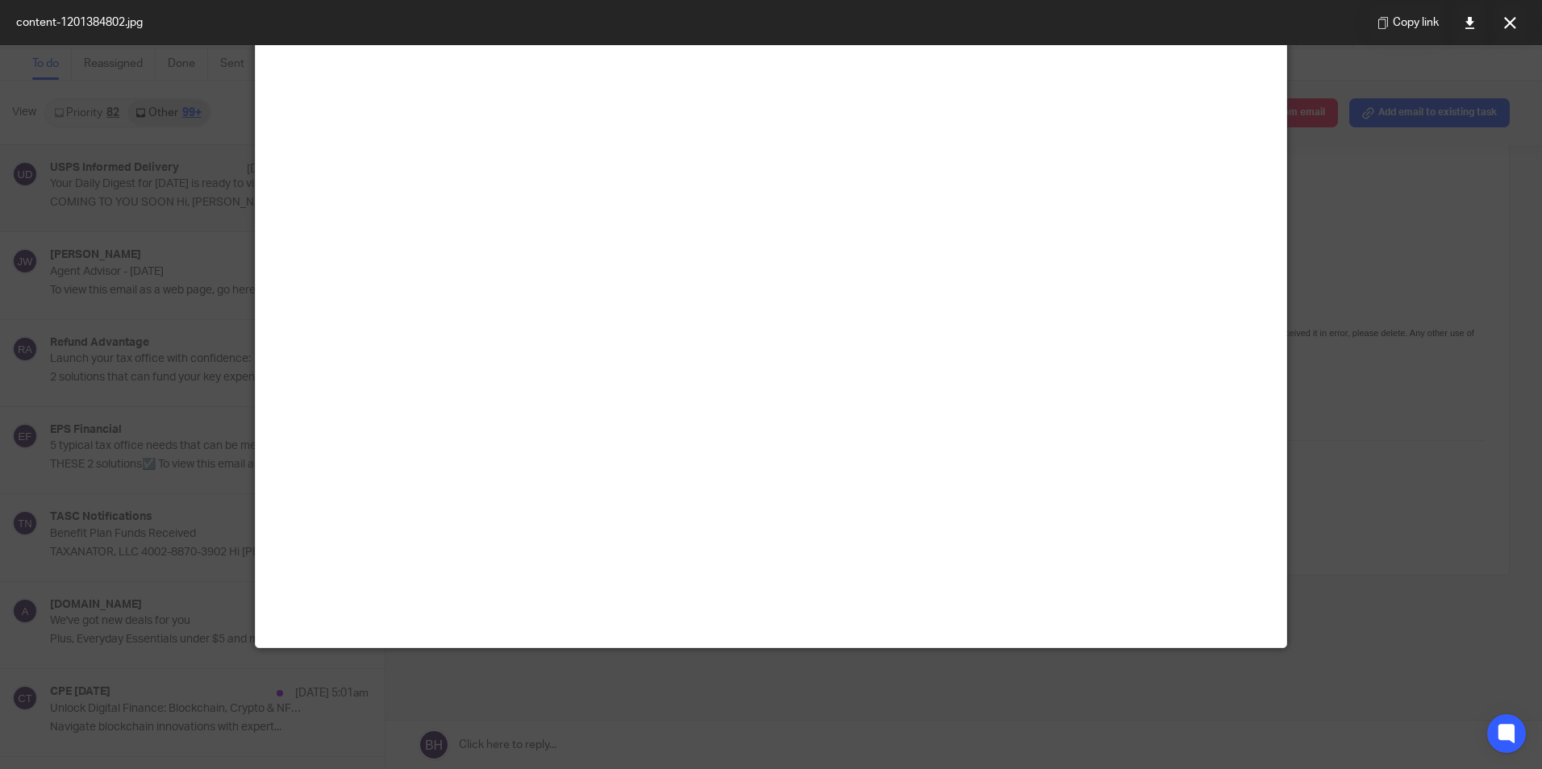
scroll to position [0, 0]
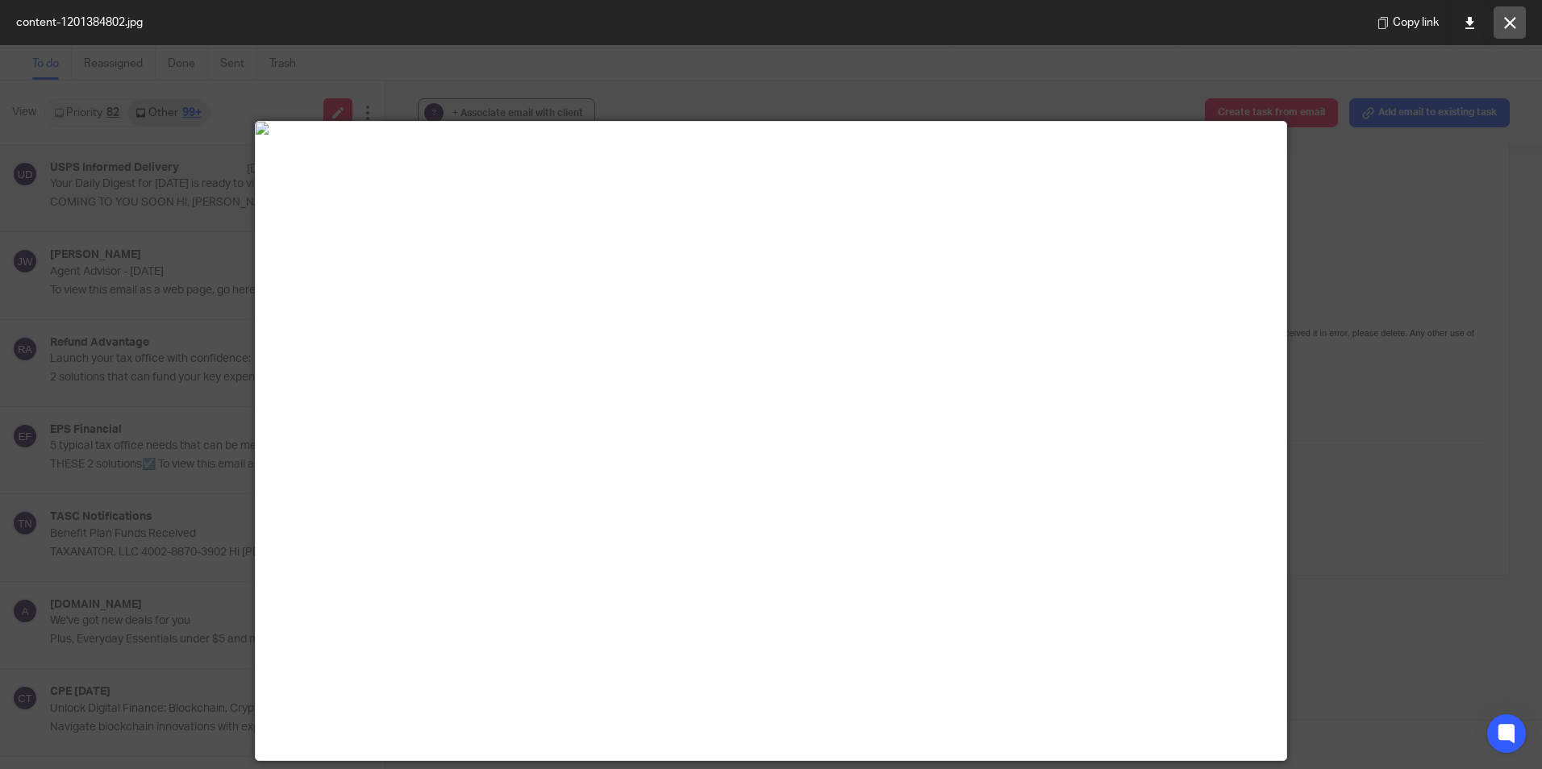
click at [1504, 17] on icon at bounding box center [1510, 23] width 12 height 12
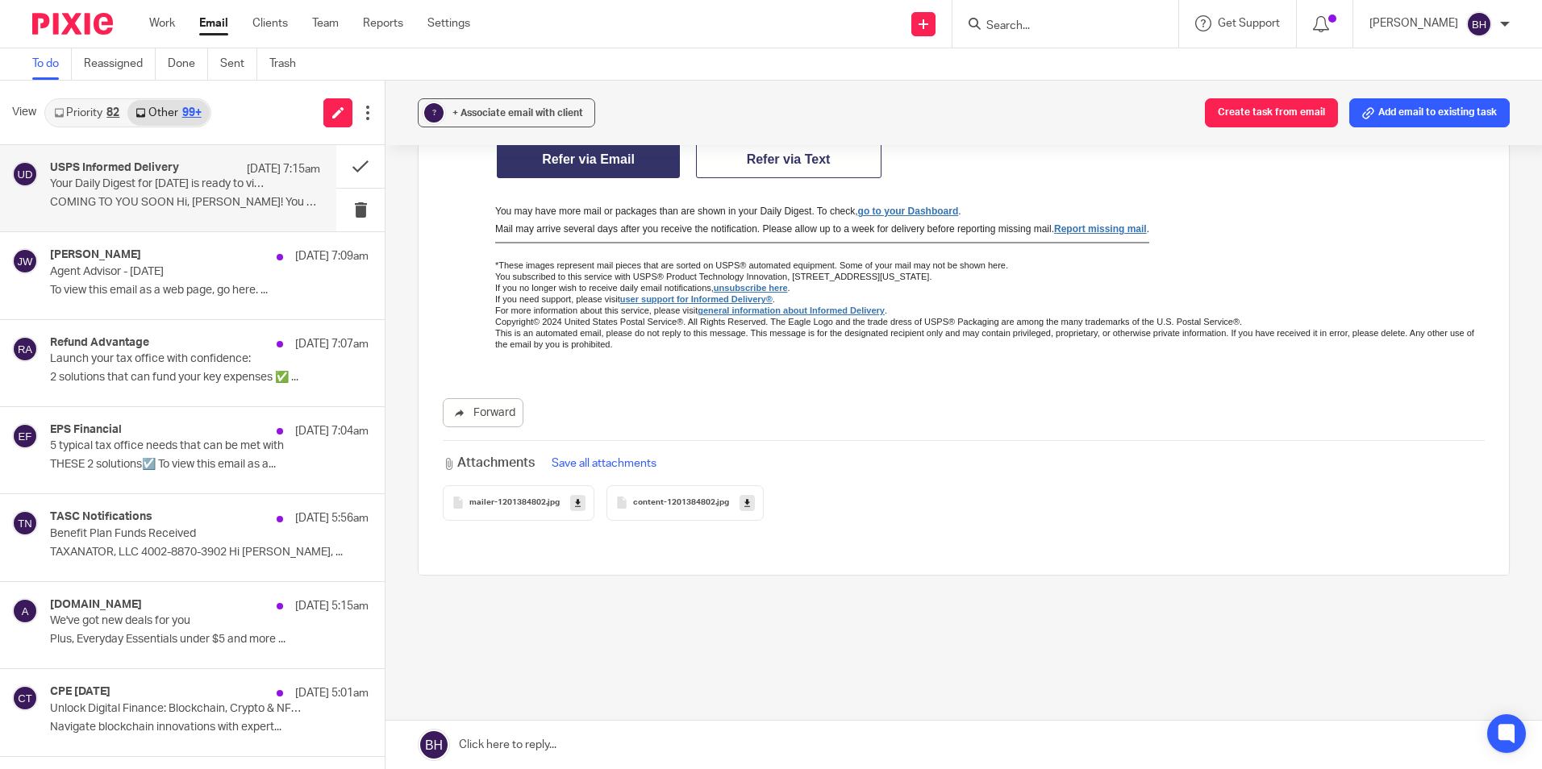
click at [516, 510] on div "mailer-1201384802 .jpg" at bounding box center [519, 502] width 152 height 35
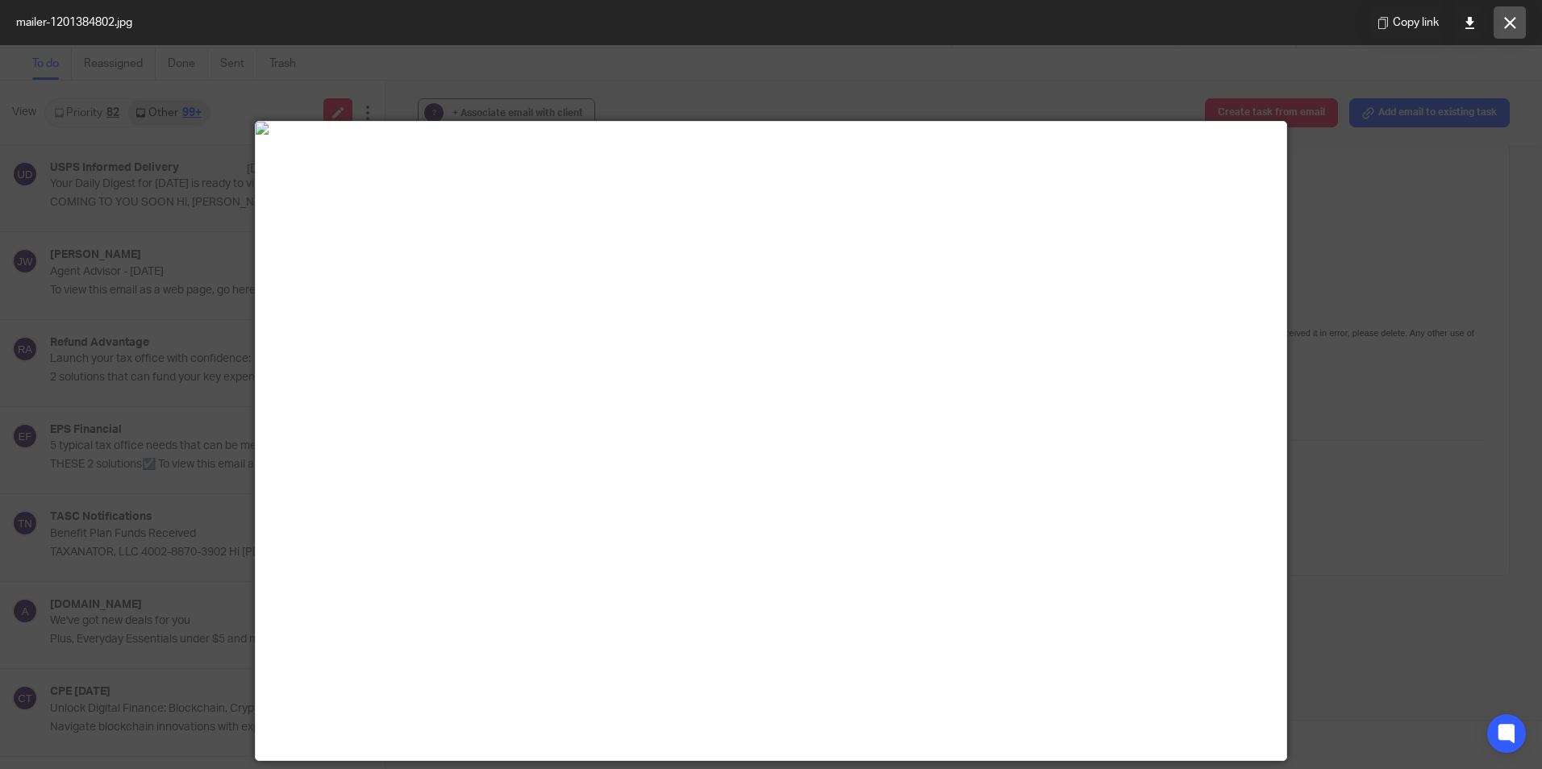
click at [1504, 27] on icon at bounding box center [1510, 23] width 12 height 12
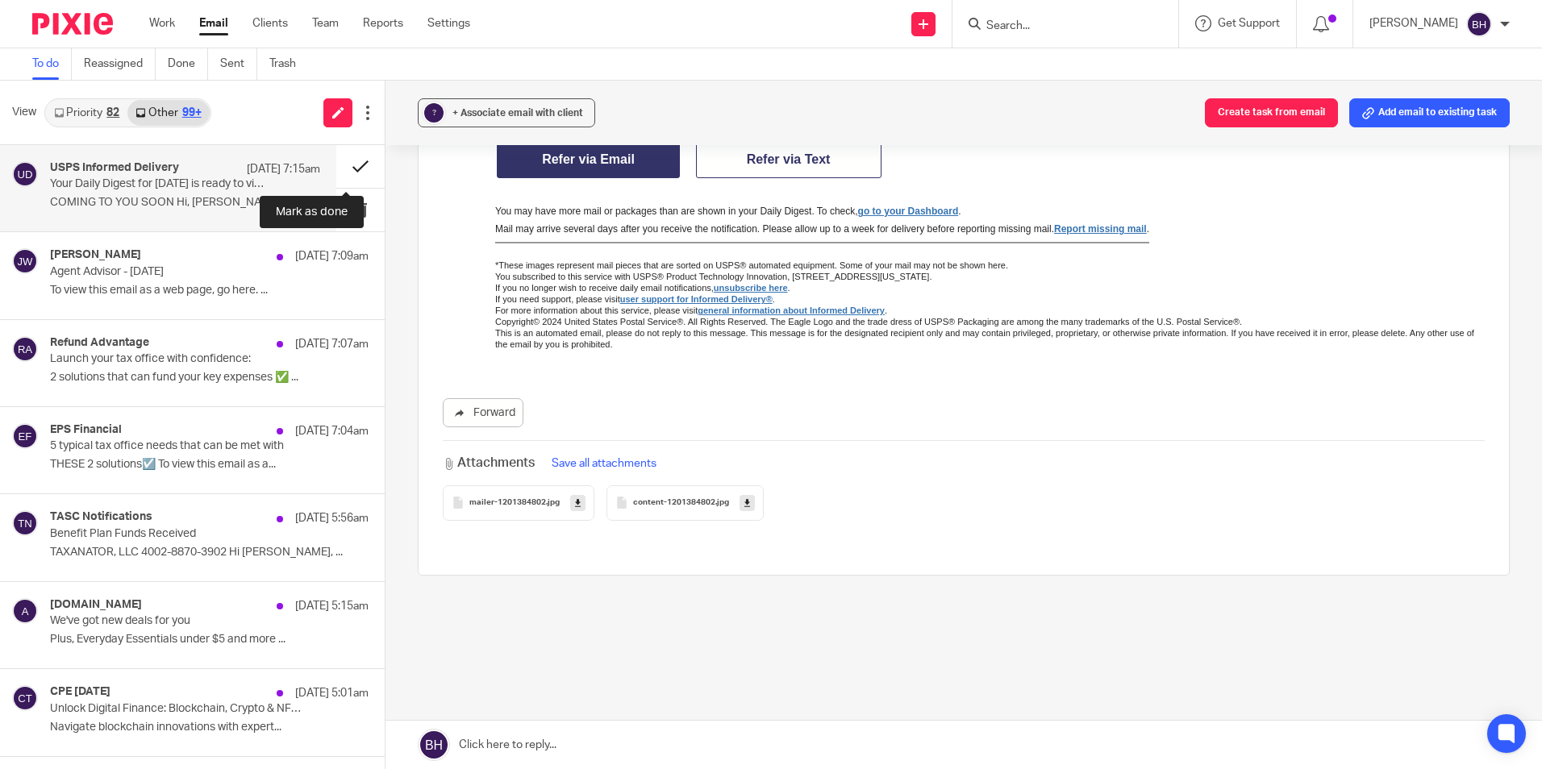
click at [344, 165] on button at bounding box center [360, 166] width 48 height 43
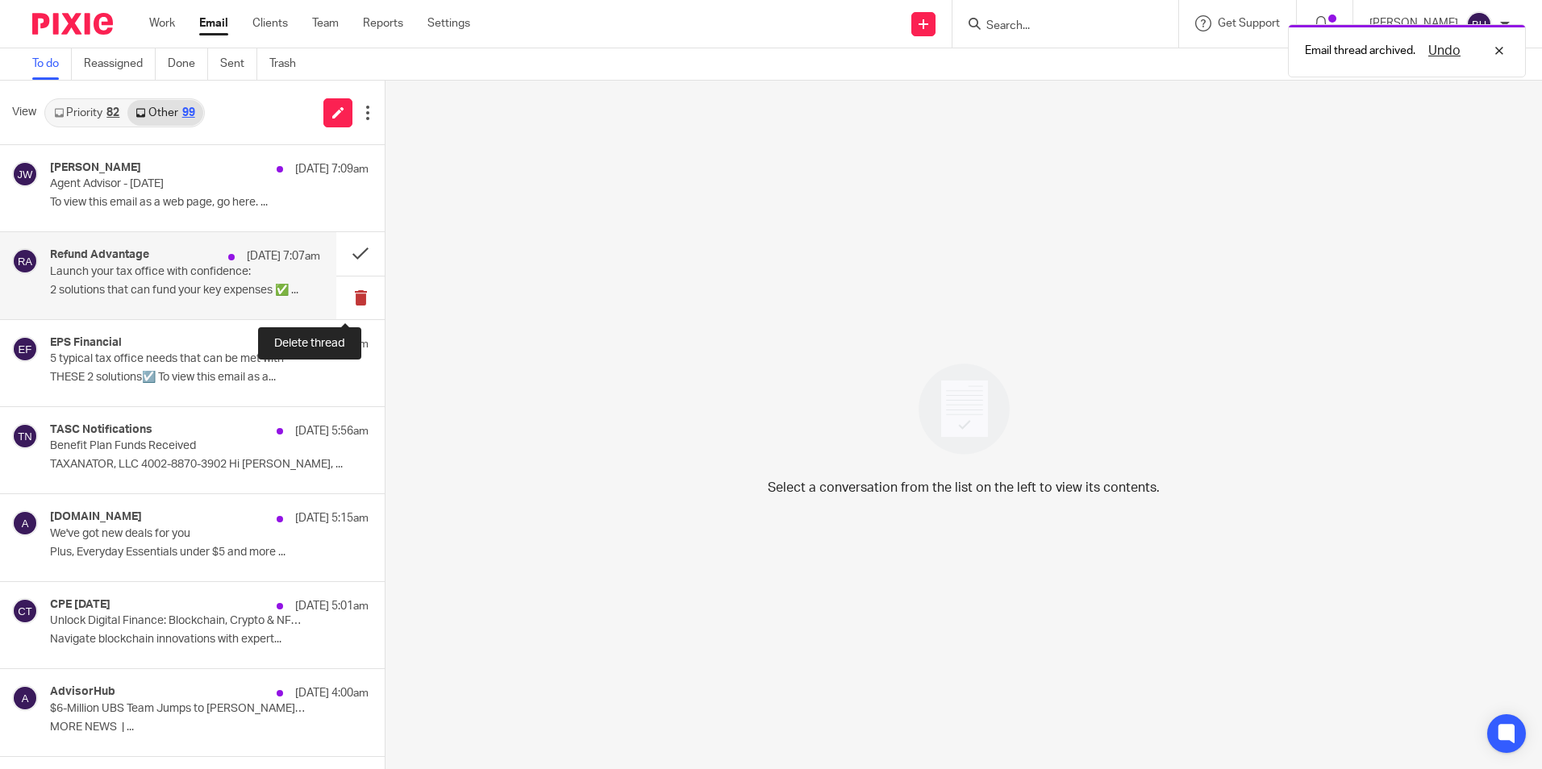
click at [339, 297] on button at bounding box center [360, 298] width 48 height 43
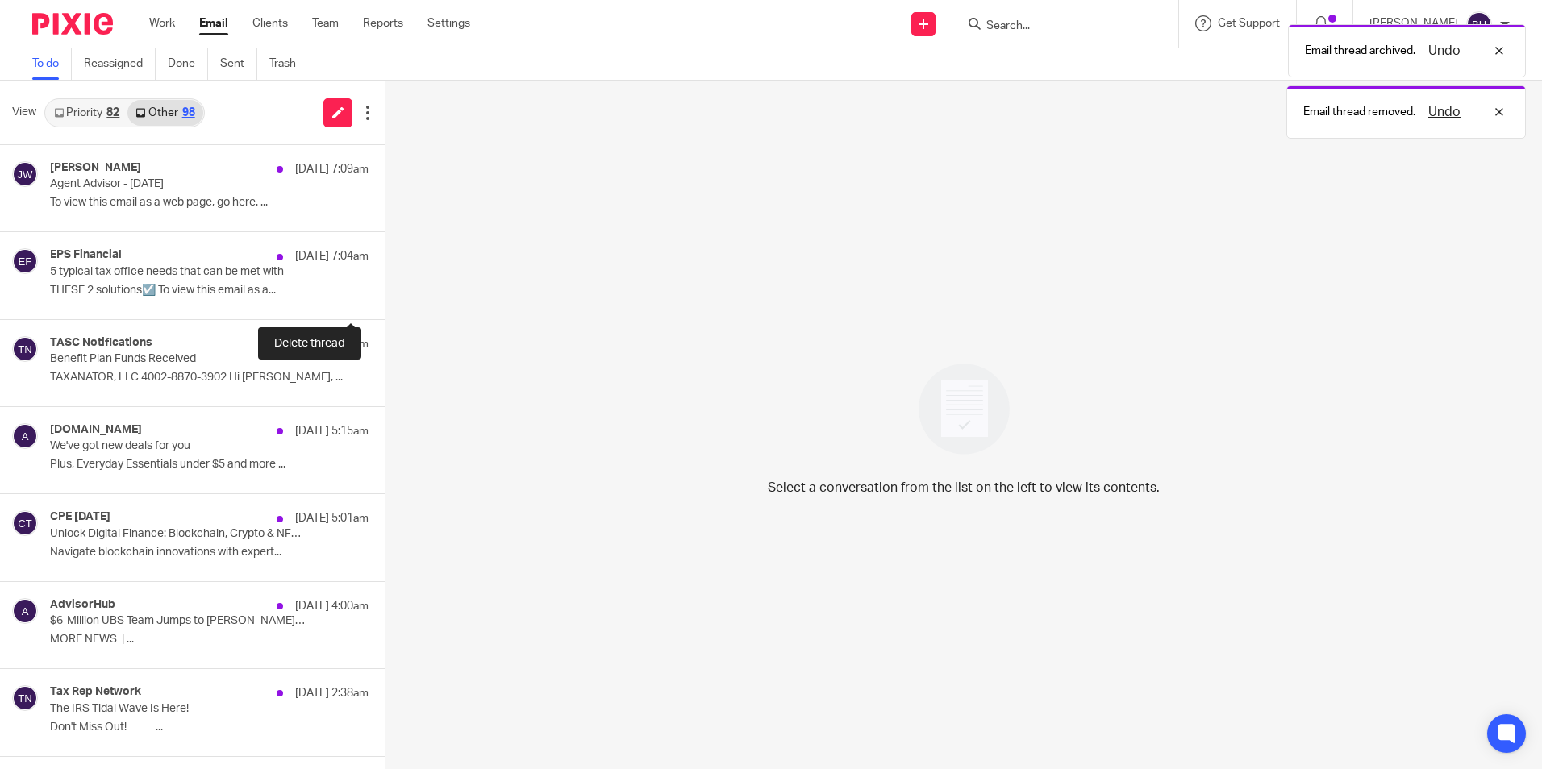
click at [385, 297] on button at bounding box center [391, 298] width 13 height 43
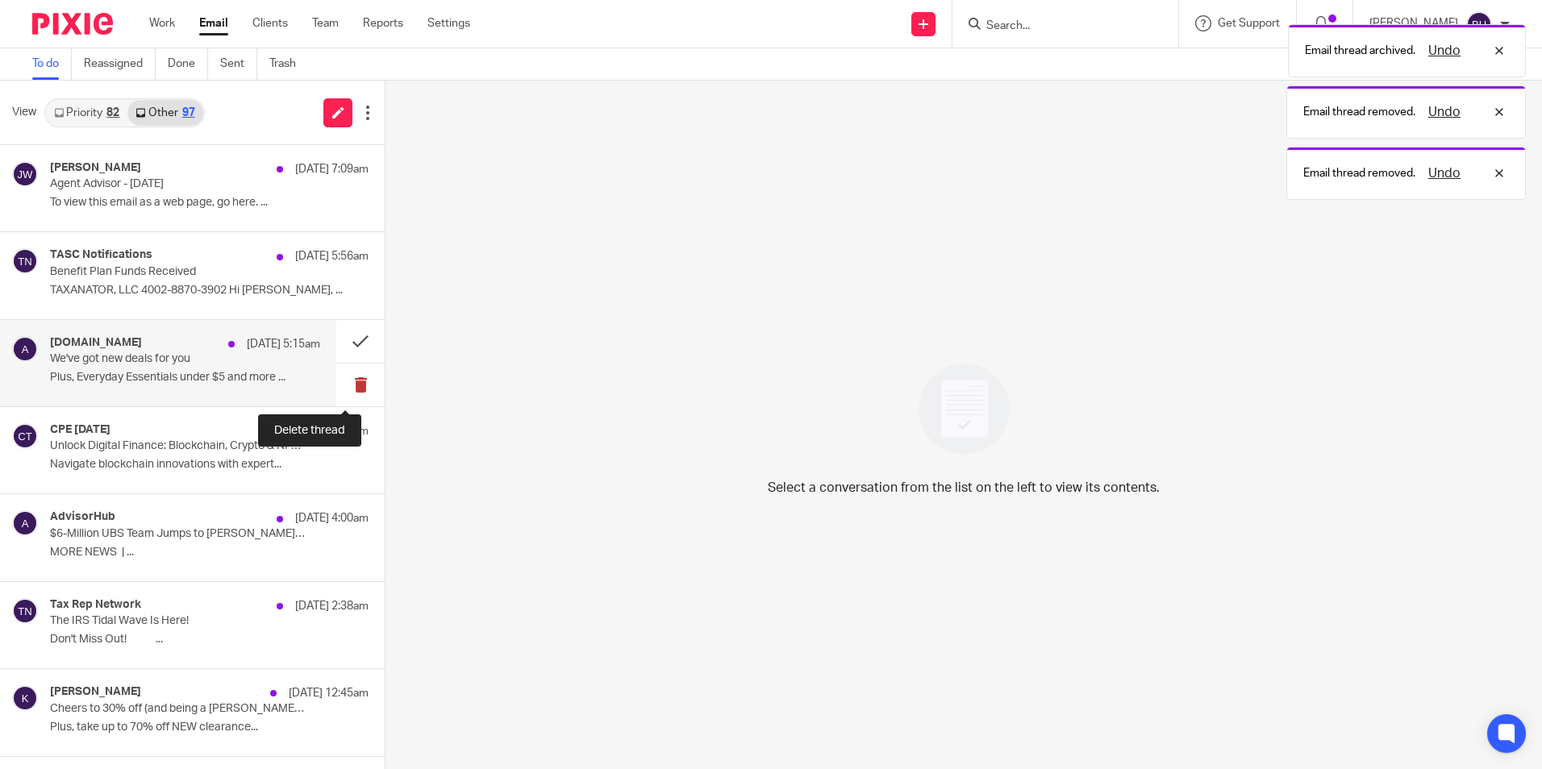
click at [345, 385] on button at bounding box center [360, 385] width 48 height 43
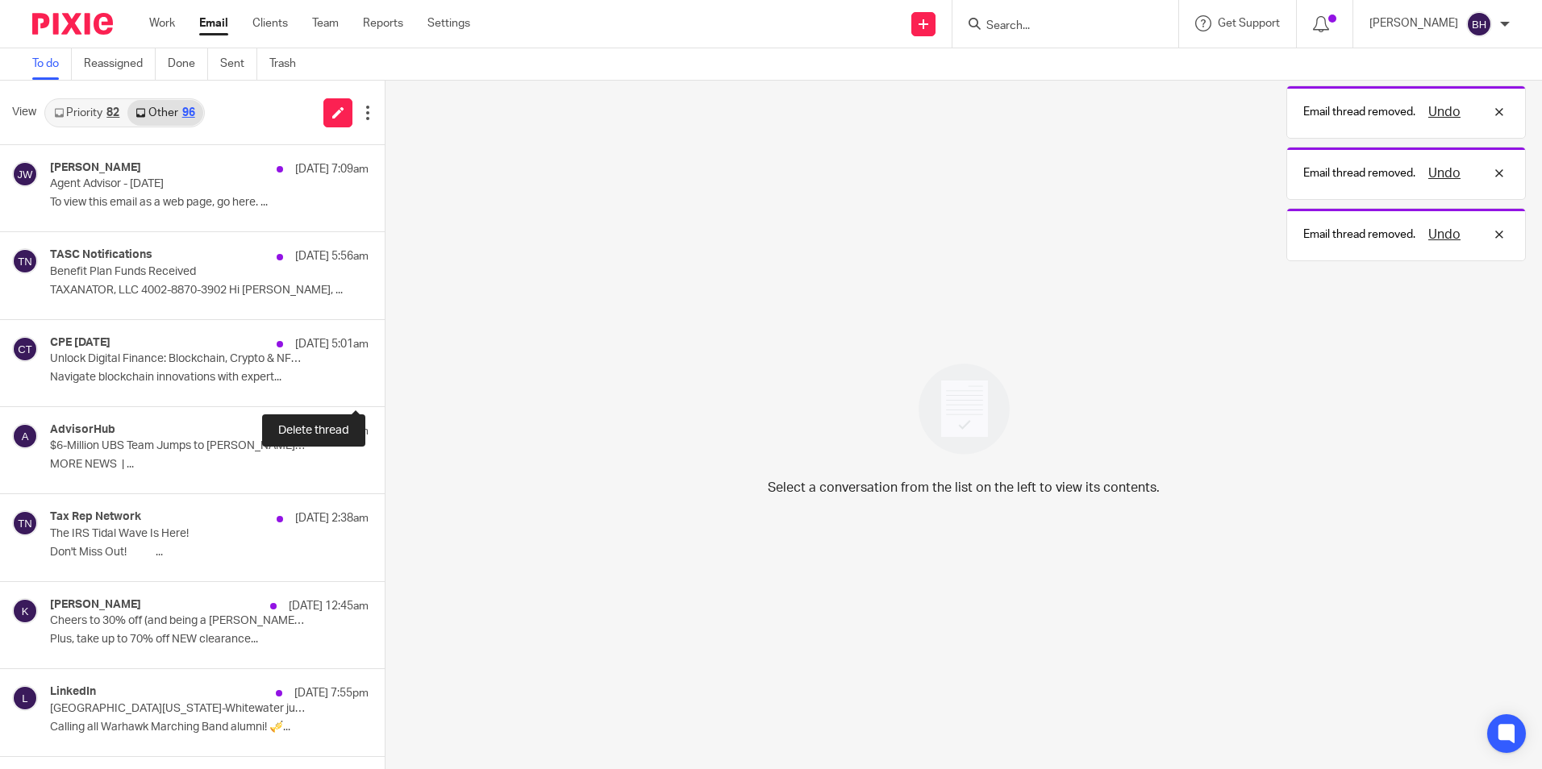
click at [385, 385] on button at bounding box center [391, 385] width 13 height 43
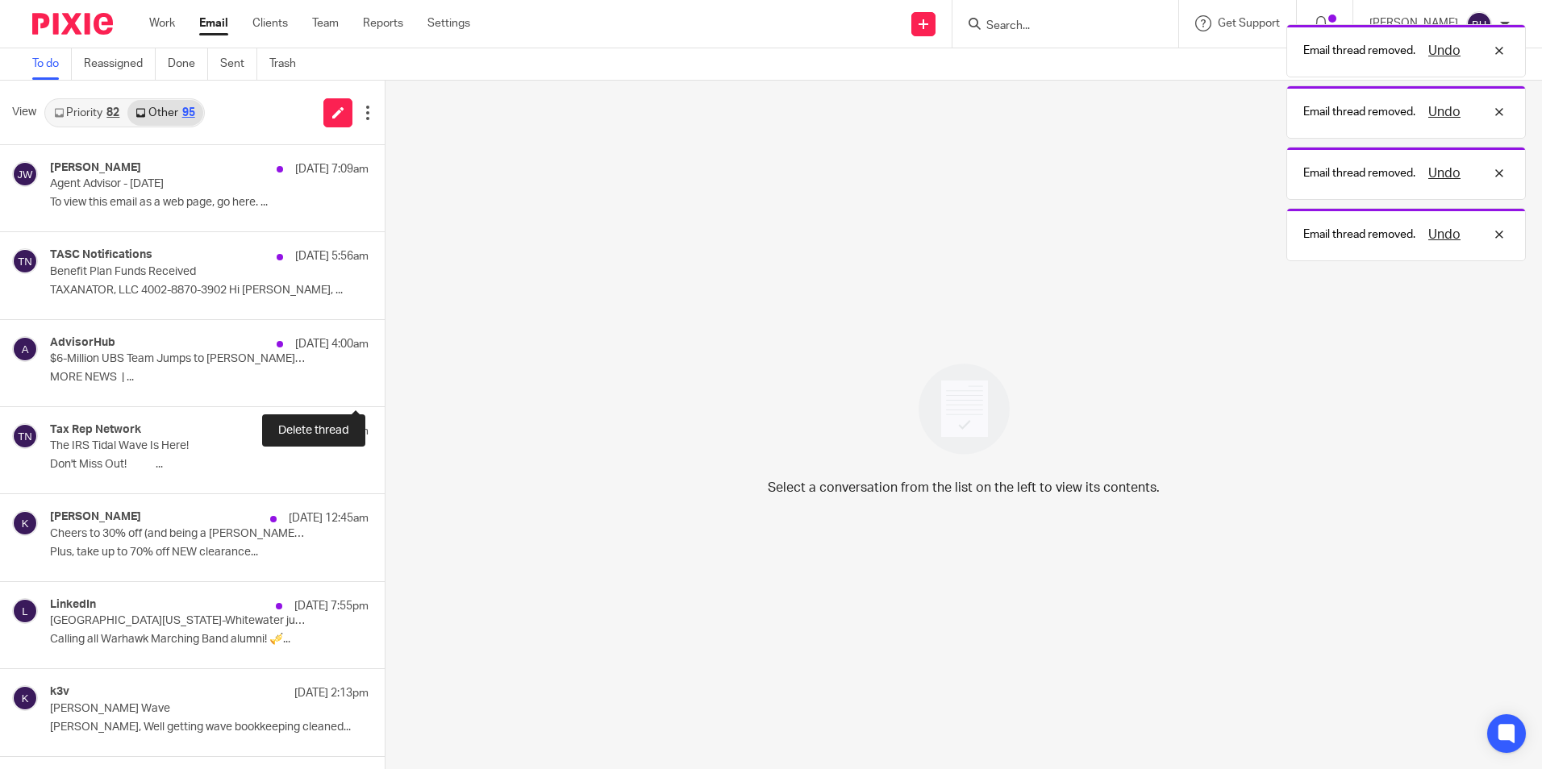
click at [385, 385] on button at bounding box center [391, 385] width 13 height 43
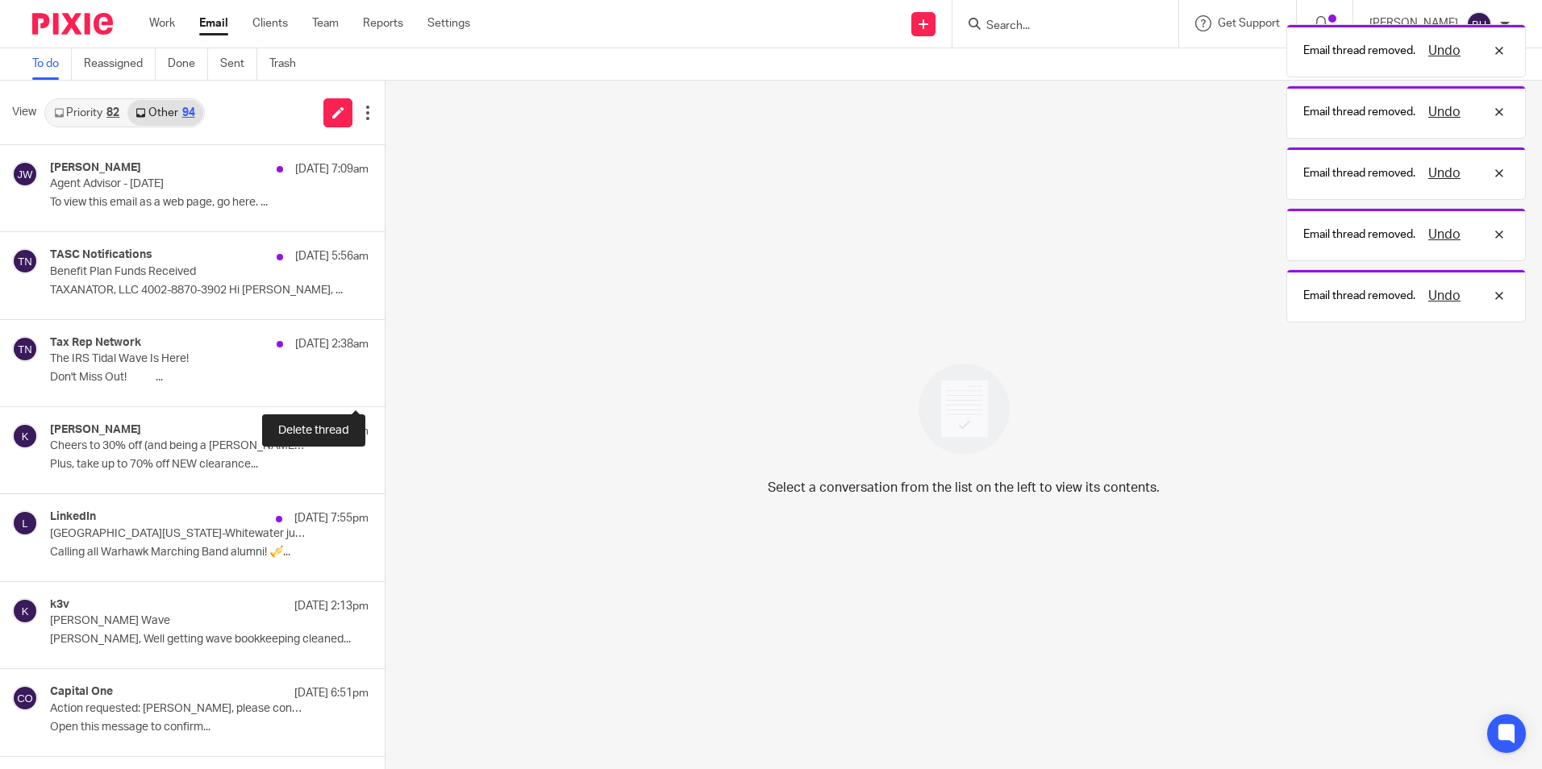
click at [385, 385] on button at bounding box center [391, 385] width 13 height 43
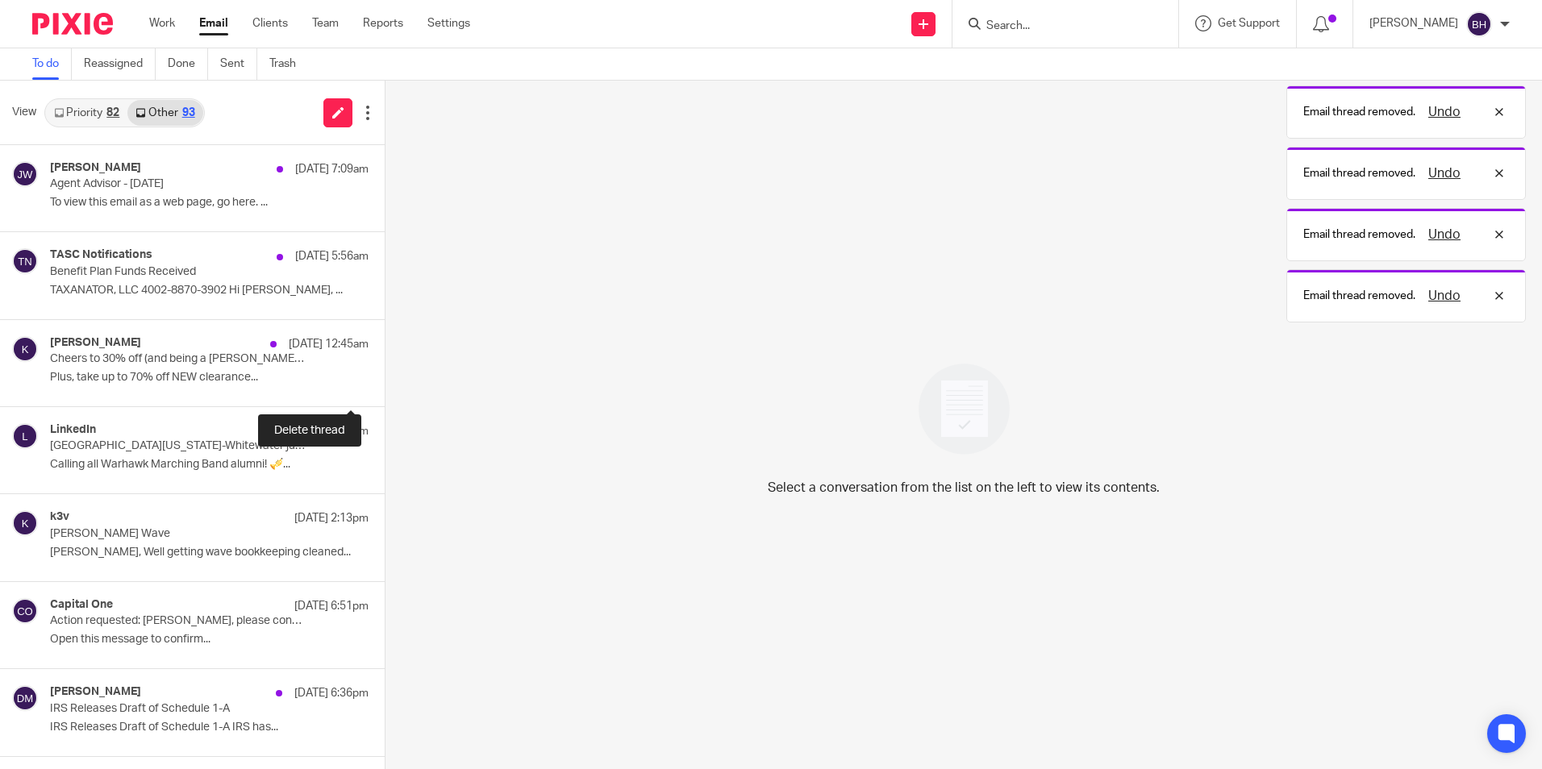
click at [385, 385] on button at bounding box center [391, 385] width 13 height 43
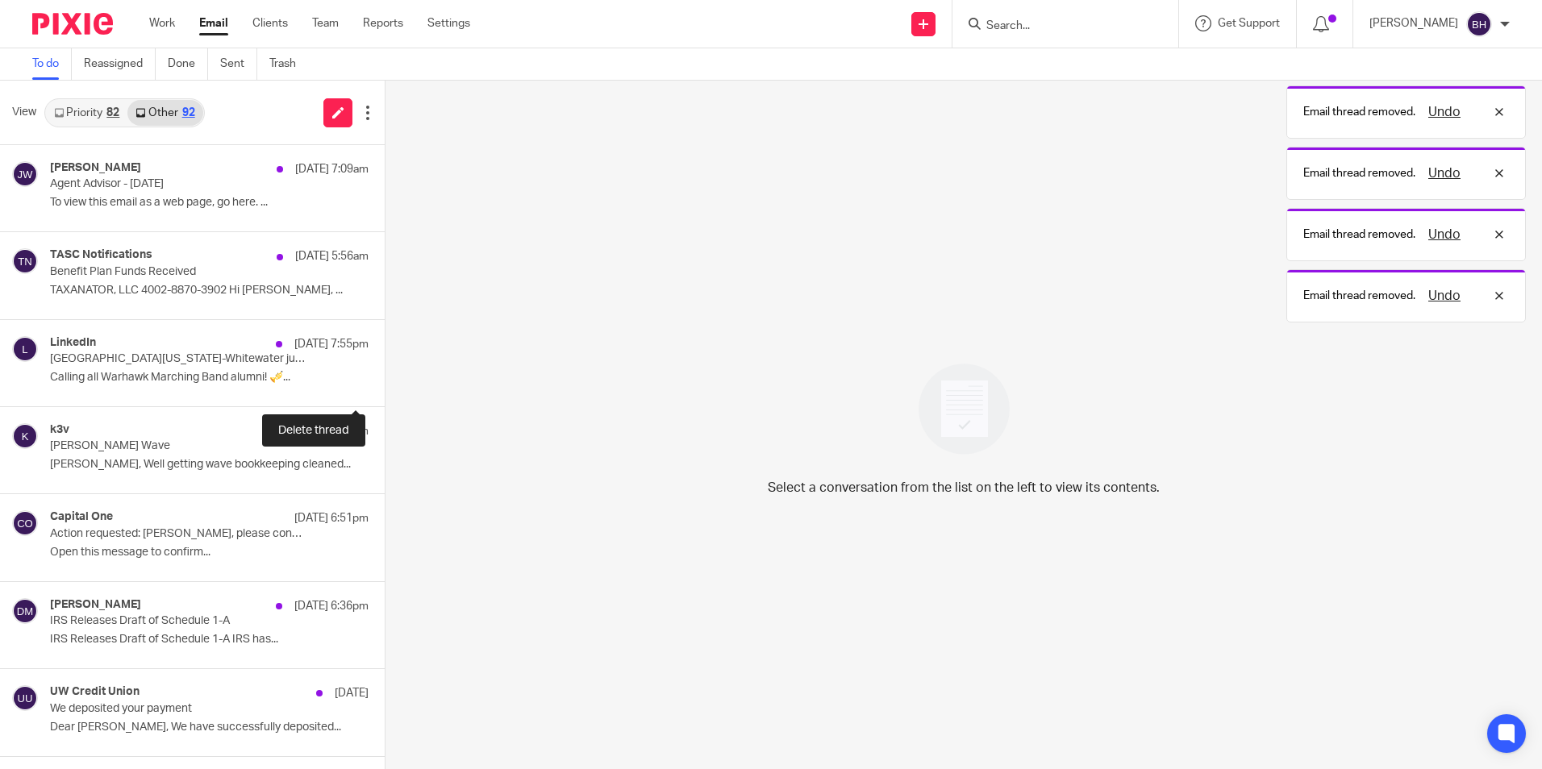
click at [385, 385] on button at bounding box center [391, 385] width 13 height 43
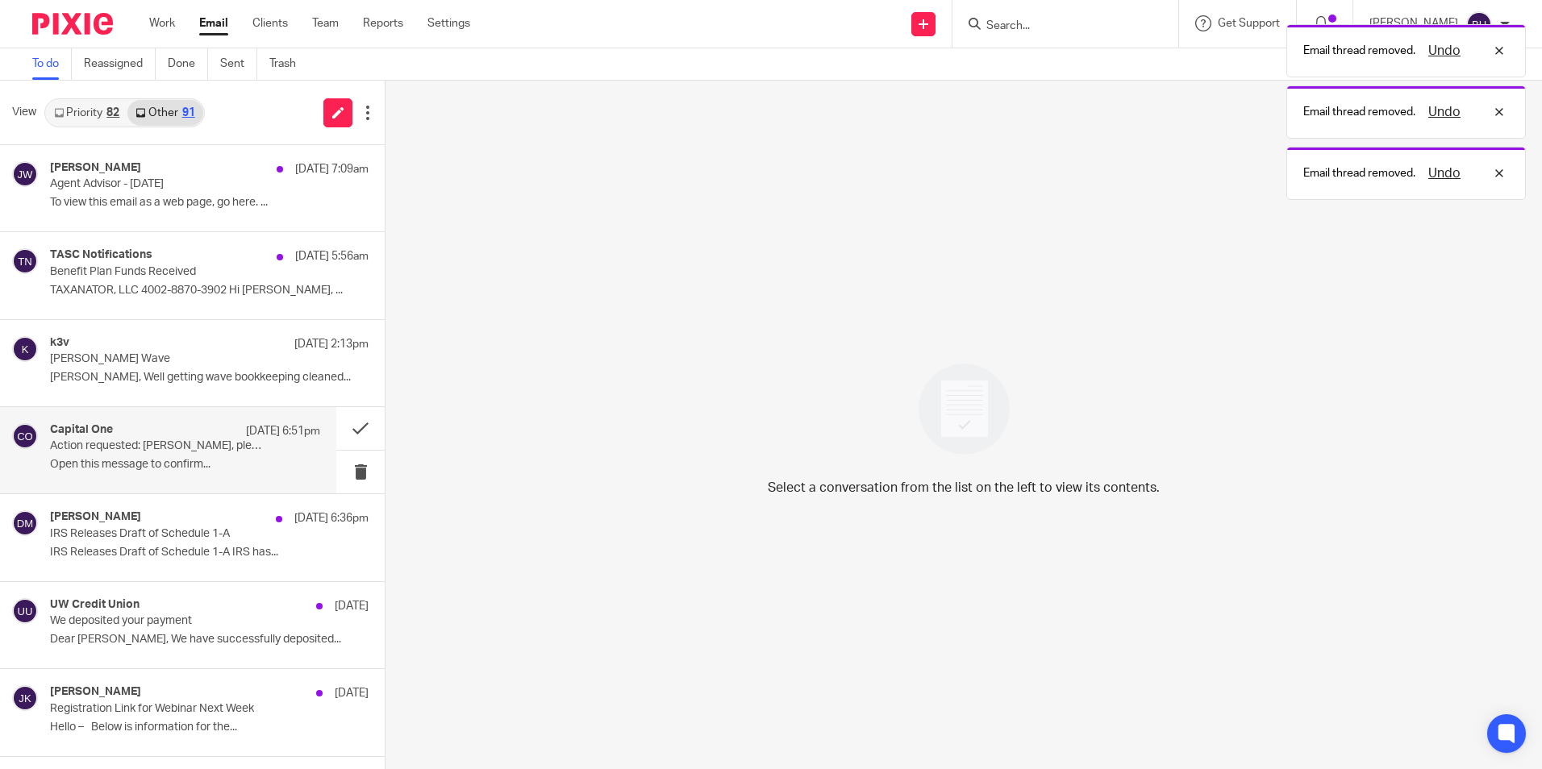
click at [183, 455] on div "Capital One Sep 10 6:51pm Action requested: Barbara Harmon, please confirm your…" at bounding box center [185, 450] width 270 height 54
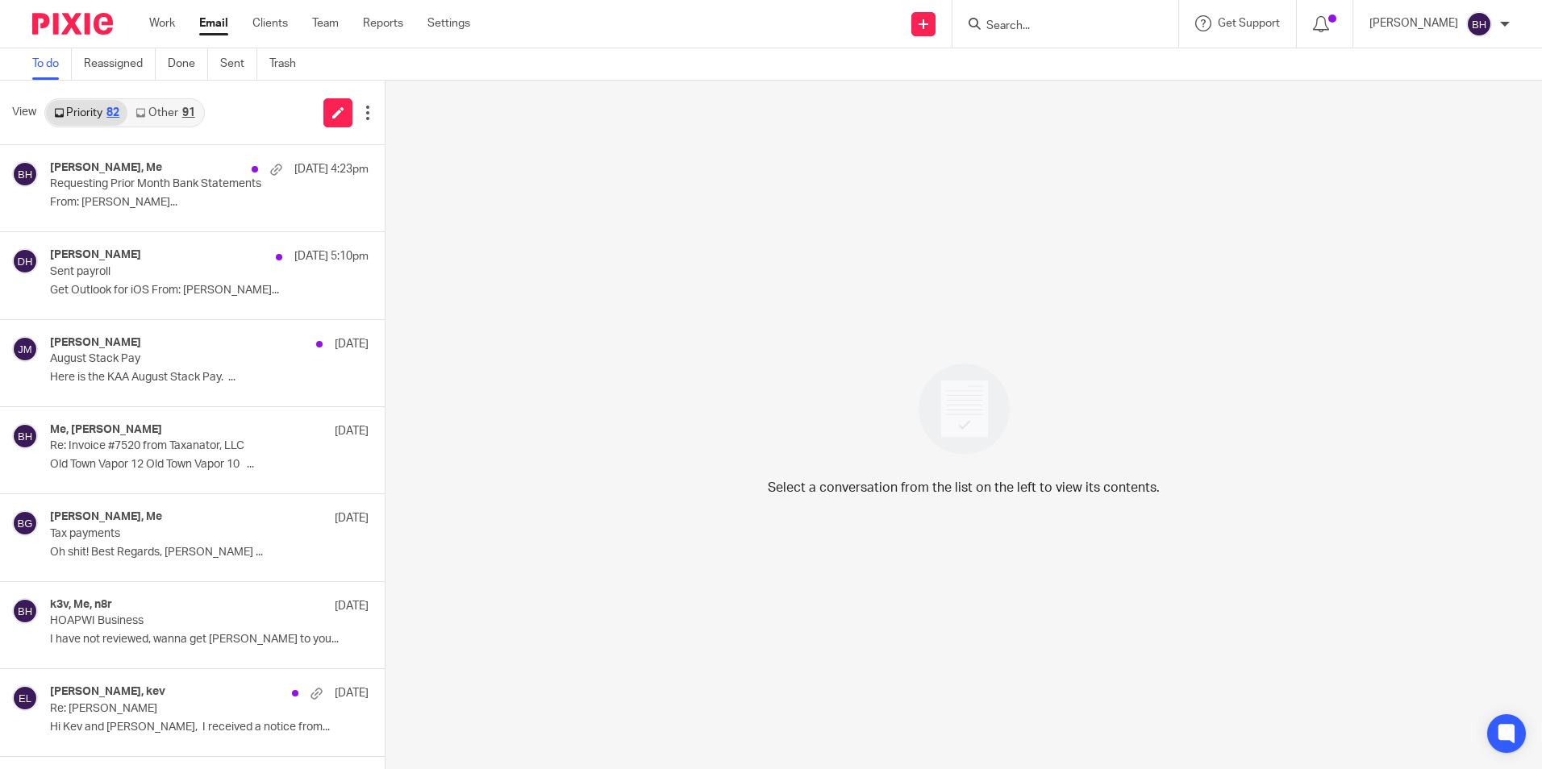
click at [164, 110] on link "Other 91" at bounding box center [164, 113] width 75 height 26
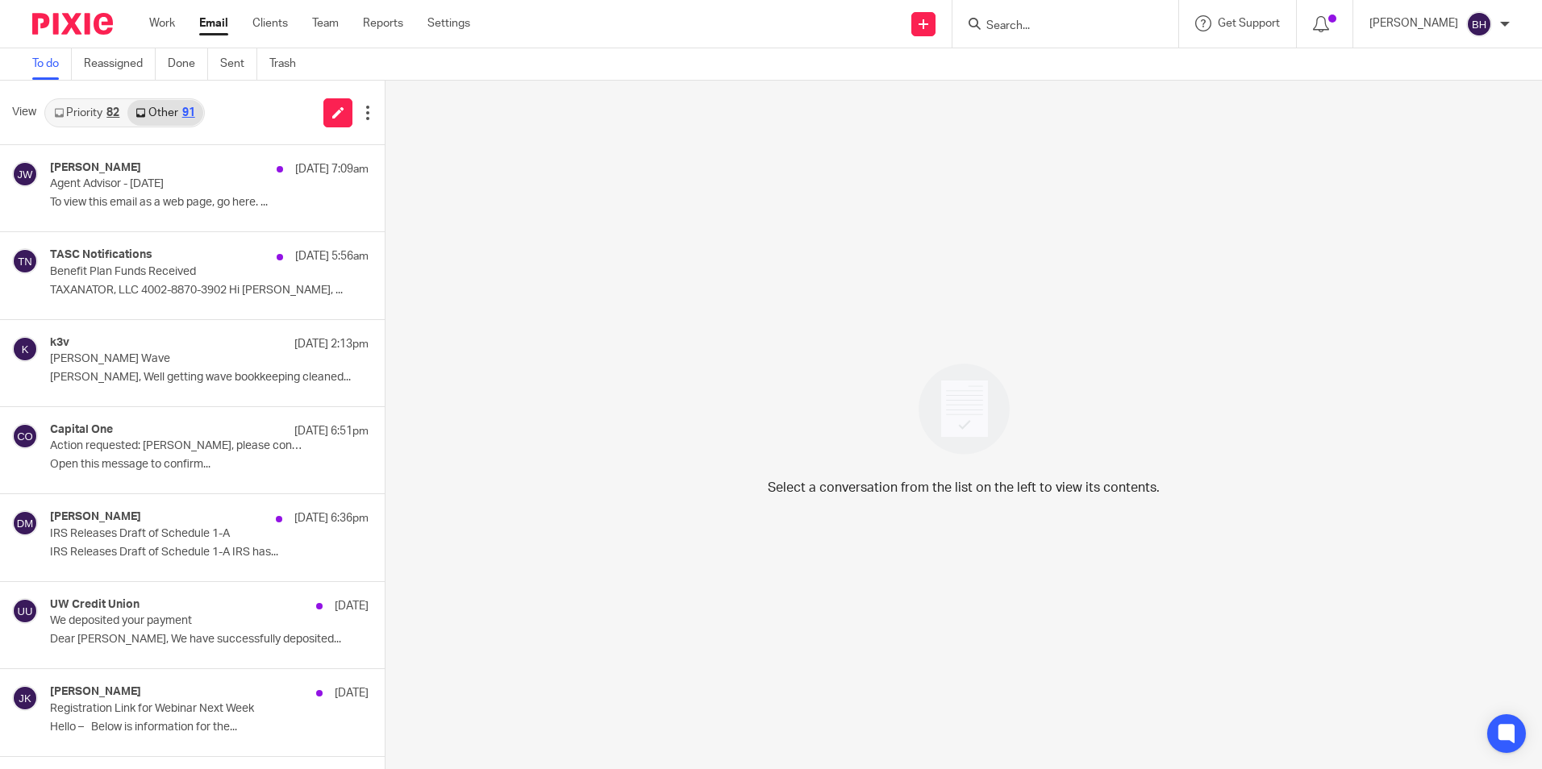
click at [101, 115] on link "Priority 82" at bounding box center [86, 113] width 81 height 26
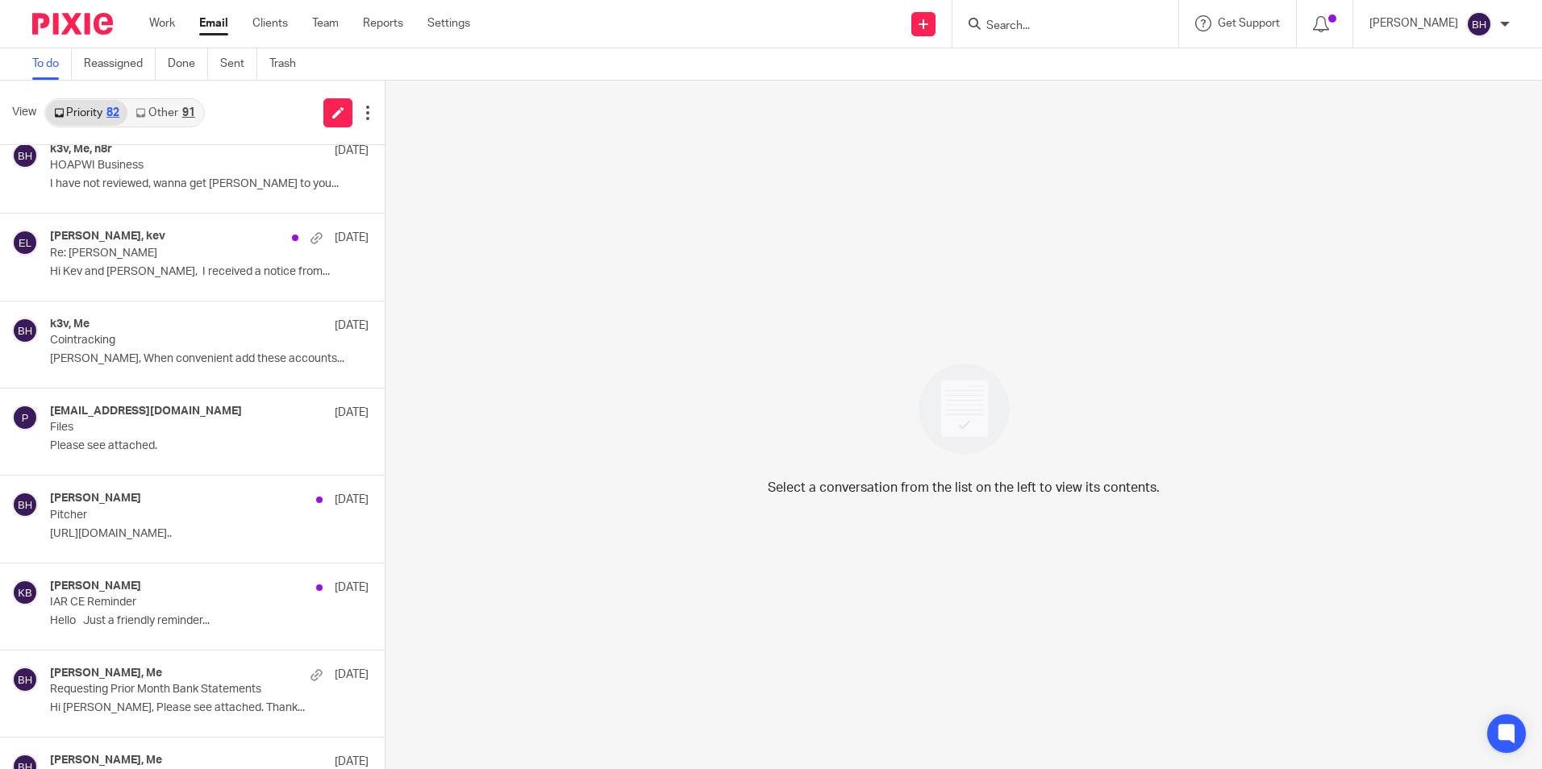
scroll to position [484, 0]
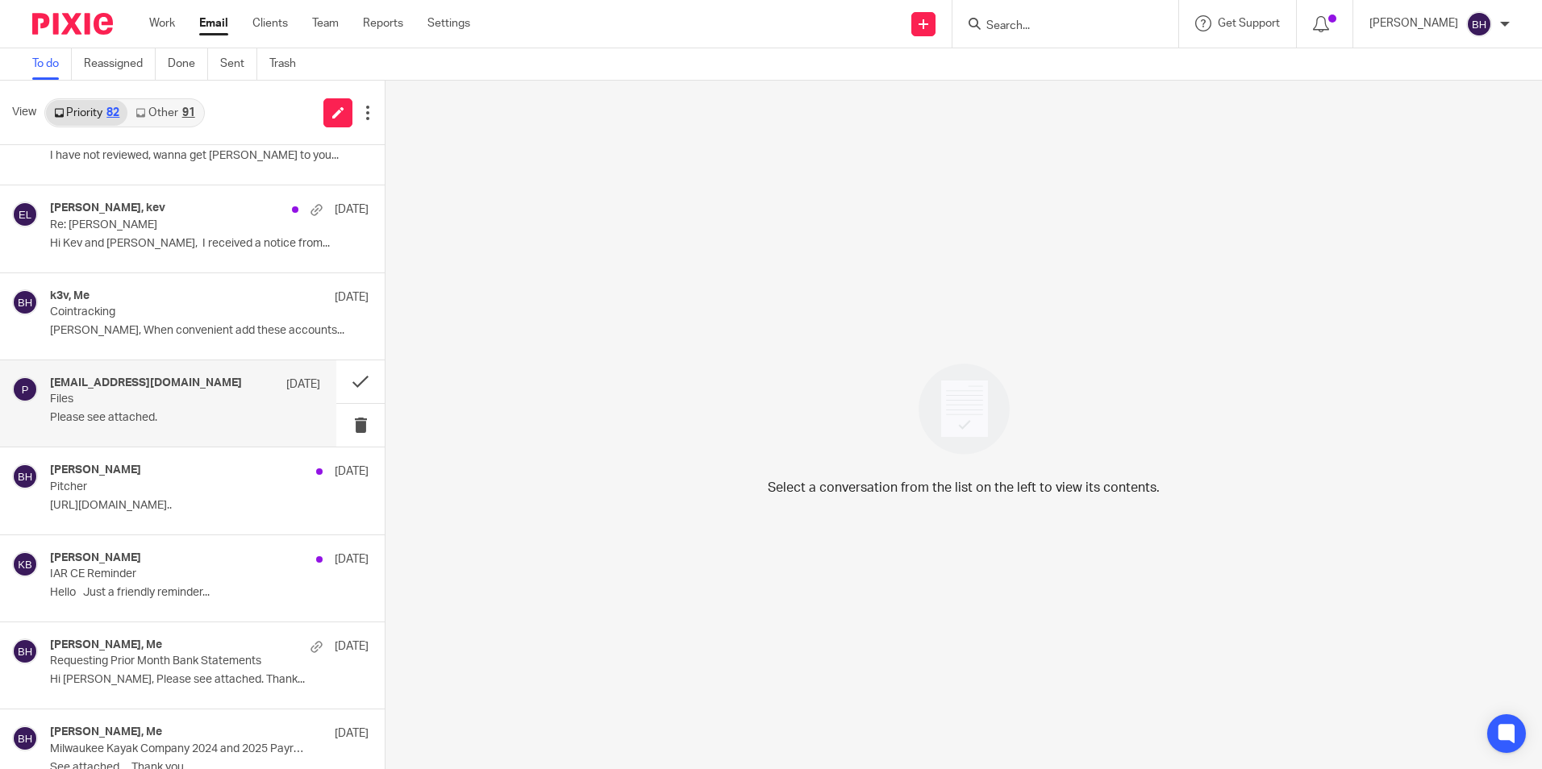
click at [123, 426] on div "[EMAIL_ADDRESS][DOMAIN_NAME] [DATE] Files Please see attached." at bounding box center [185, 404] width 270 height 54
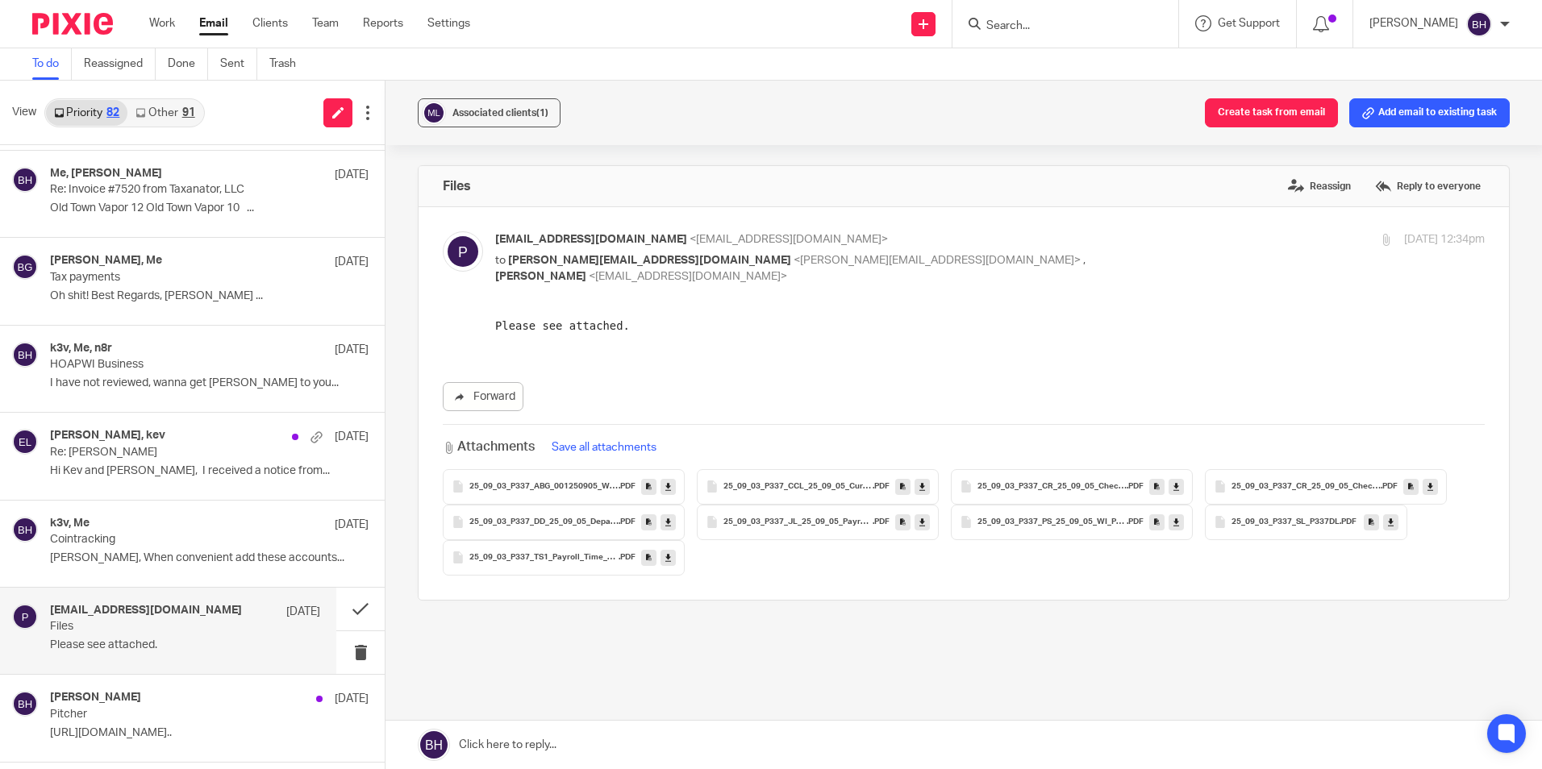
scroll to position [0, 0]
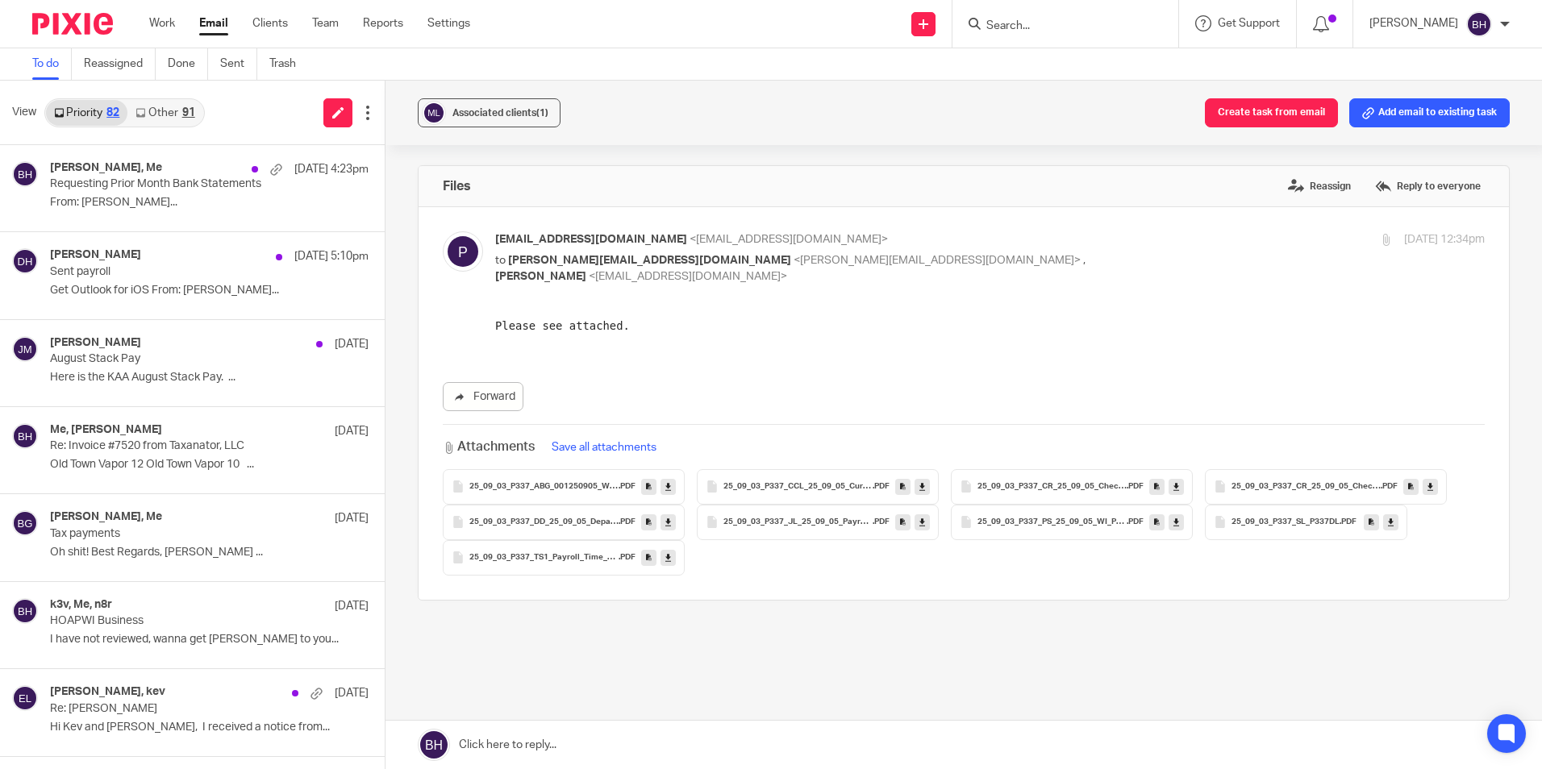
click at [151, 114] on link "Other 91" at bounding box center [164, 113] width 75 height 26
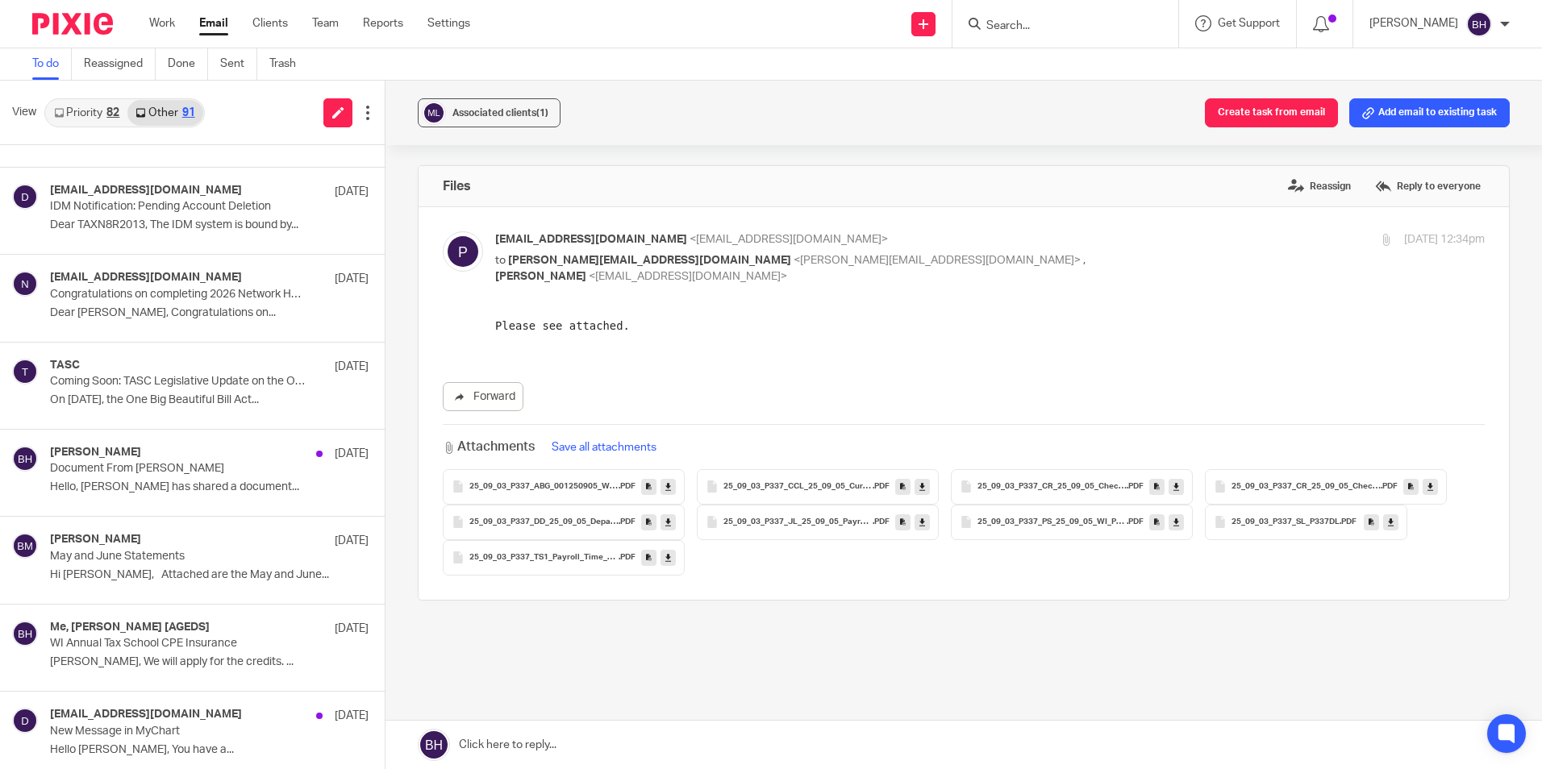
scroll to position [2177, 0]
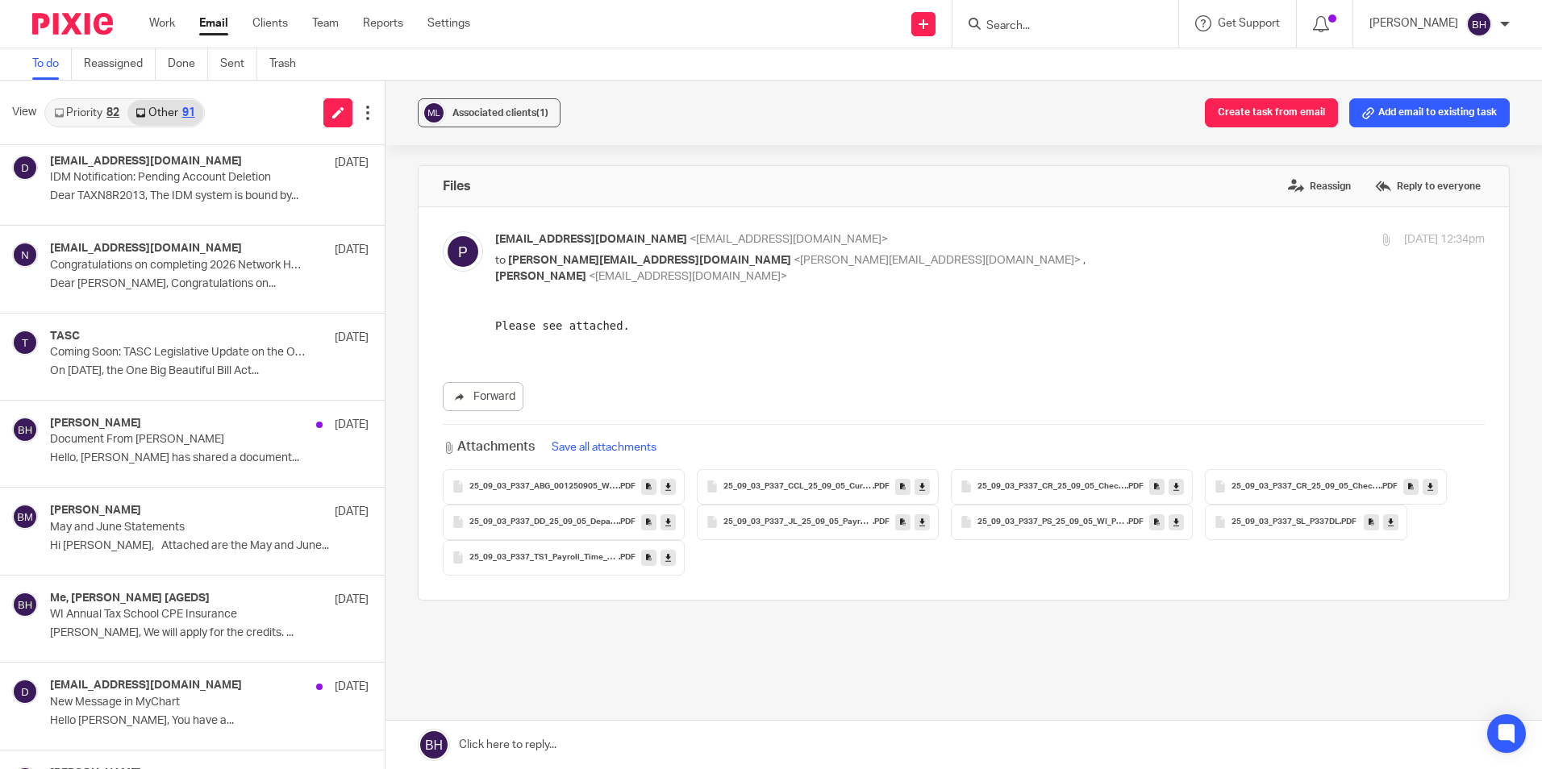
click at [1022, 26] on input "Search" at bounding box center [1057, 26] width 145 height 15
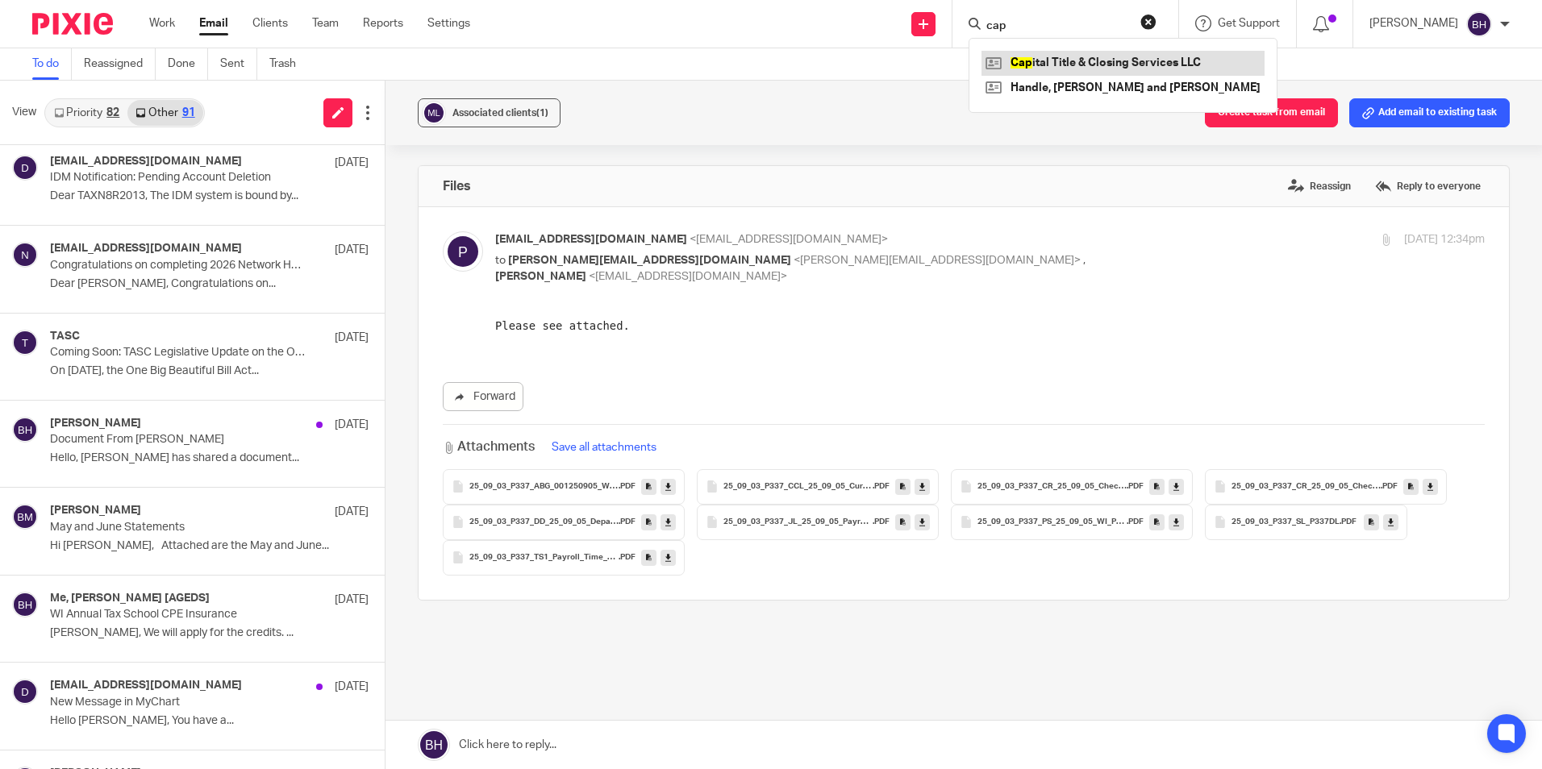
type input "cap"
click at [1080, 70] on link at bounding box center [1122, 63] width 283 height 24
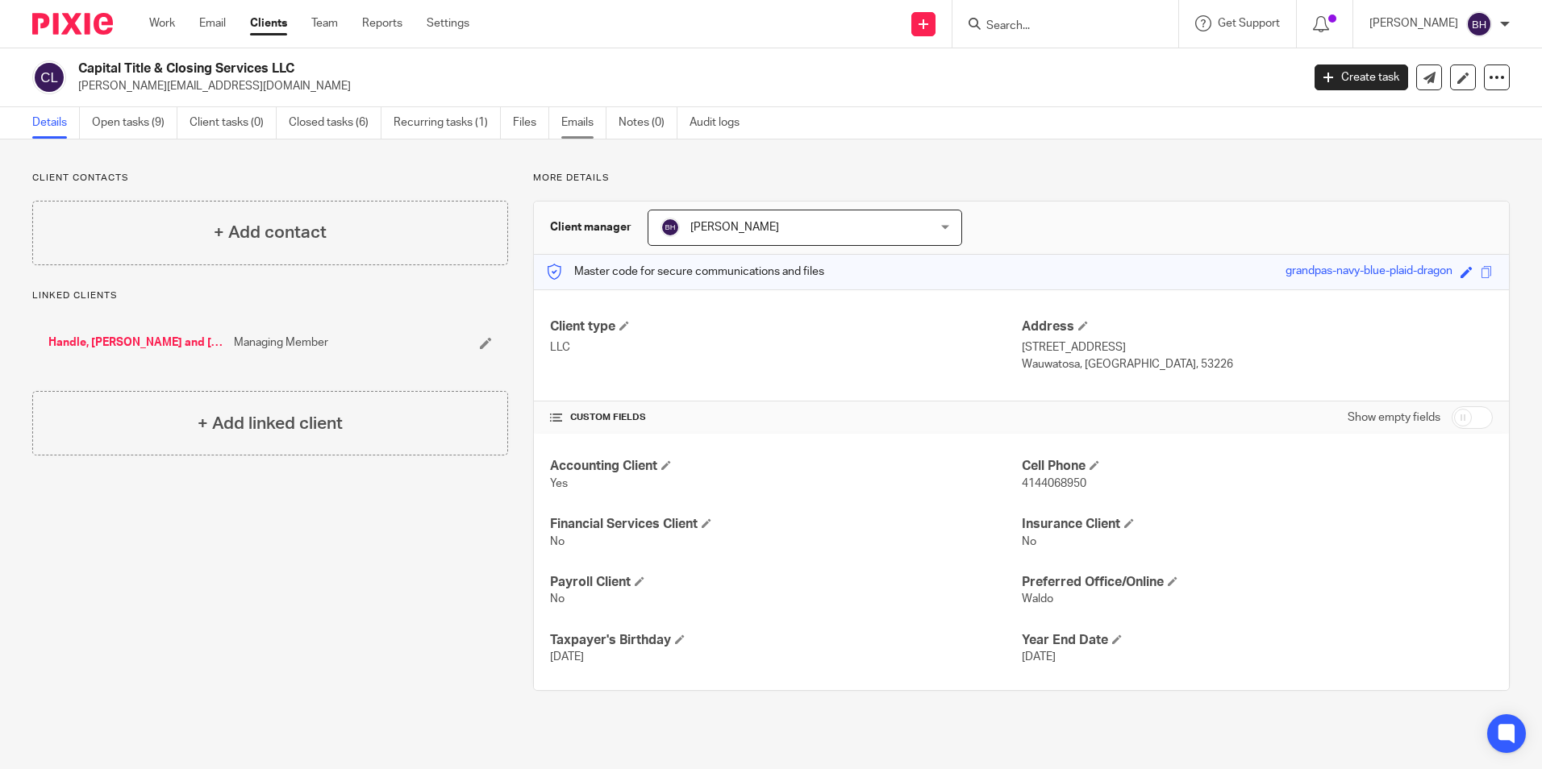
click at [593, 123] on link "Emails" at bounding box center [583, 122] width 45 height 31
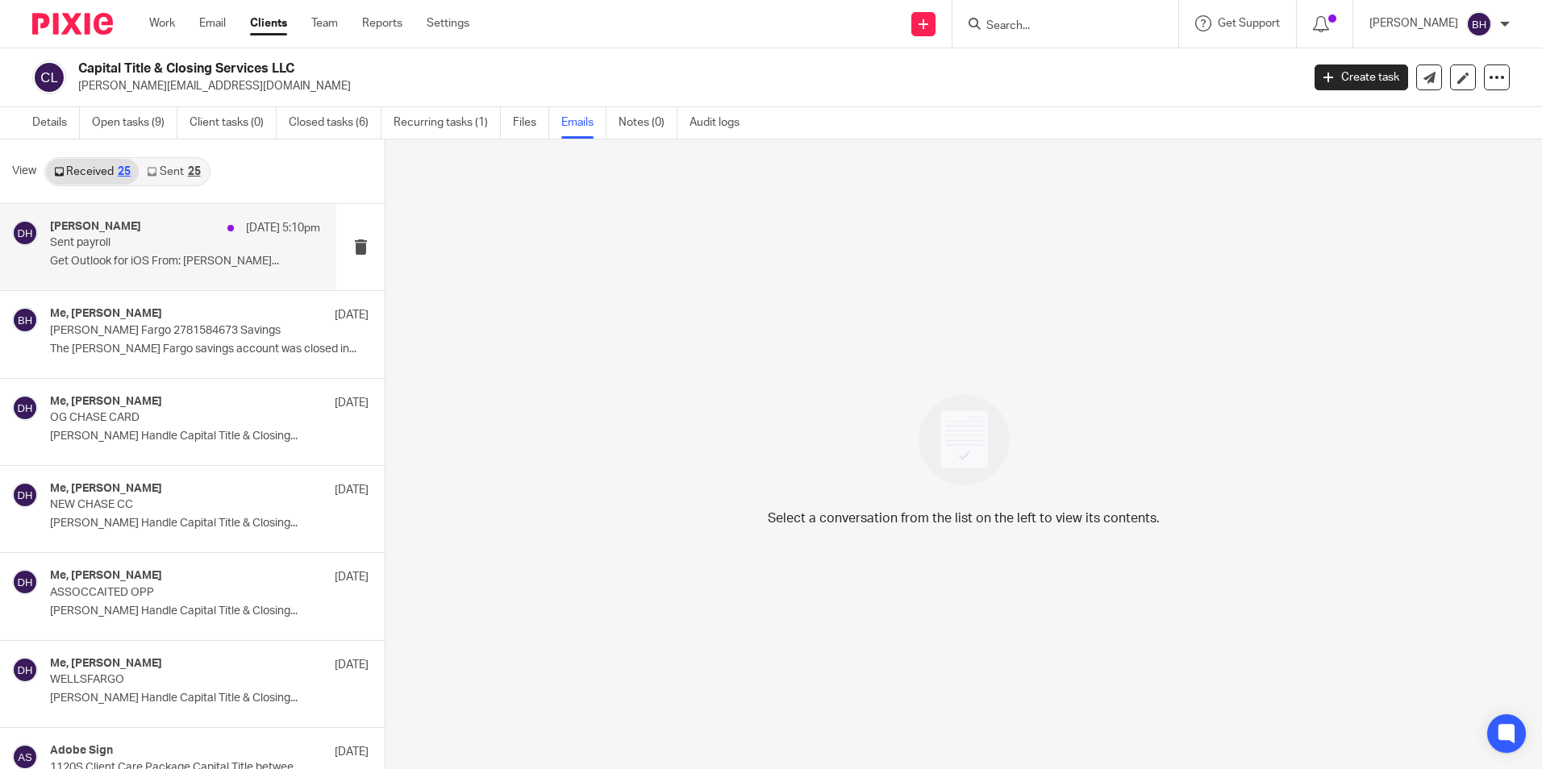
click at [81, 245] on p "Sent payroll" at bounding box center [158, 243] width 216 height 14
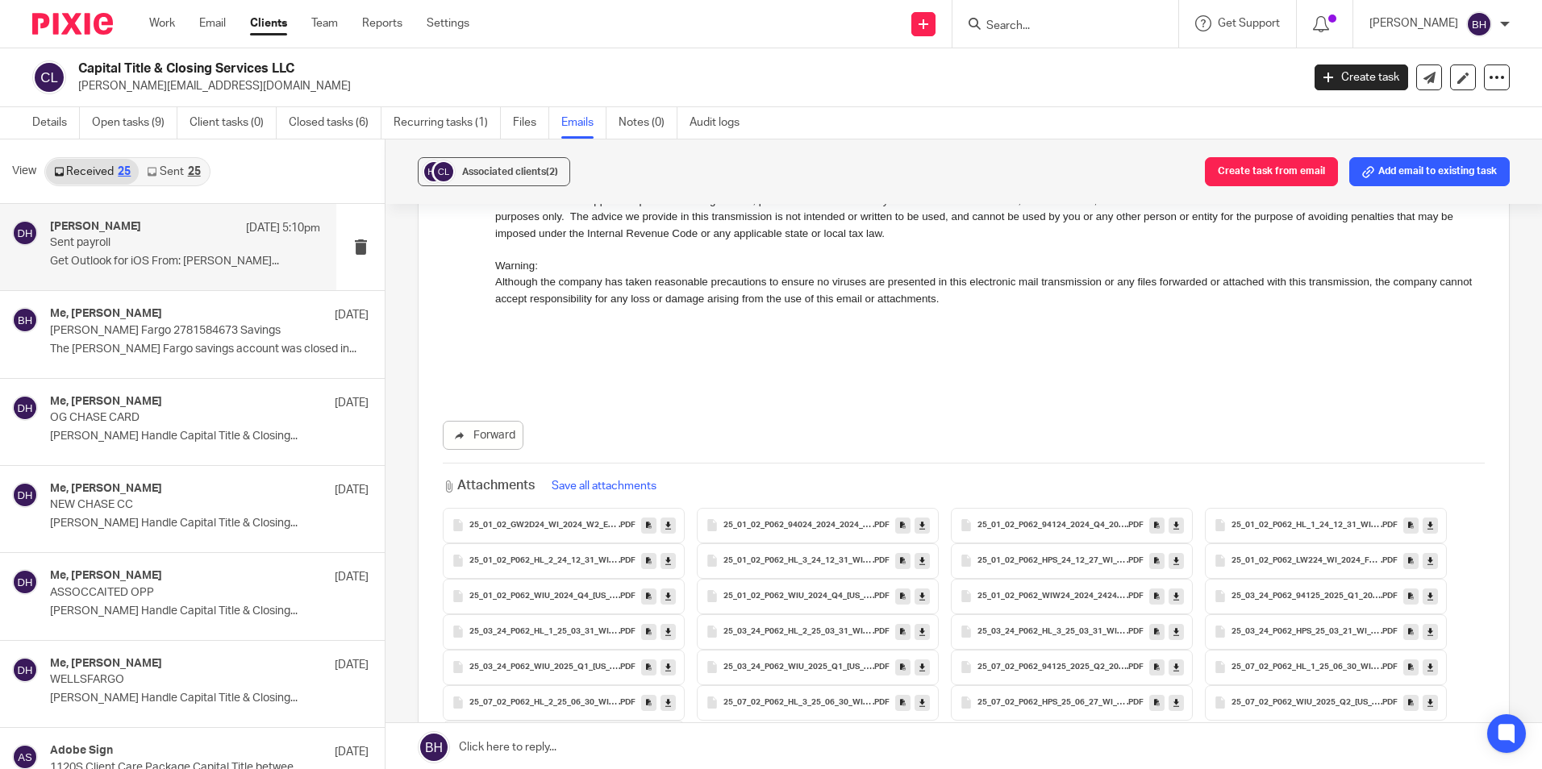
scroll to position [806, 0]
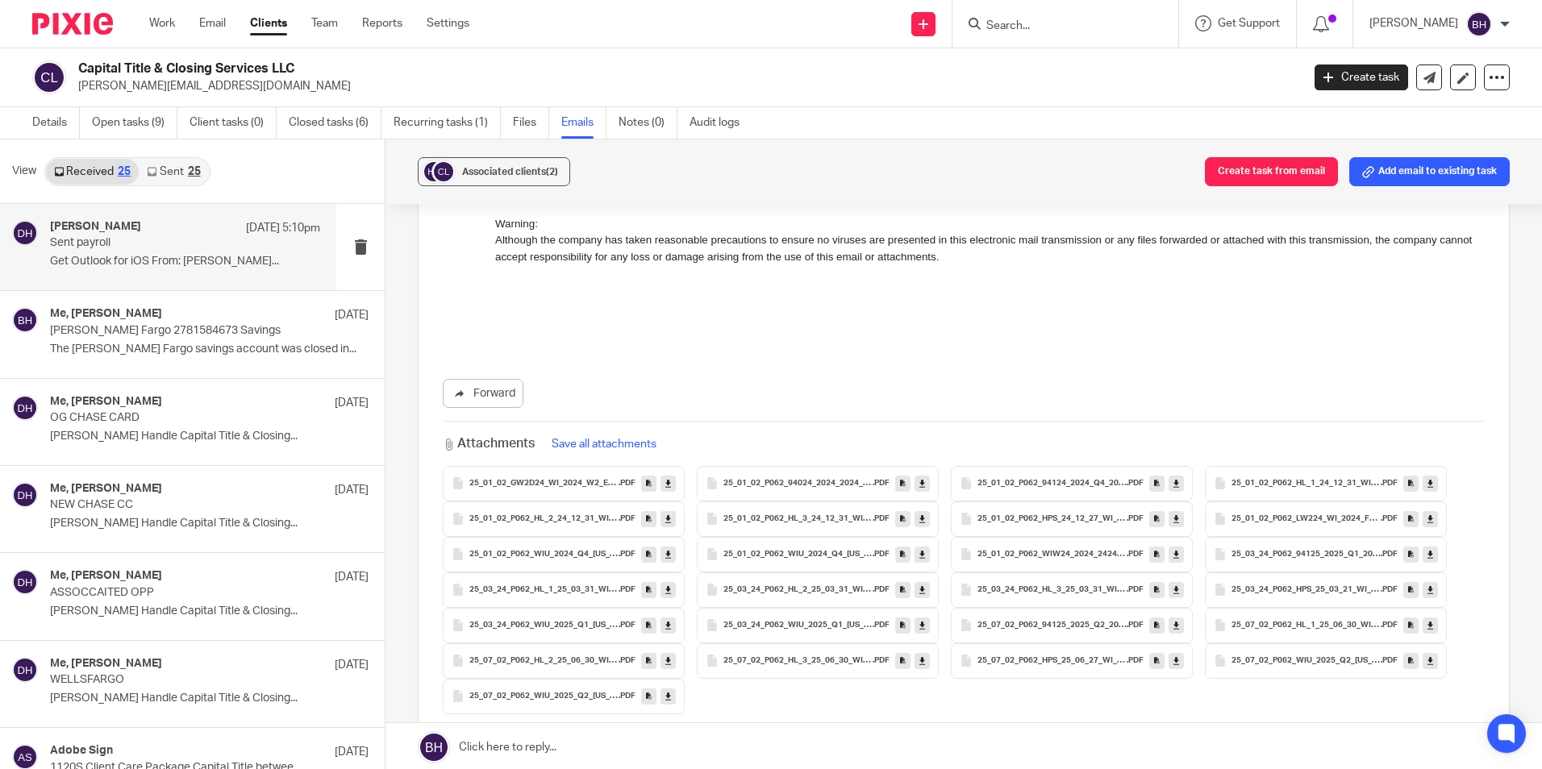
click at [668, 489] on icon at bounding box center [668, 483] width 6 height 12
click at [665, 518] on icon at bounding box center [668, 519] width 6 height 12
click at [665, 556] on icon at bounding box center [668, 554] width 6 height 12
click at [660, 589] on link at bounding box center [667, 590] width 15 height 16
click at [660, 628] on link at bounding box center [667, 626] width 15 height 16
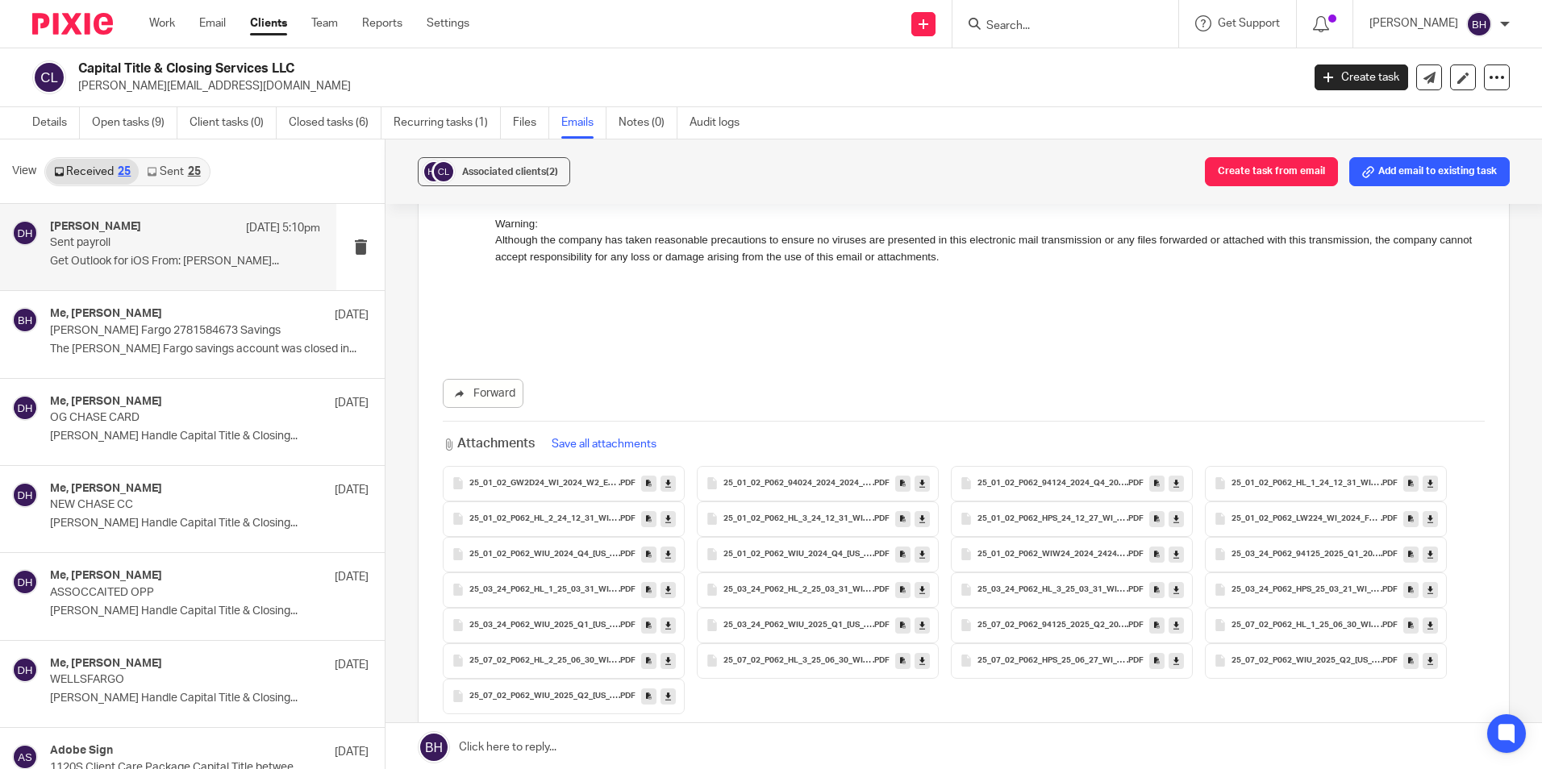
click at [665, 660] on icon at bounding box center [668, 661] width 6 height 12
click at [665, 697] on icon at bounding box center [668, 696] width 6 height 12
click at [919, 479] on icon at bounding box center [922, 483] width 6 height 12
click at [915, 520] on link at bounding box center [921, 519] width 15 height 16
click at [919, 551] on icon at bounding box center [922, 554] width 6 height 12
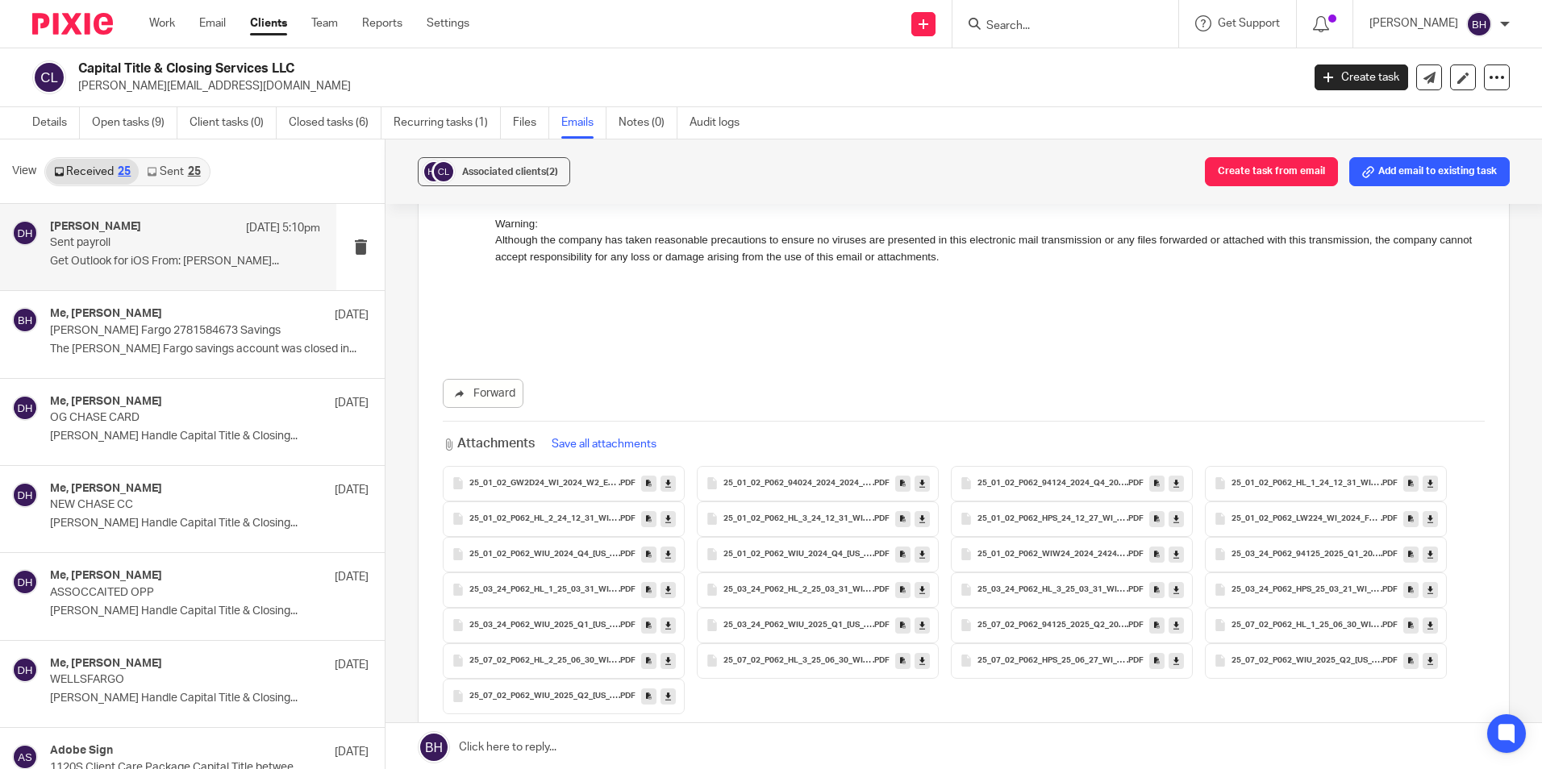
click at [922, 556] on link at bounding box center [921, 555] width 15 height 16
click at [921, 588] on icon at bounding box center [922, 590] width 6 height 12
click at [921, 629] on icon at bounding box center [922, 625] width 6 height 12
click at [919, 657] on icon at bounding box center [922, 661] width 6 height 12
click at [1176, 665] on link at bounding box center [1175, 661] width 15 height 16
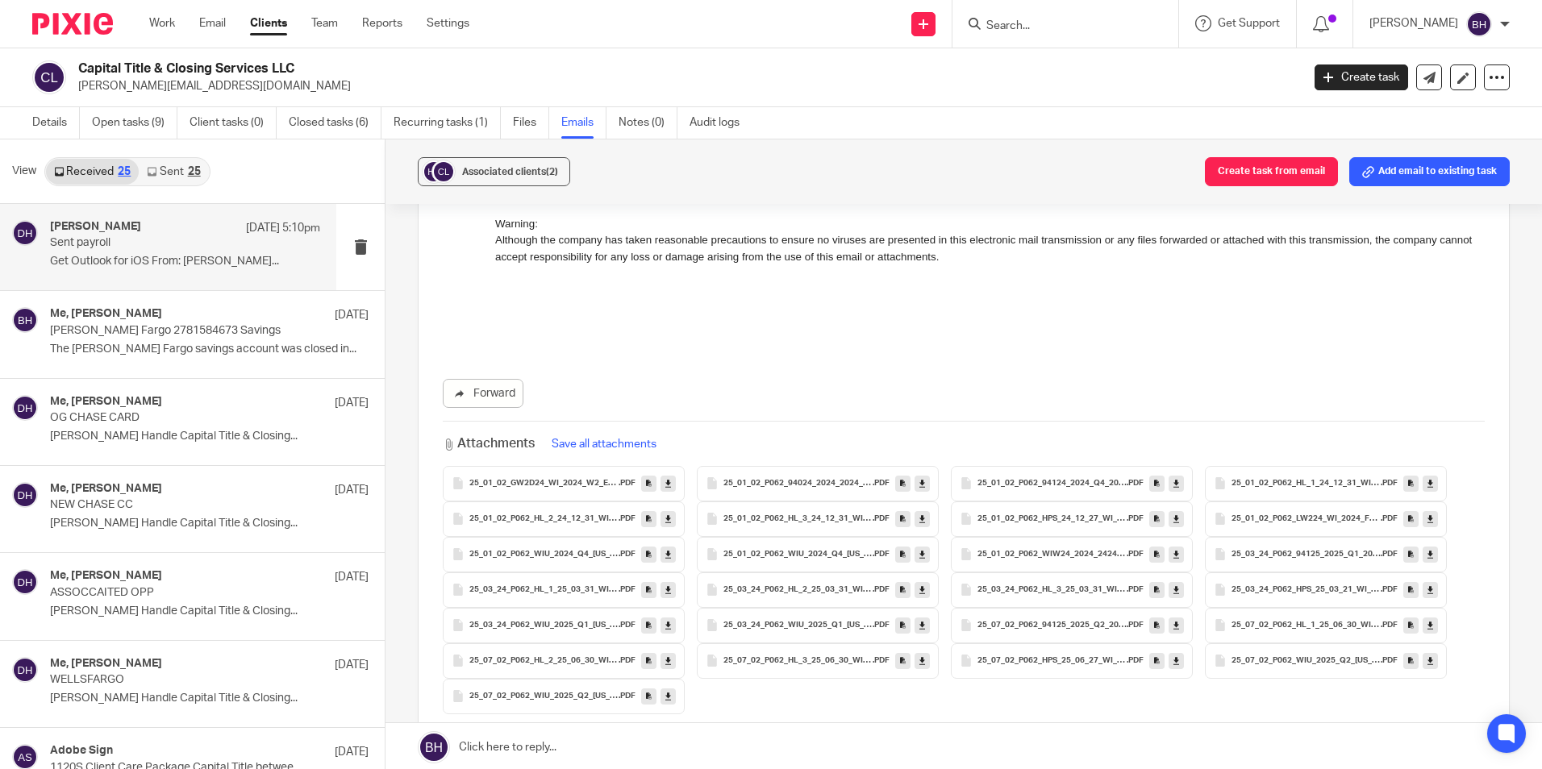
click at [1173, 626] on icon at bounding box center [1176, 625] width 6 height 12
click at [1173, 587] on icon at bounding box center [1176, 590] width 6 height 12
click at [1169, 553] on link at bounding box center [1175, 555] width 15 height 16
click at [1043, 422] on div "Attachments Save all attachments 25_01_02_GW2D24_WI_2024_W2_Employee_Copies .PD…" at bounding box center [964, 567] width 1042 height 293
click at [1173, 519] on icon at bounding box center [1176, 519] width 6 height 12
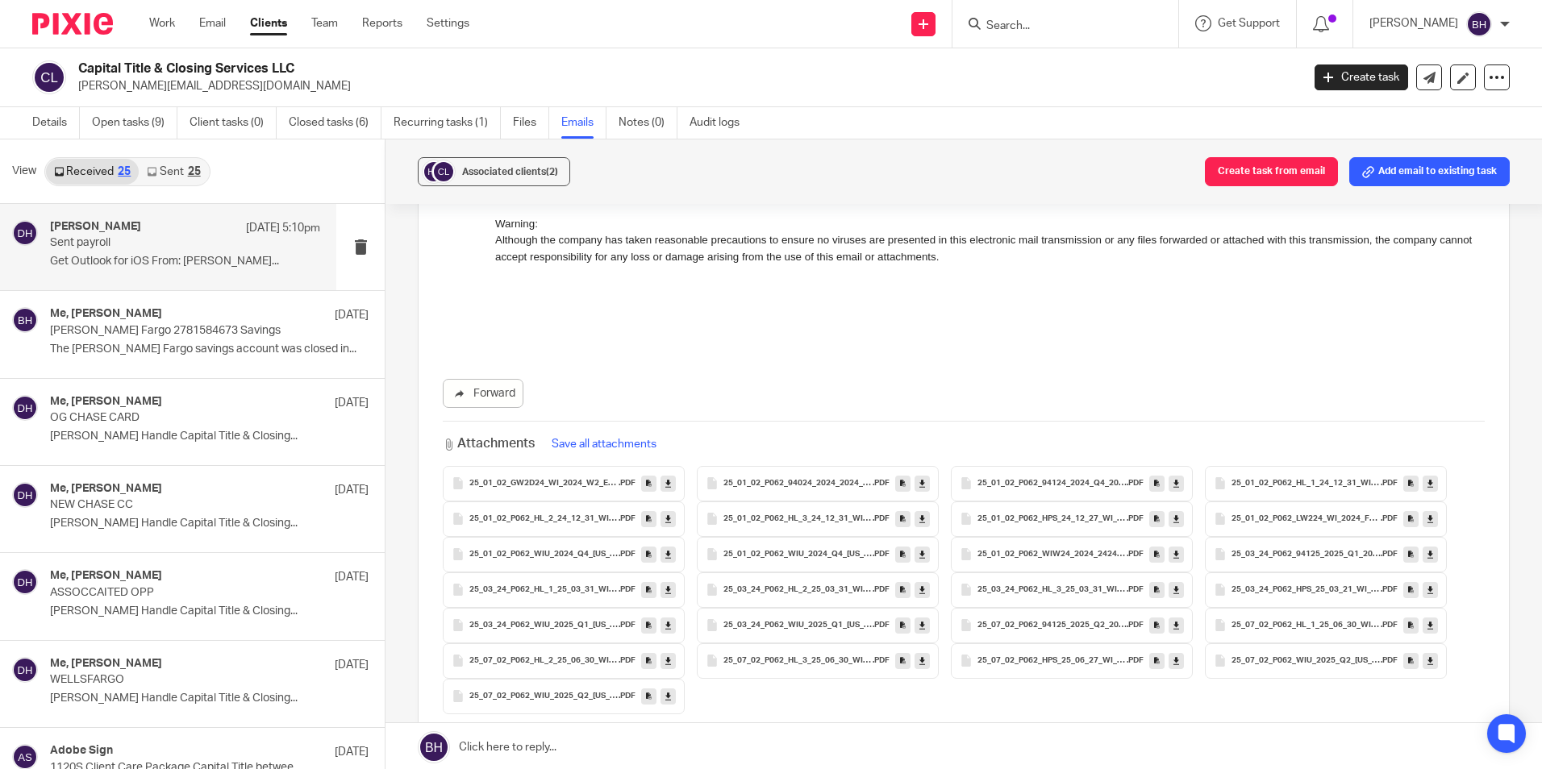
click at [1014, 403] on div "Forward" at bounding box center [964, 393] width 1042 height 29
click at [1168, 481] on link at bounding box center [1175, 484] width 15 height 16
click at [982, 420] on div "Forward Attachments Save all attachments 25_01_02_GW2D24_WI_2024_W2_Employee_Co…" at bounding box center [964, 546] width 1042 height 335
click at [1428, 481] on icon at bounding box center [1430, 483] width 6 height 12
click at [1451, 481] on div "25_01_02_GW2D24_WI_2024_W2_Employee_Copies .PDF 25_01_02_P062_94024_2024_2024_9…" at bounding box center [964, 590] width 1042 height 248
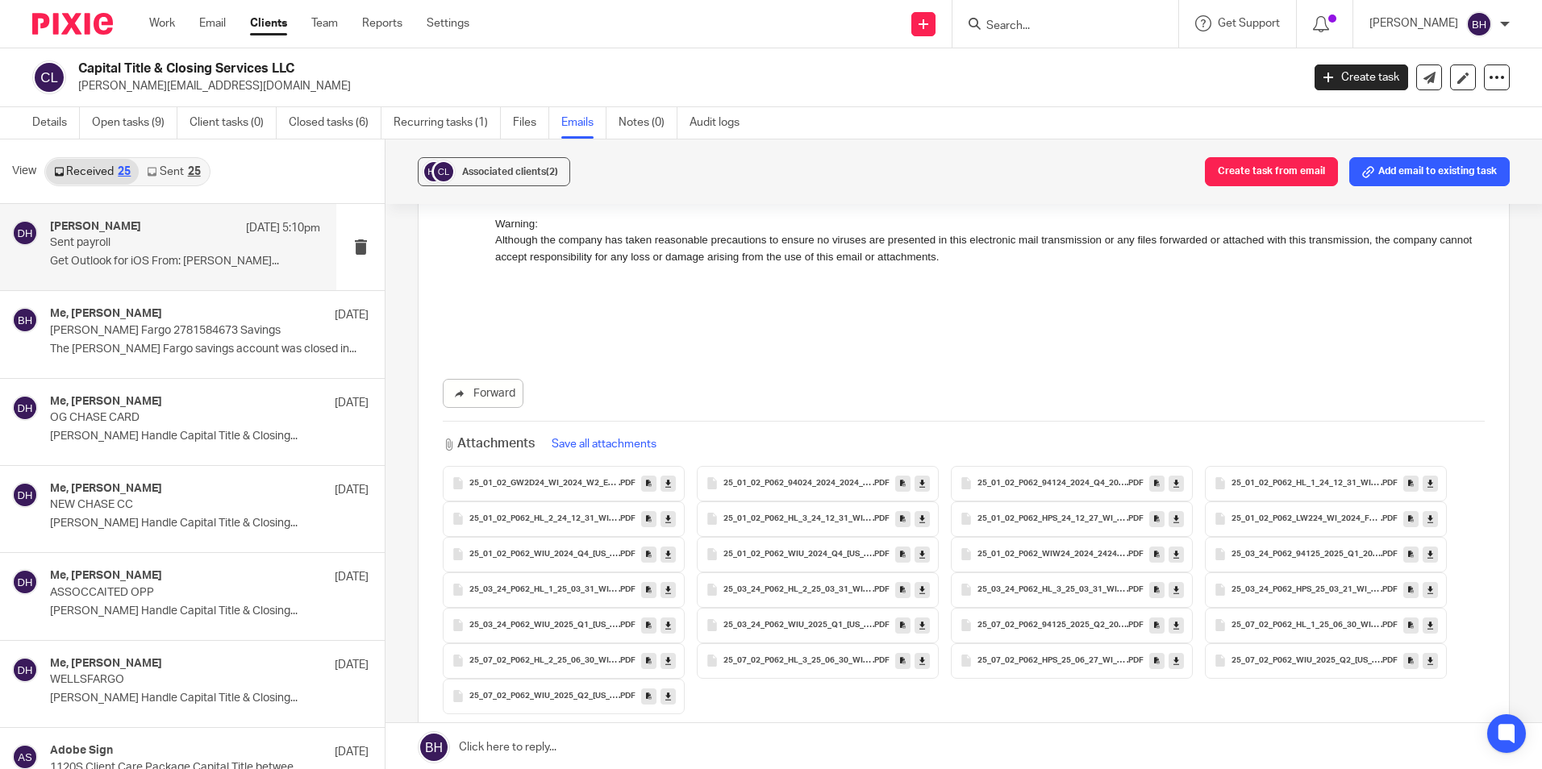
click at [1433, 520] on link at bounding box center [1429, 519] width 15 height 16
click at [1432, 554] on link at bounding box center [1429, 555] width 15 height 16
click at [1427, 590] on icon at bounding box center [1430, 590] width 6 height 12
click at [1428, 625] on icon at bounding box center [1430, 625] width 6 height 12
click at [1427, 660] on icon at bounding box center [1430, 661] width 6 height 12
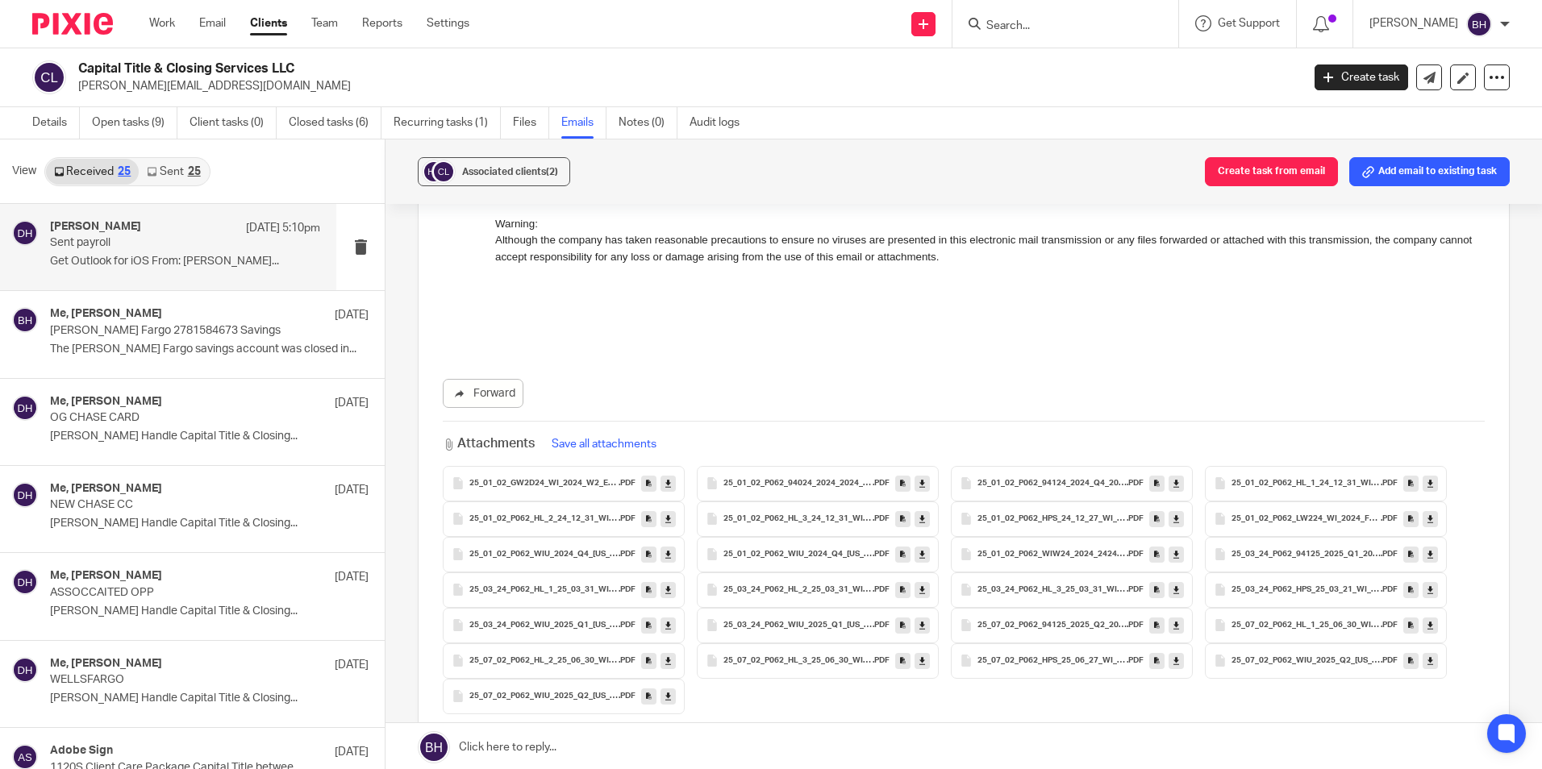
click at [831, 596] on div "25_03_24_P062_HL_2_25_03_31_WI_Payroll_Register_II .PDF" at bounding box center [818, 590] width 242 height 35
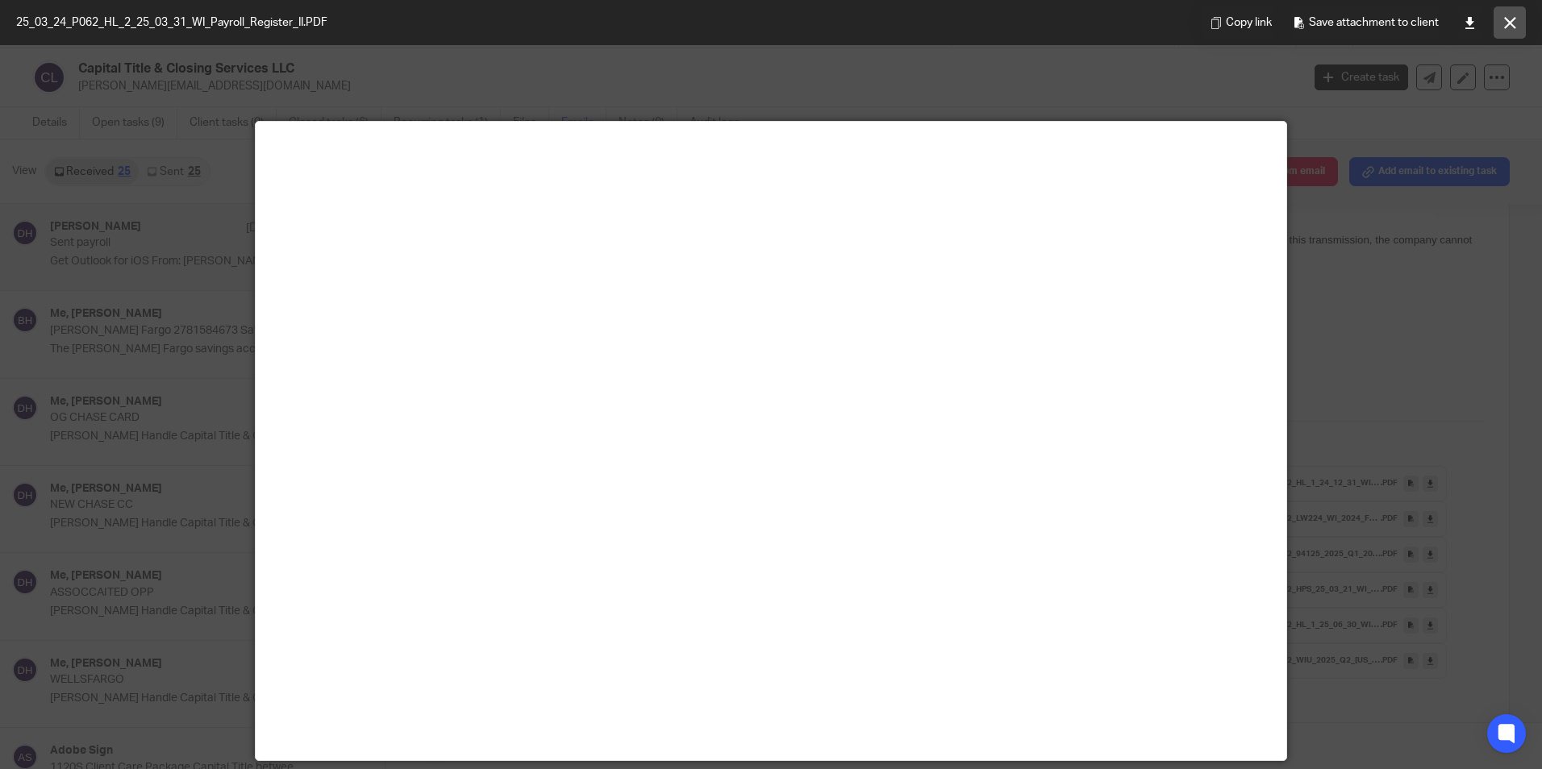
click at [1511, 27] on icon at bounding box center [1510, 23] width 12 height 12
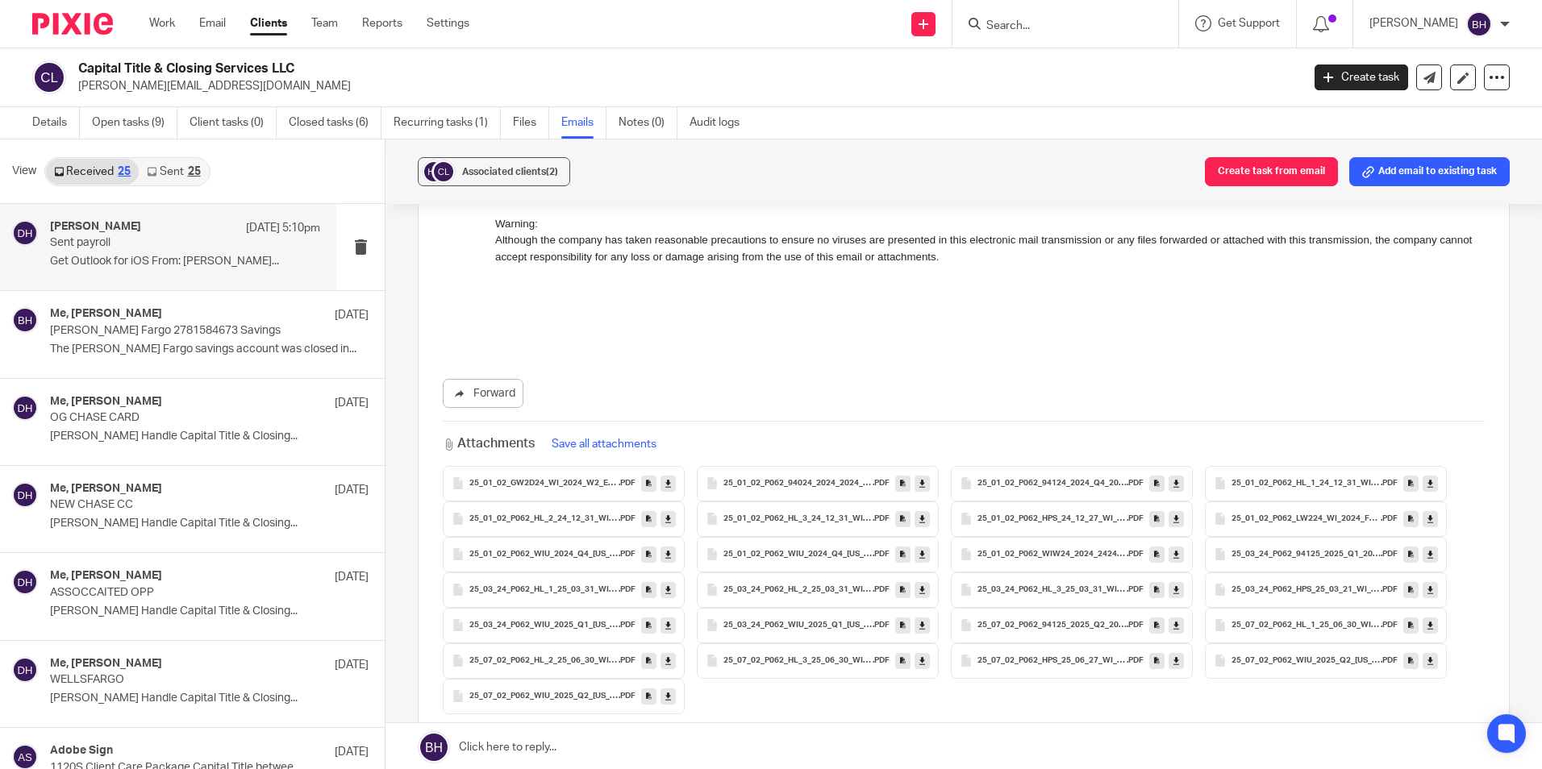
click at [622, 747] on link at bounding box center [963, 747] width 1156 height 48
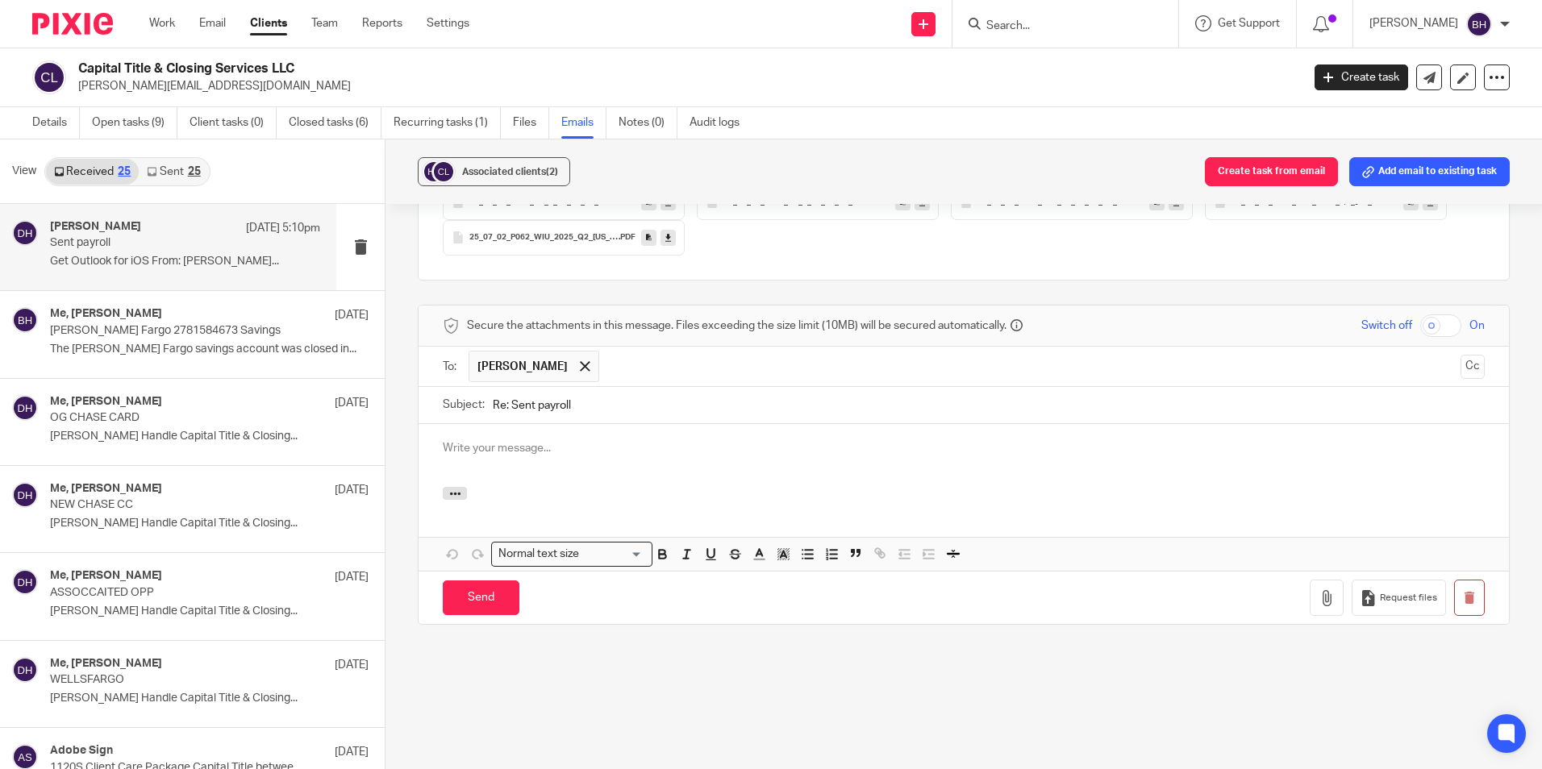
scroll to position [0, 0]
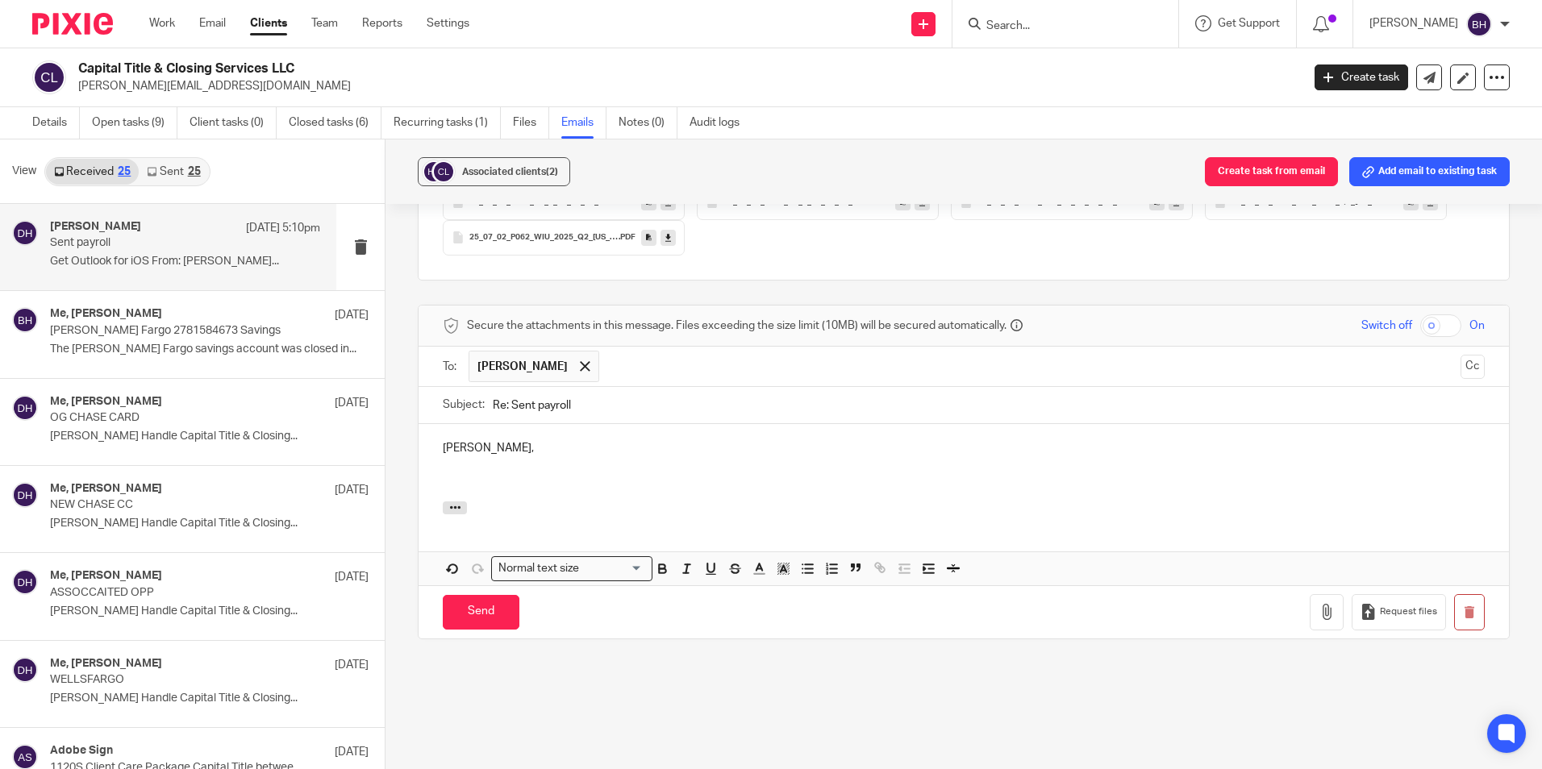
click at [449, 470] on p at bounding box center [964, 464] width 1042 height 16
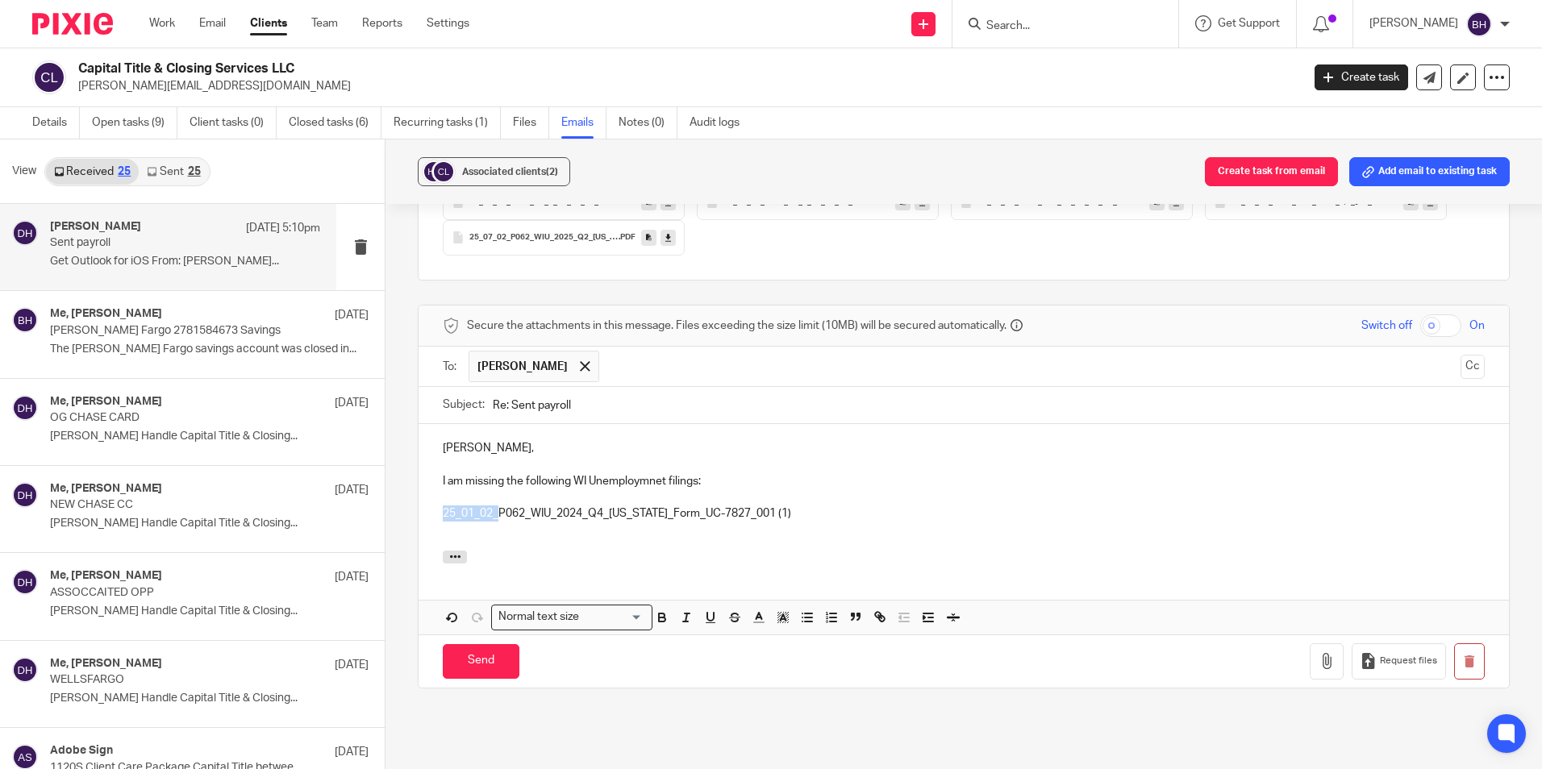
drag, startPoint x: 496, startPoint y: 515, endPoint x: 443, endPoint y: 517, distance: 53.2
click at [443, 517] on p "25_01_02_P062_WIU_2024_Q4_[US_STATE]_Form_UC-7827_001 (1)" at bounding box center [964, 514] width 1042 height 16
click at [543, 511] on p "P062_WIU_2024_Q4_[US_STATE]_Form_UC-7827_001 (1)" at bounding box center [964, 514] width 1042 height 16
click at [711, 512] on p "P062_WIU_2024_Q3_[US_STATE]_Form_UC-7827_001 (1)" at bounding box center [964, 514] width 1042 height 16
drag, startPoint x: 724, startPoint y: 515, endPoint x: 431, endPoint y: 511, distance: 292.7
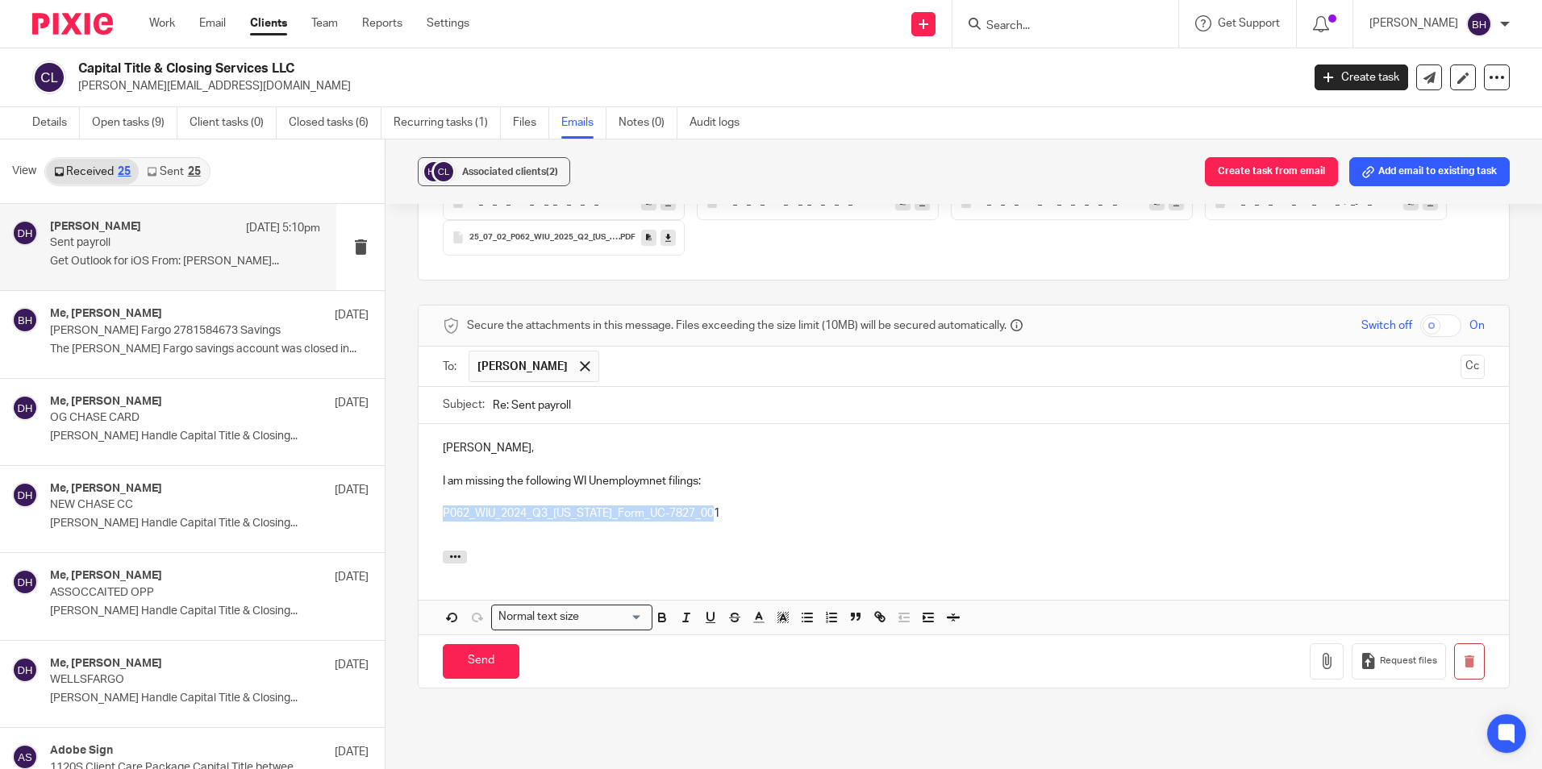
click at [431, 511] on div "[PERSON_NAME], I am missing the following WI Unemploymnet filings: P062_WIU_202…" at bounding box center [964, 487] width 1090 height 127
copy p "P062_WIU_2024_Q3_[US_STATE]_Form_UC-7827_001"
click at [720, 516] on p "P062_WIU_2024_Q3_[US_STATE]_Form_UC-7827_001" at bounding box center [964, 514] width 1042 height 16
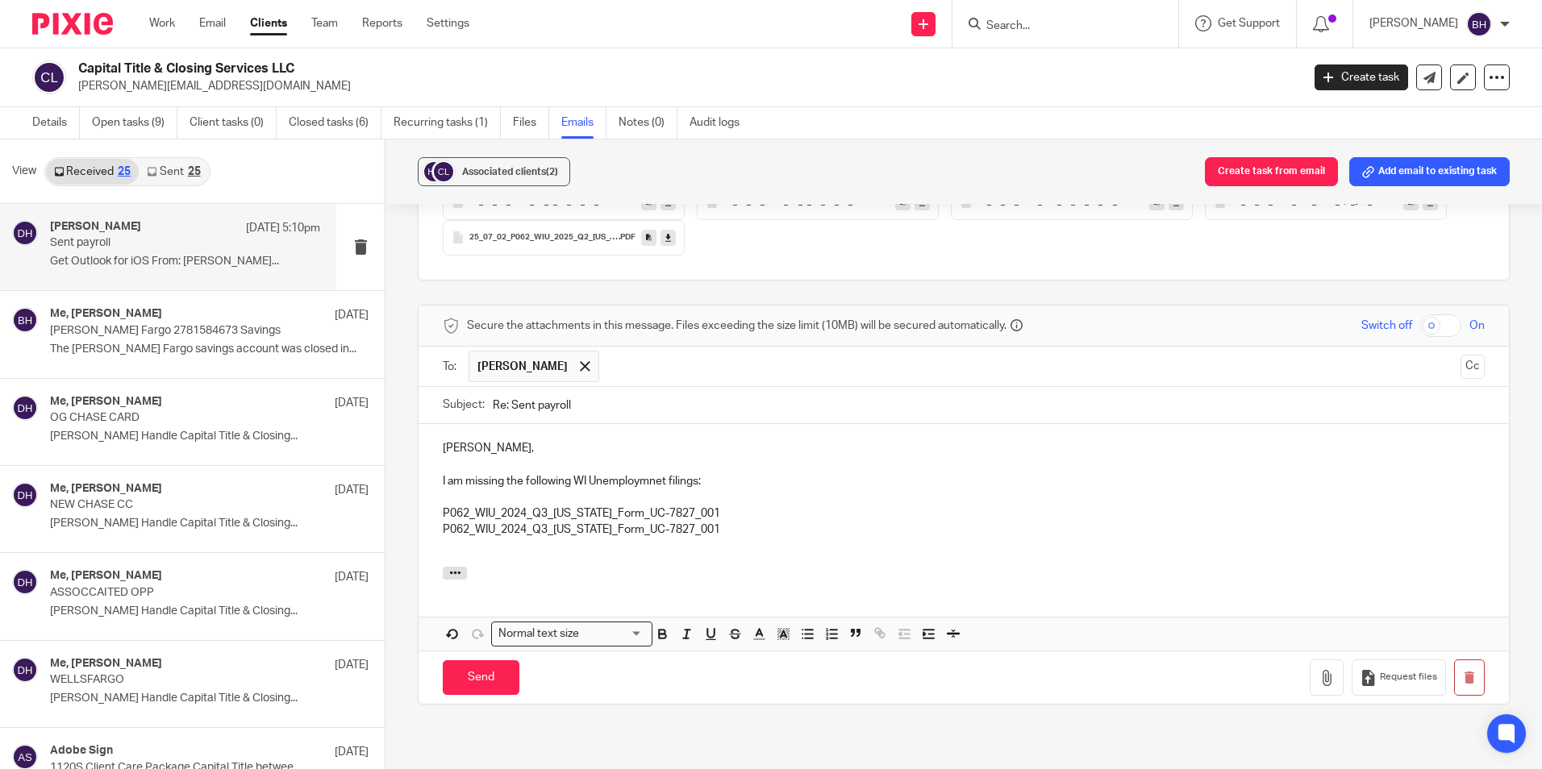
click at [534, 530] on p "P062_WIU_2024_Q3_[US_STATE]_Form_UC-7827_001" at bounding box center [964, 530] width 1042 height 16
click at [537, 530] on p "P062_WIU_2024_Q3_[US_STATE]_Form_UC-7827_001" at bounding box center [964, 530] width 1042 height 16
click at [713, 527] on p "P062_WIU_2024_Q2_[US_STATE]_Form_UC-7827_001" at bounding box center [964, 530] width 1042 height 16
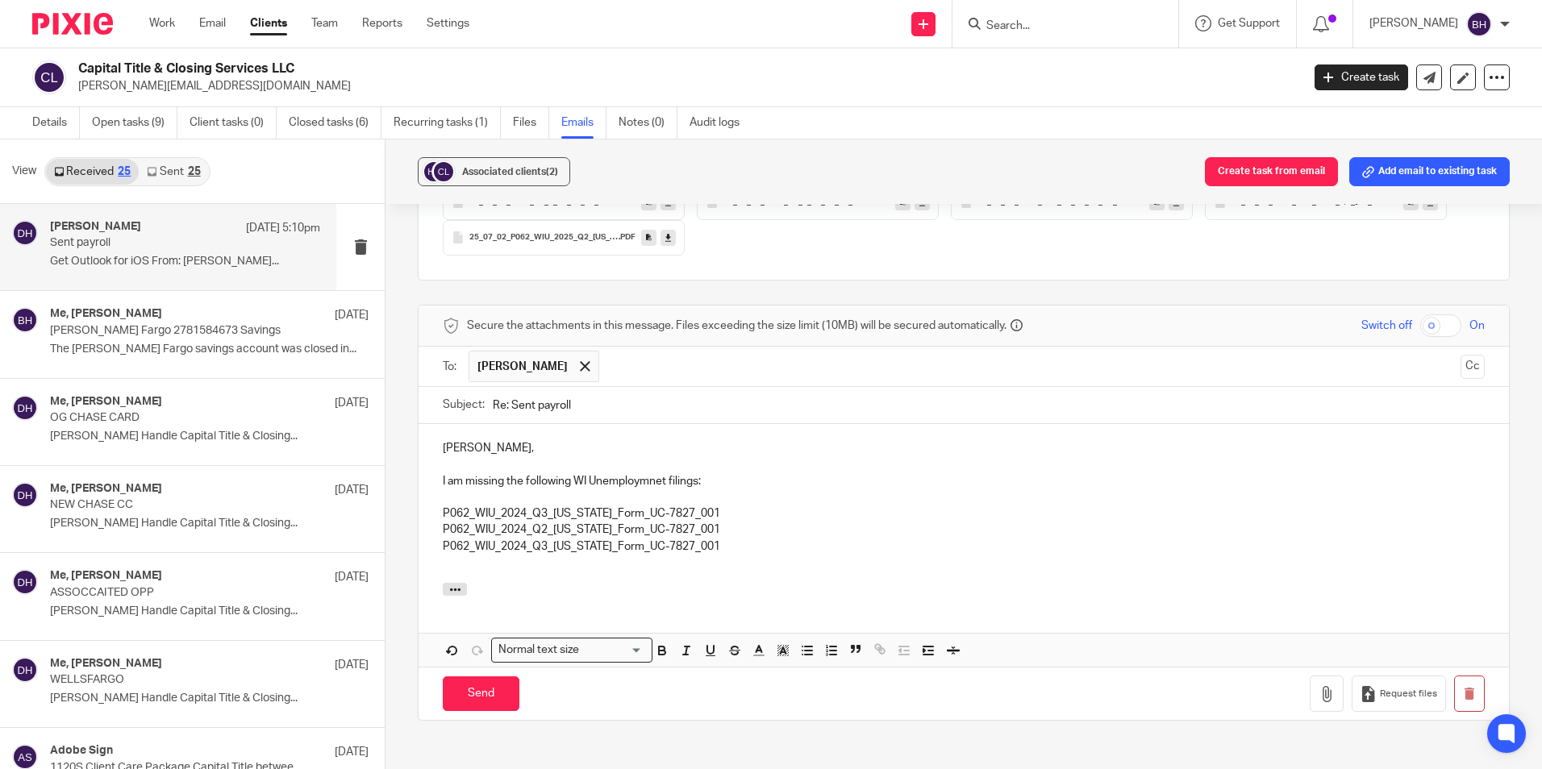
click at [539, 550] on p "P062_WIU_2024_Q3_[US_STATE]_Form_UC-7827_001" at bounding box center [964, 547] width 1042 height 16
click at [731, 545] on p "P062_WIU_2024_Q1_[US_STATE]_Form_UC-7827_001" at bounding box center [964, 547] width 1042 height 16
click at [740, 540] on p "P062_WIU_2024_Q1_[US_STATE]_Form_UC-7827_001" at bounding box center [964, 547] width 1042 height 16
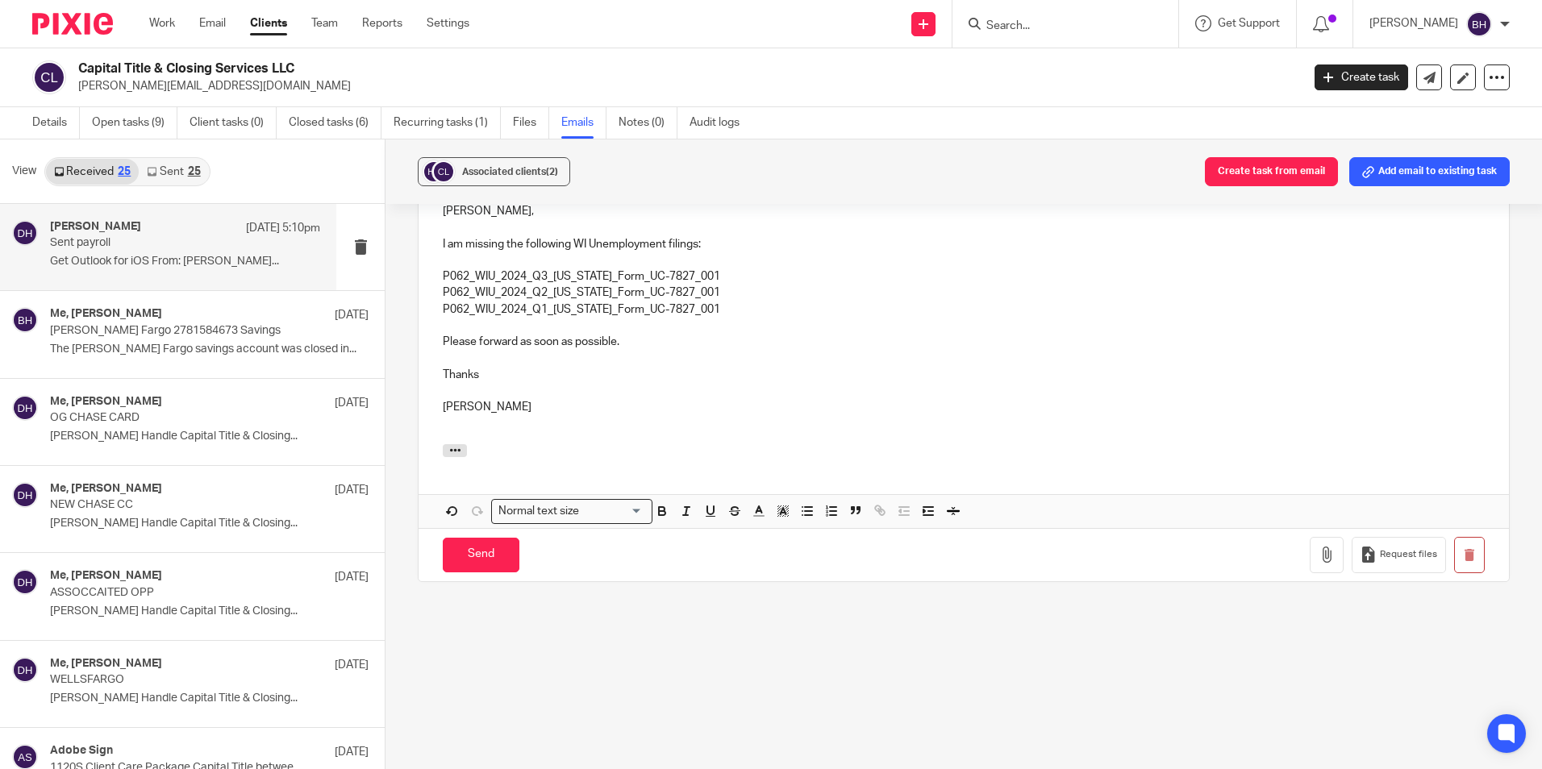
scroll to position [1507, 0]
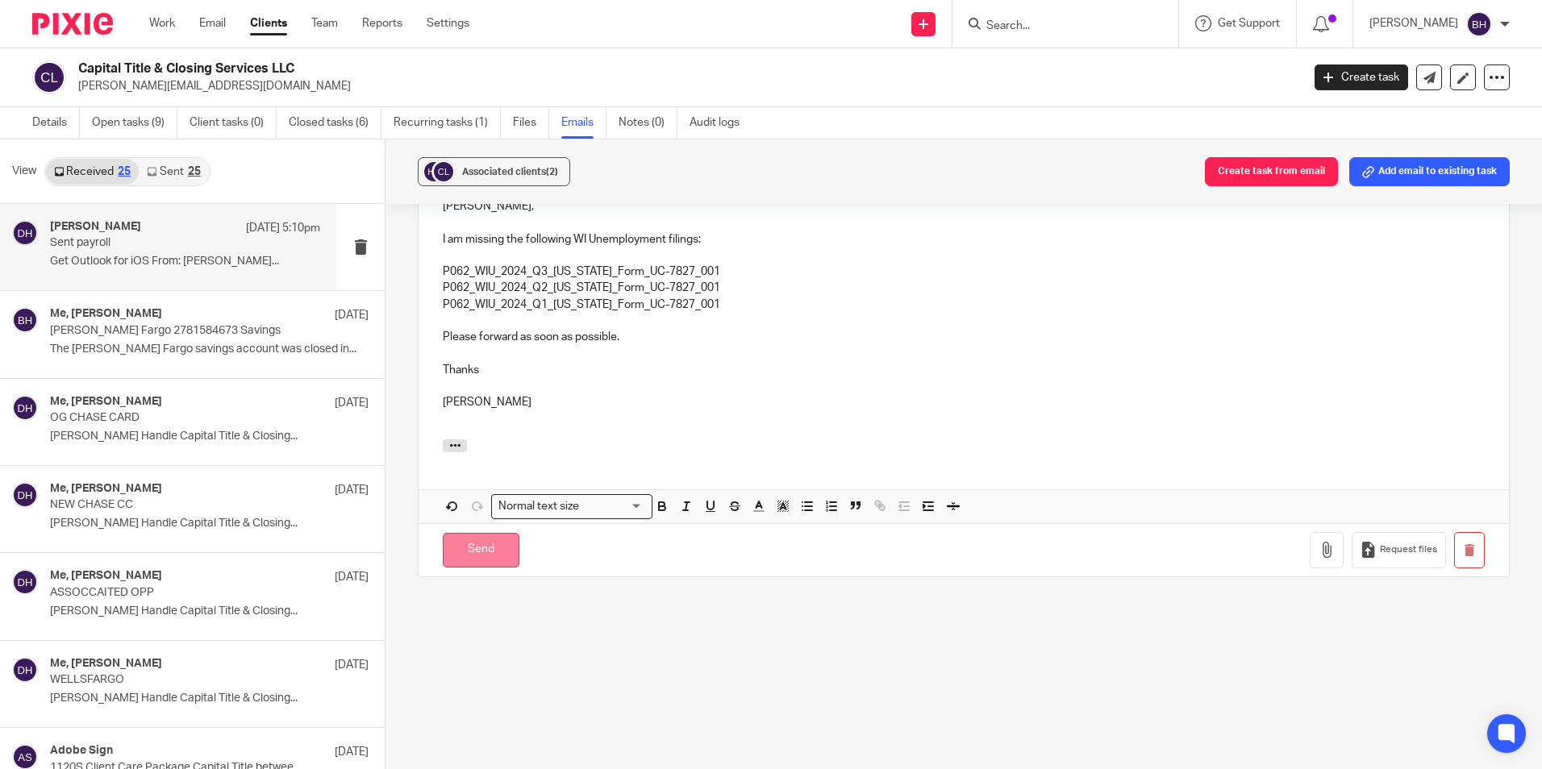
click at [473, 551] on input "Send" at bounding box center [481, 550] width 77 height 35
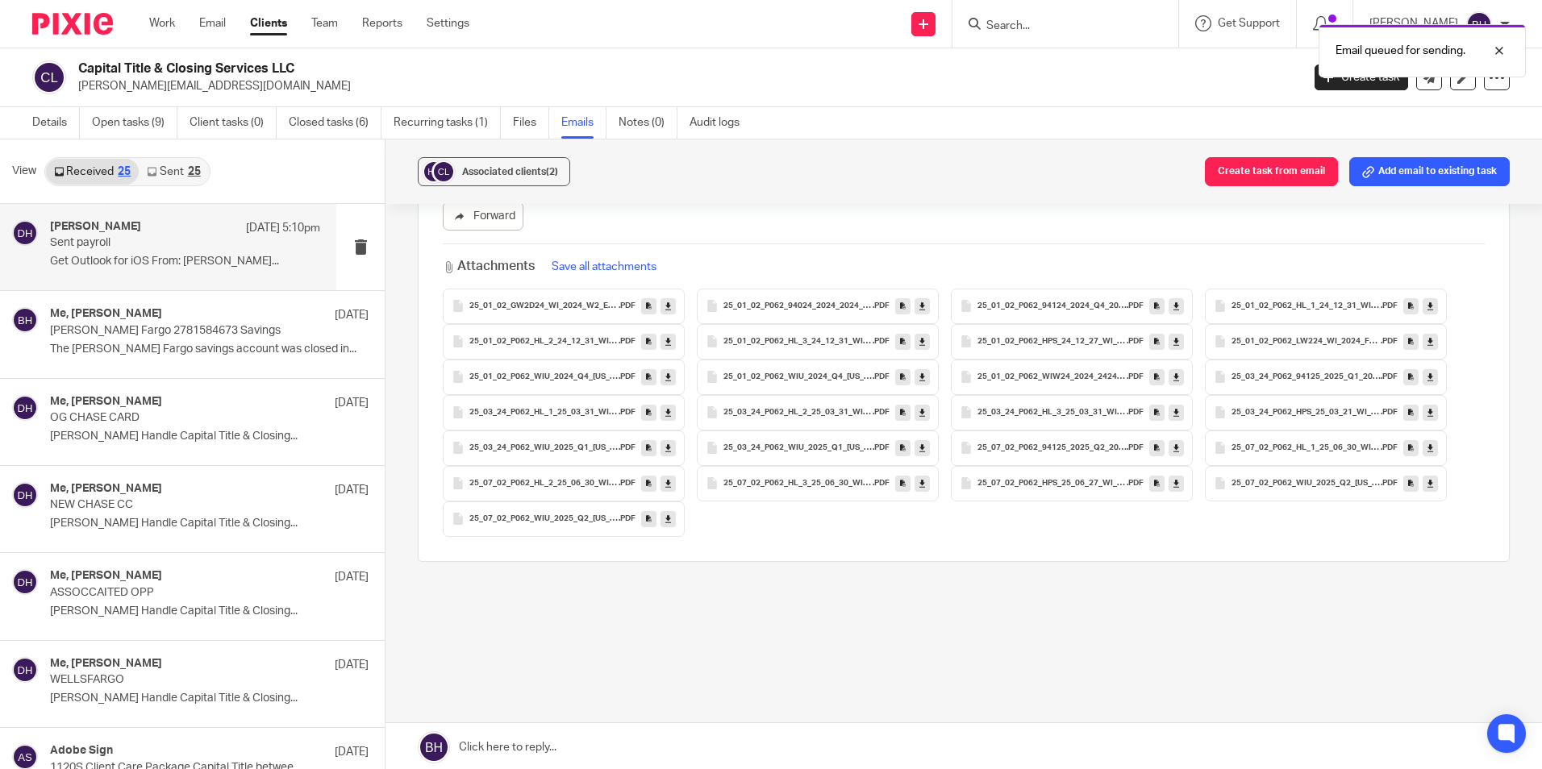
scroll to position [984, 0]
